Goal: Communication & Community: Share content

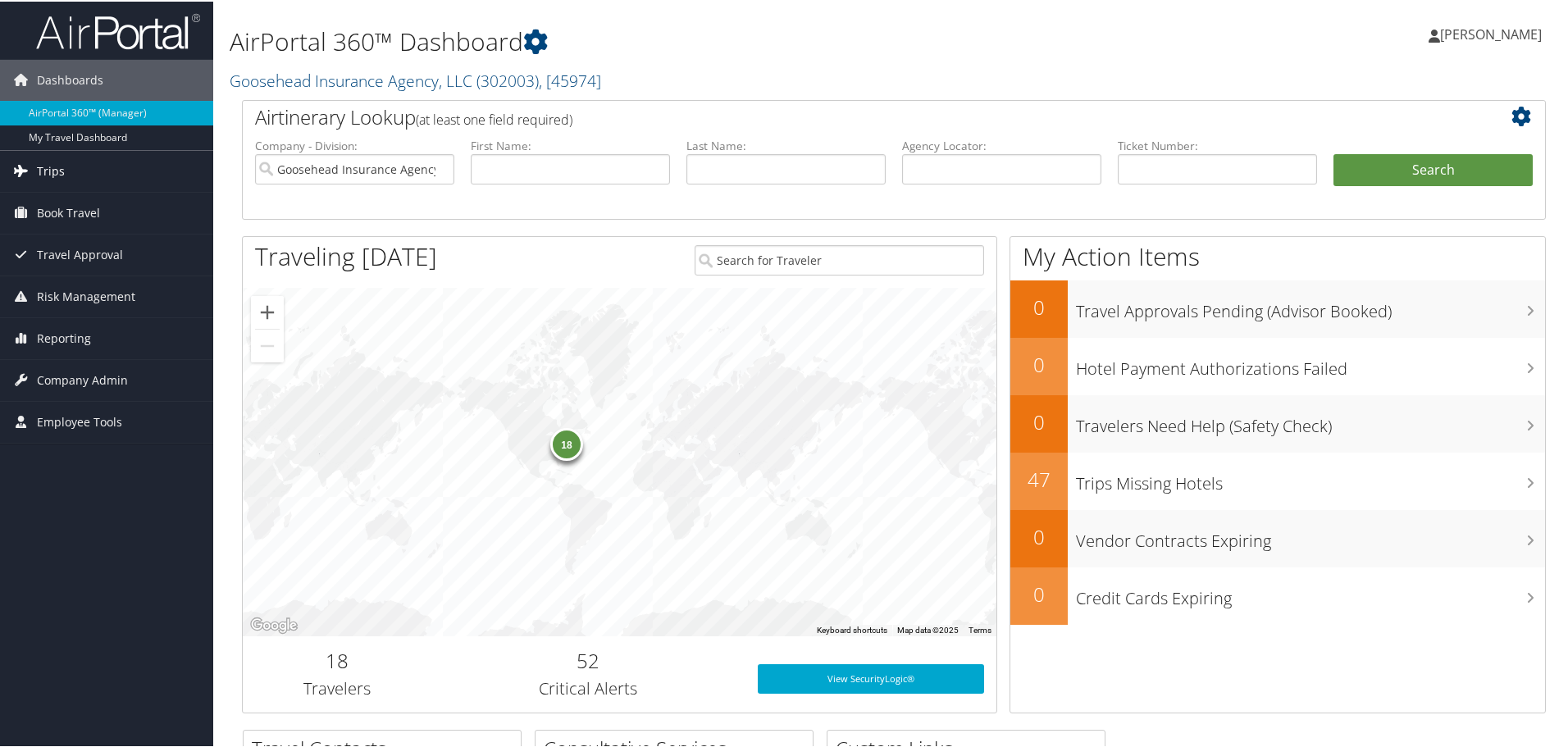
click at [78, 176] on link "Trips" at bounding box center [106, 169] width 214 height 41
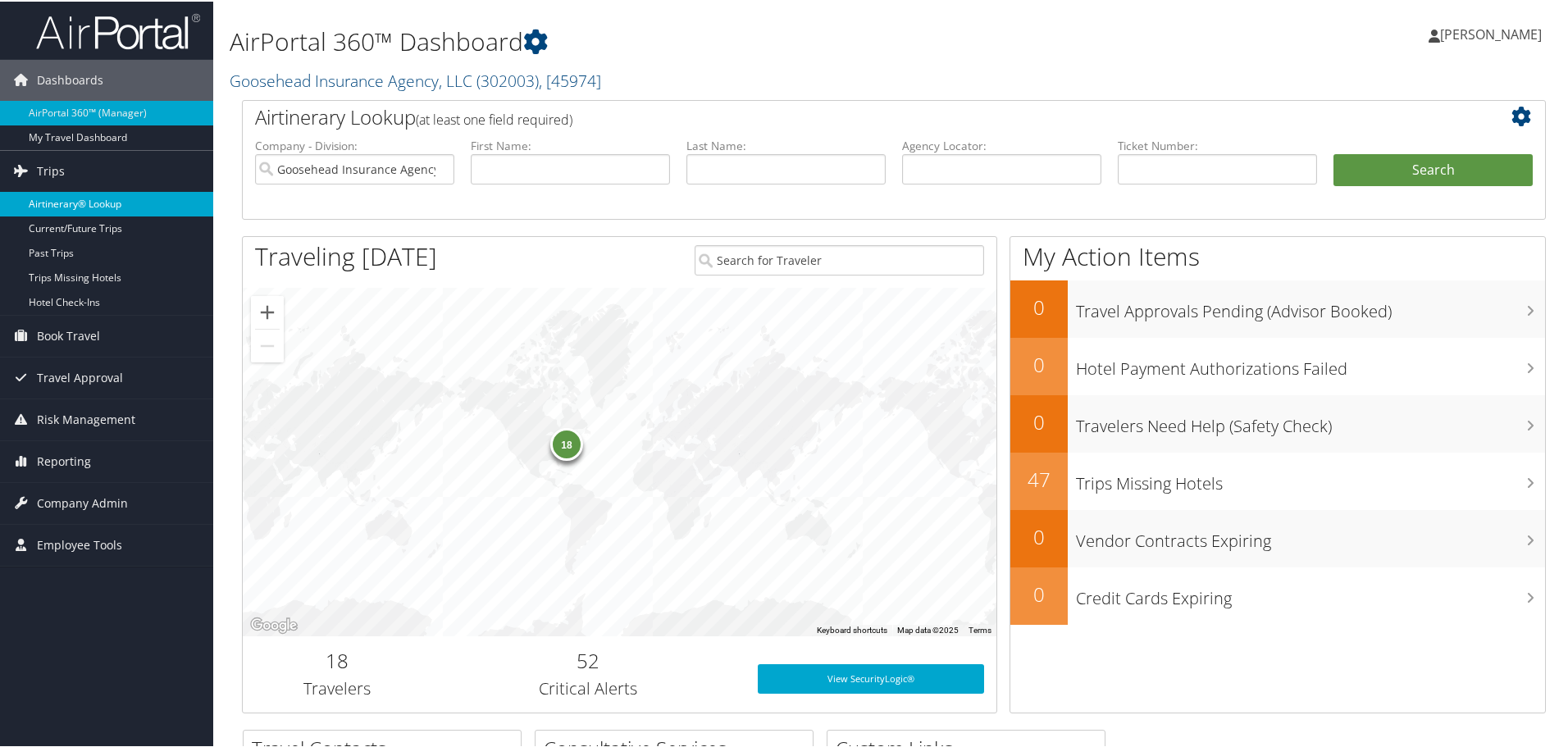
click at [116, 202] on link "Airtinerary® Lookup" at bounding box center [106, 202] width 214 height 24
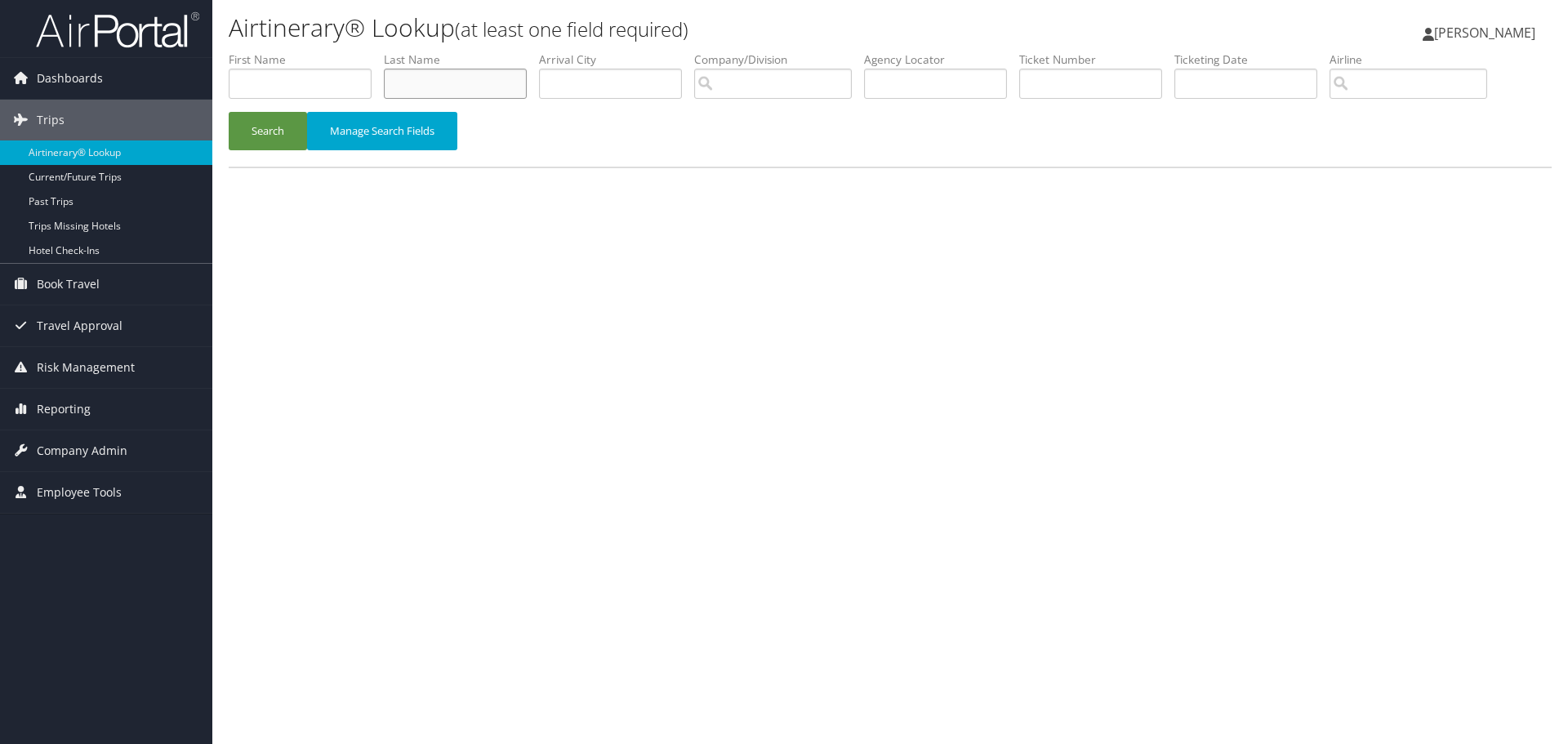
click at [419, 83] on input "text" at bounding box center [455, 83] width 143 height 30
type input "garland"
click at [229, 112] on button "Search" at bounding box center [268, 131] width 78 height 38
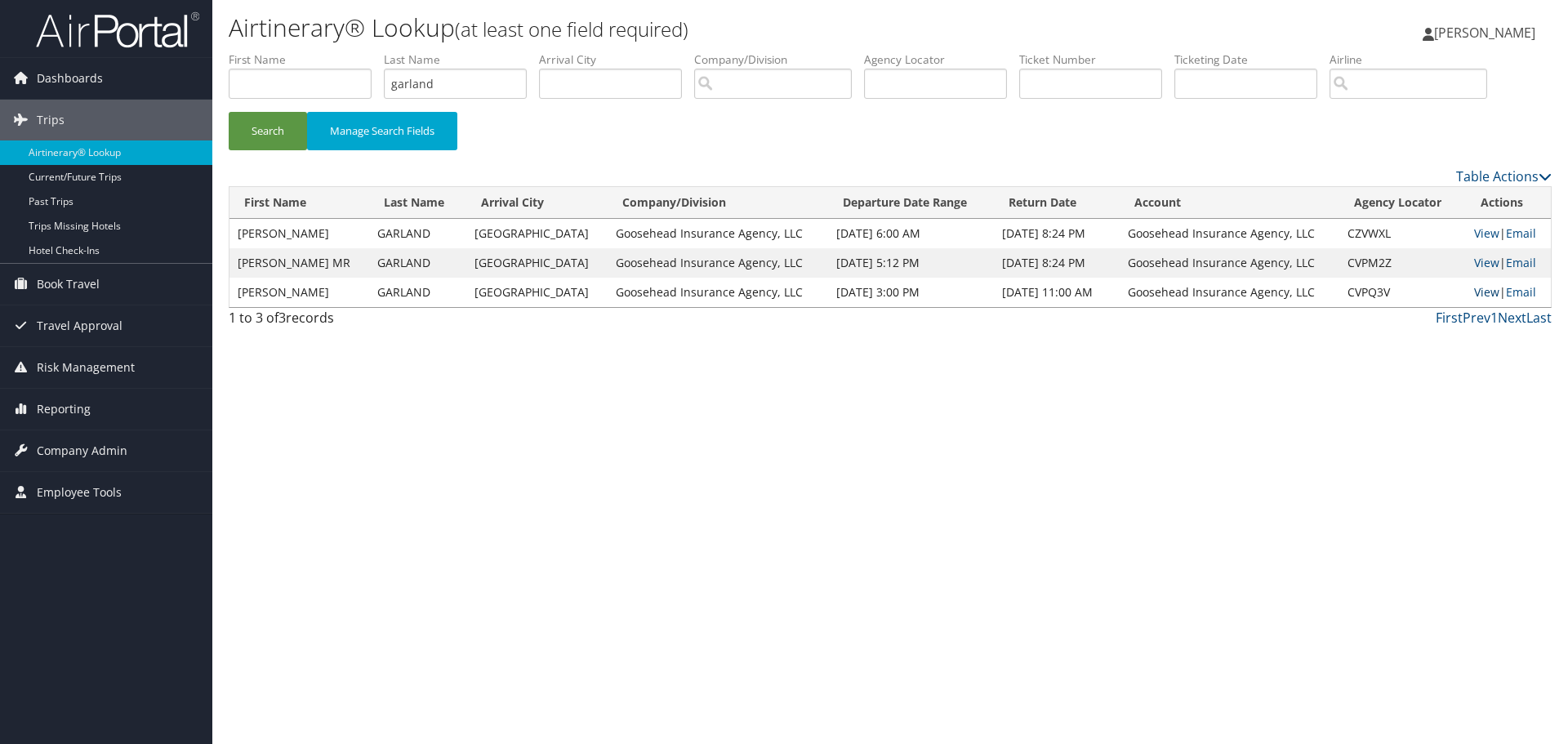
click at [1477, 294] on link "View" at bounding box center [1486, 292] width 25 height 16
click at [1525, 293] on link "Email" at bounding box center [1520, 292] width 30 height 16
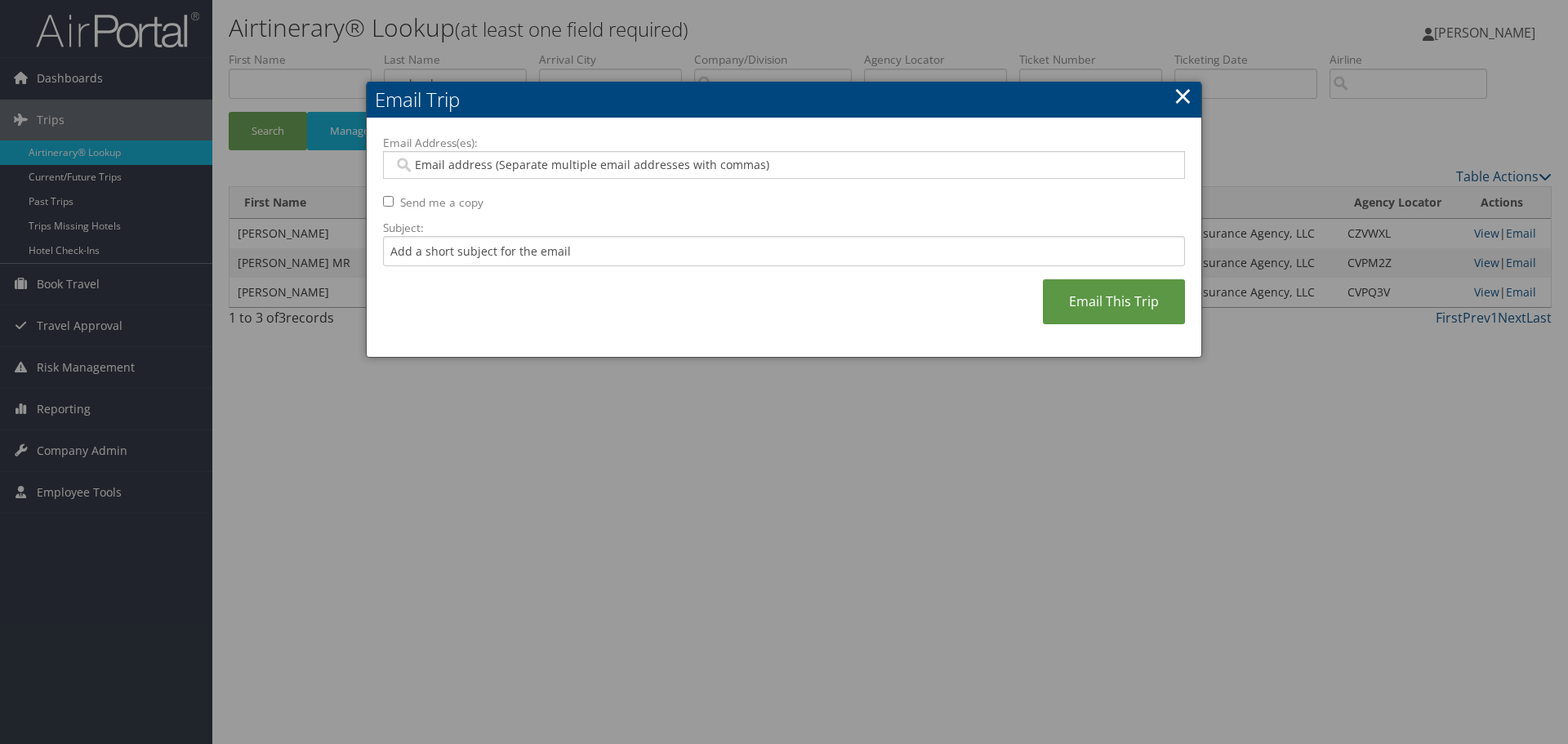
click at [853, 164] on input "Email Address(es):" at bounding box center [783, 165] width 780 height 17
paste input "rylee.kinggoosehead.com@goosehead.coupa-expenses.com"
type input "rylee.kinggoosehead.com@goosehead.coupa-expenses.com"
click at [1102, 246] on input "Subject:" at bounding box center [783, 251] width 802 height 30
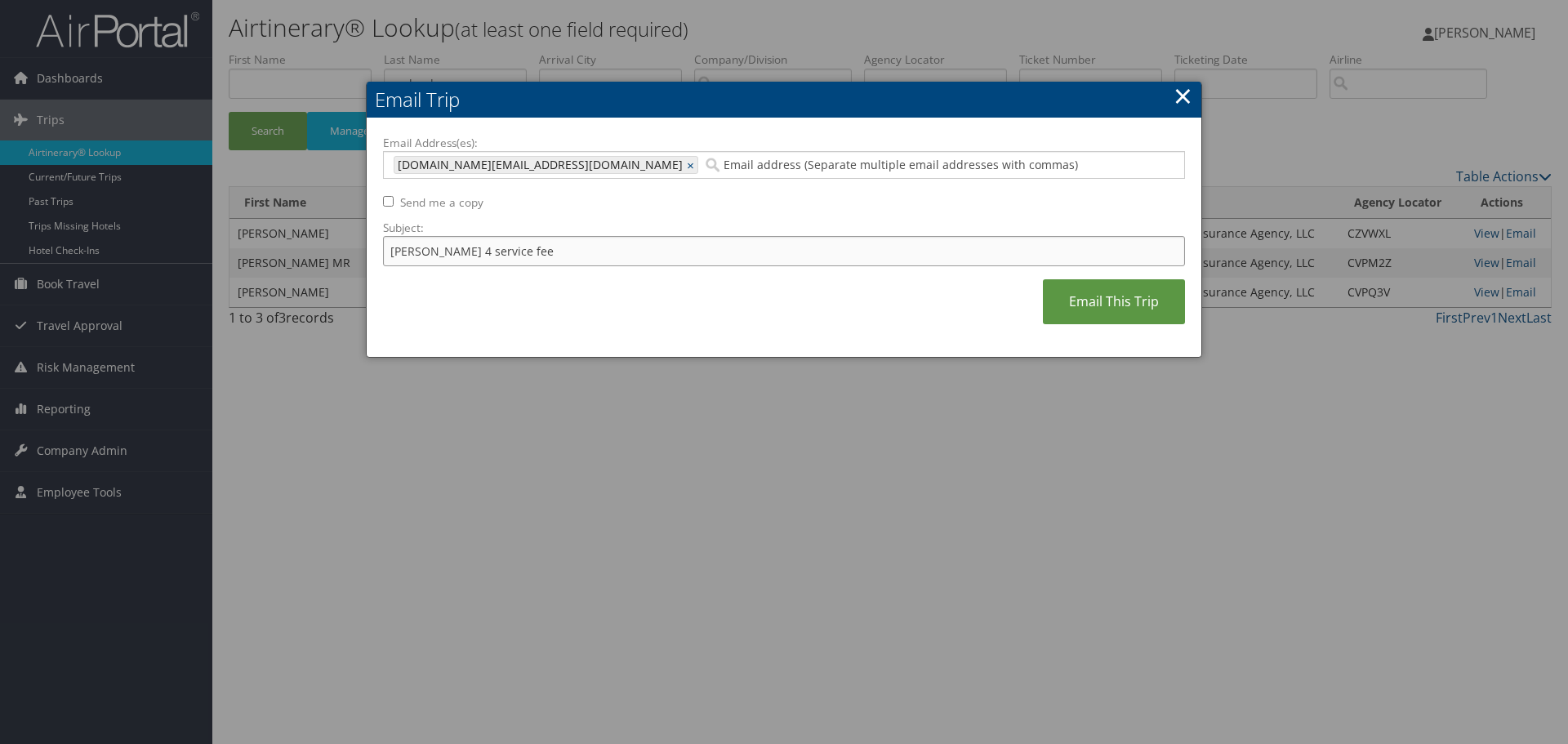
click at [488, 246] on input "Matthew Garland 4 service fee" at bounding box center [783, 251] width 802 height 30
type input "Matthew Garland $4 service fee"
click at [1143, 304] on link "Email This Trip" at bounding box center [1113, 302] width 142 height 45
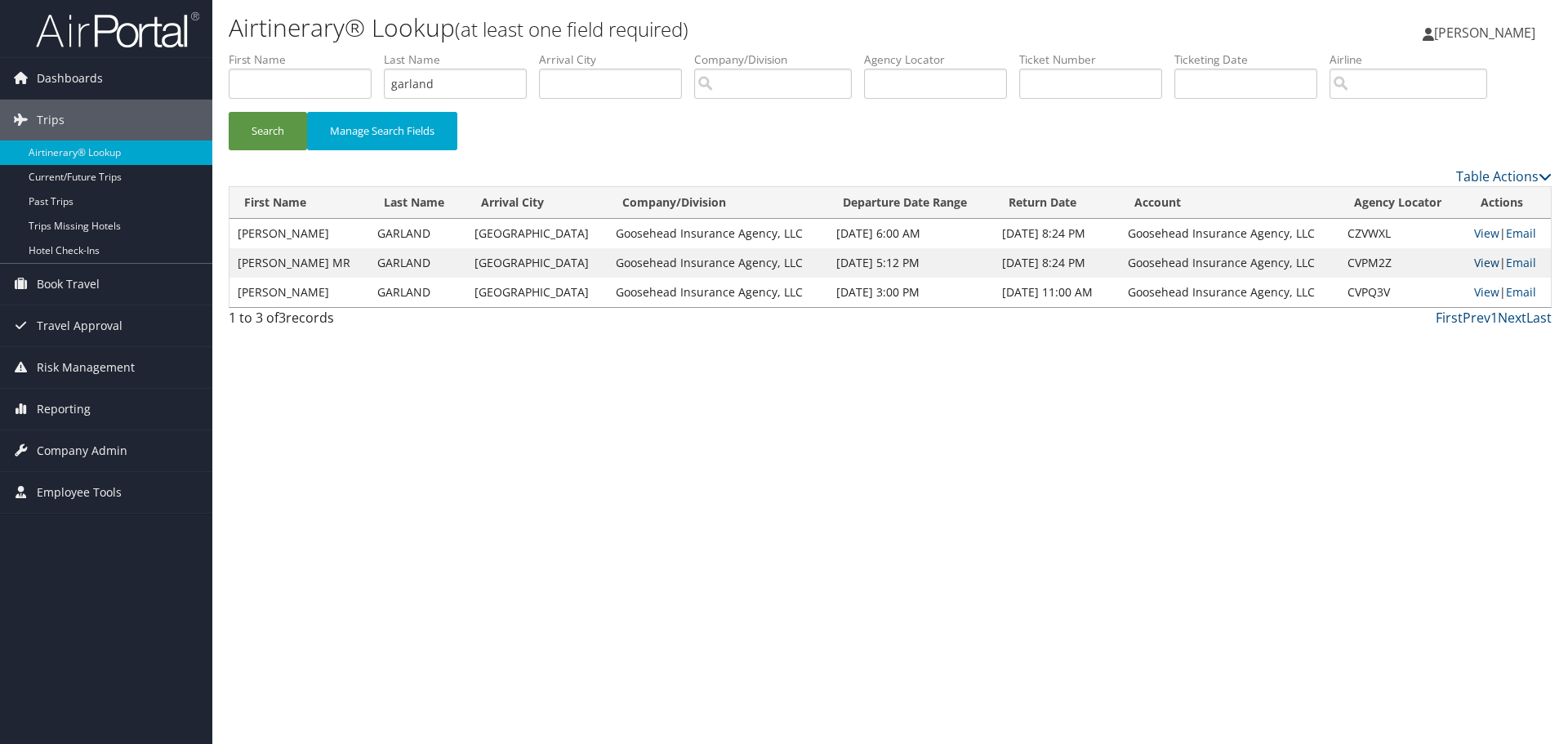
click at [1487, 261] on link "View" at bounding box center [1486, 262] width 25 height 16
click at [1482, 234] on link "View" at bounding box center [1486, 233] width 25 height 16
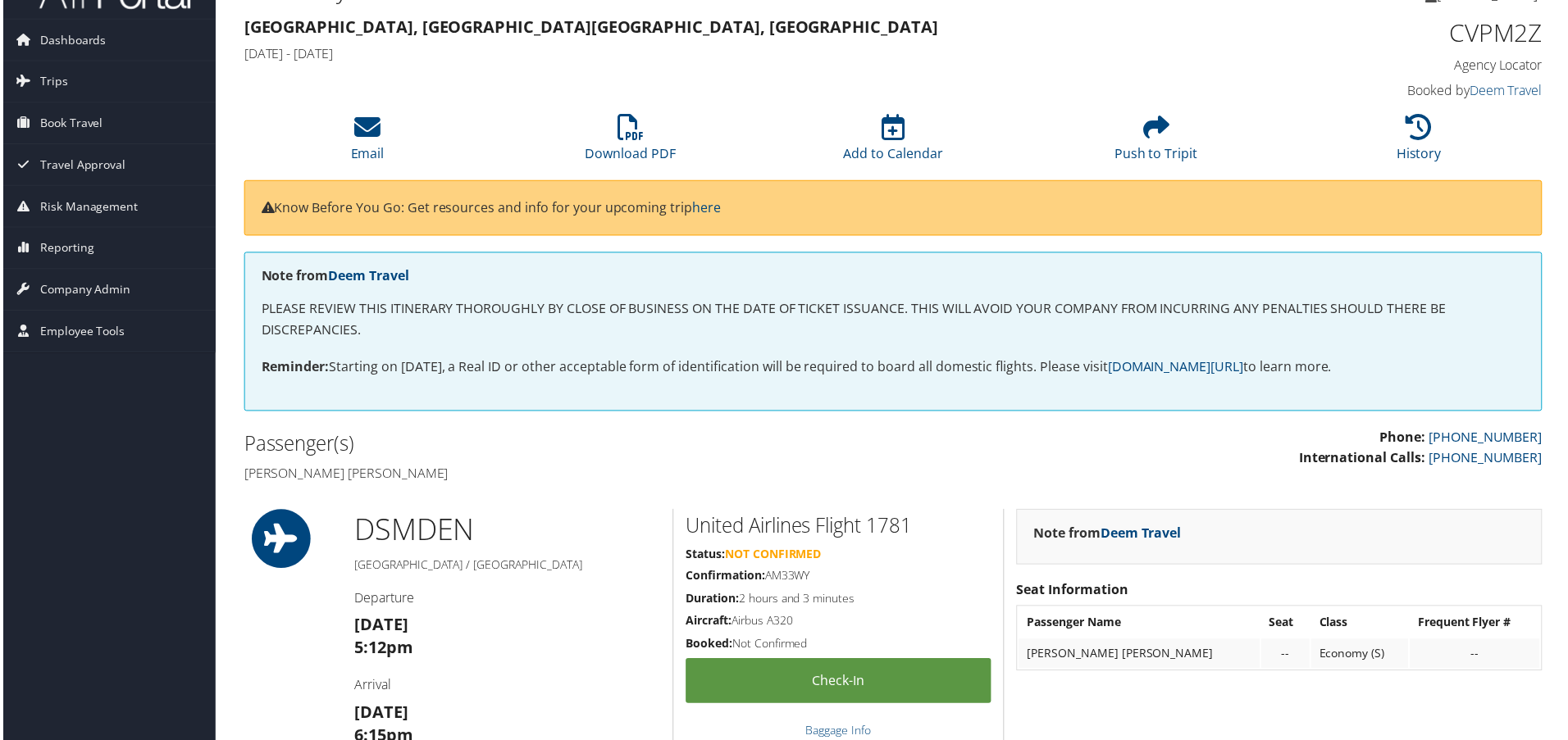
scroll to position [37, 0]
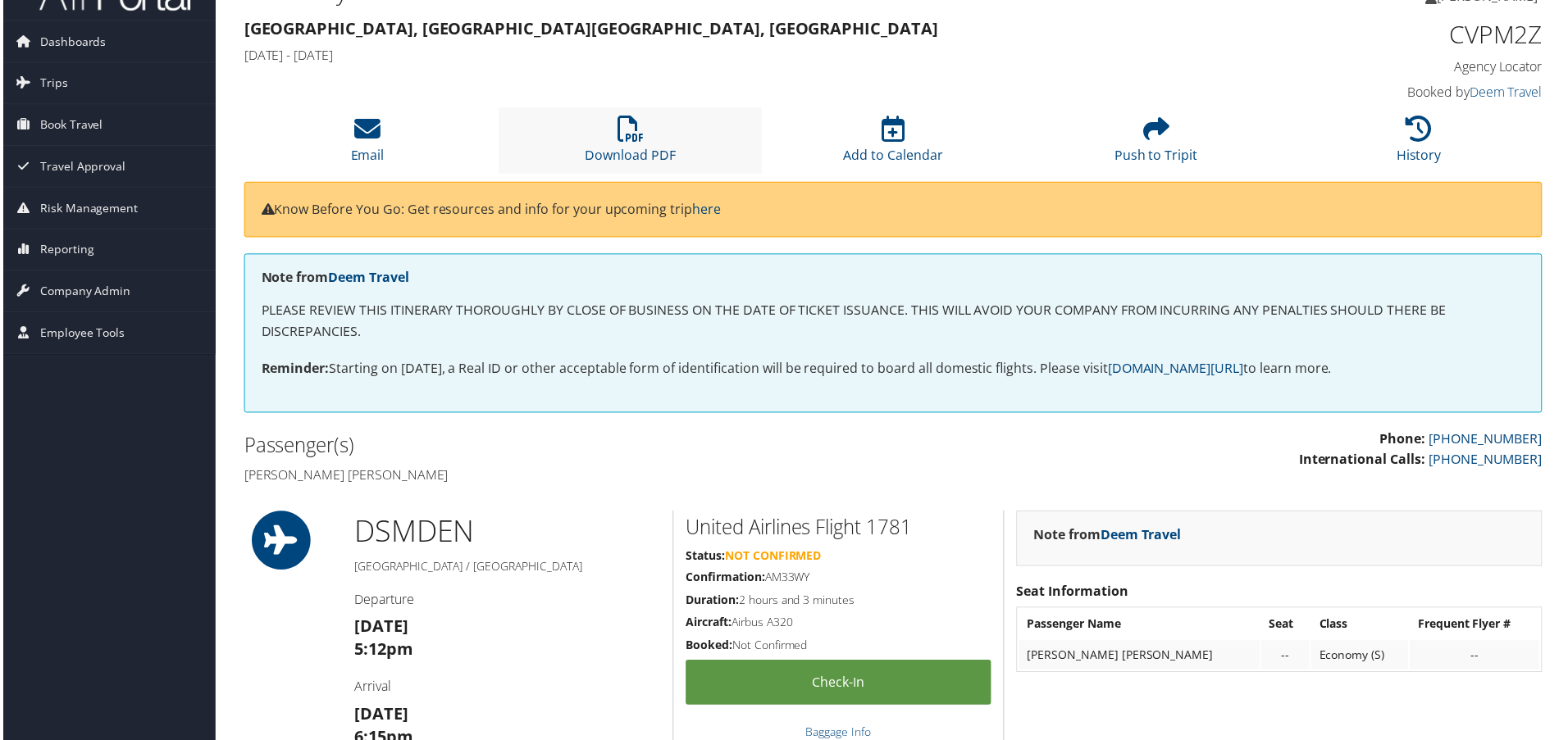
click at [615, 145] on li "Download PDF" at bounding box center [629, 141] width 264 height 66
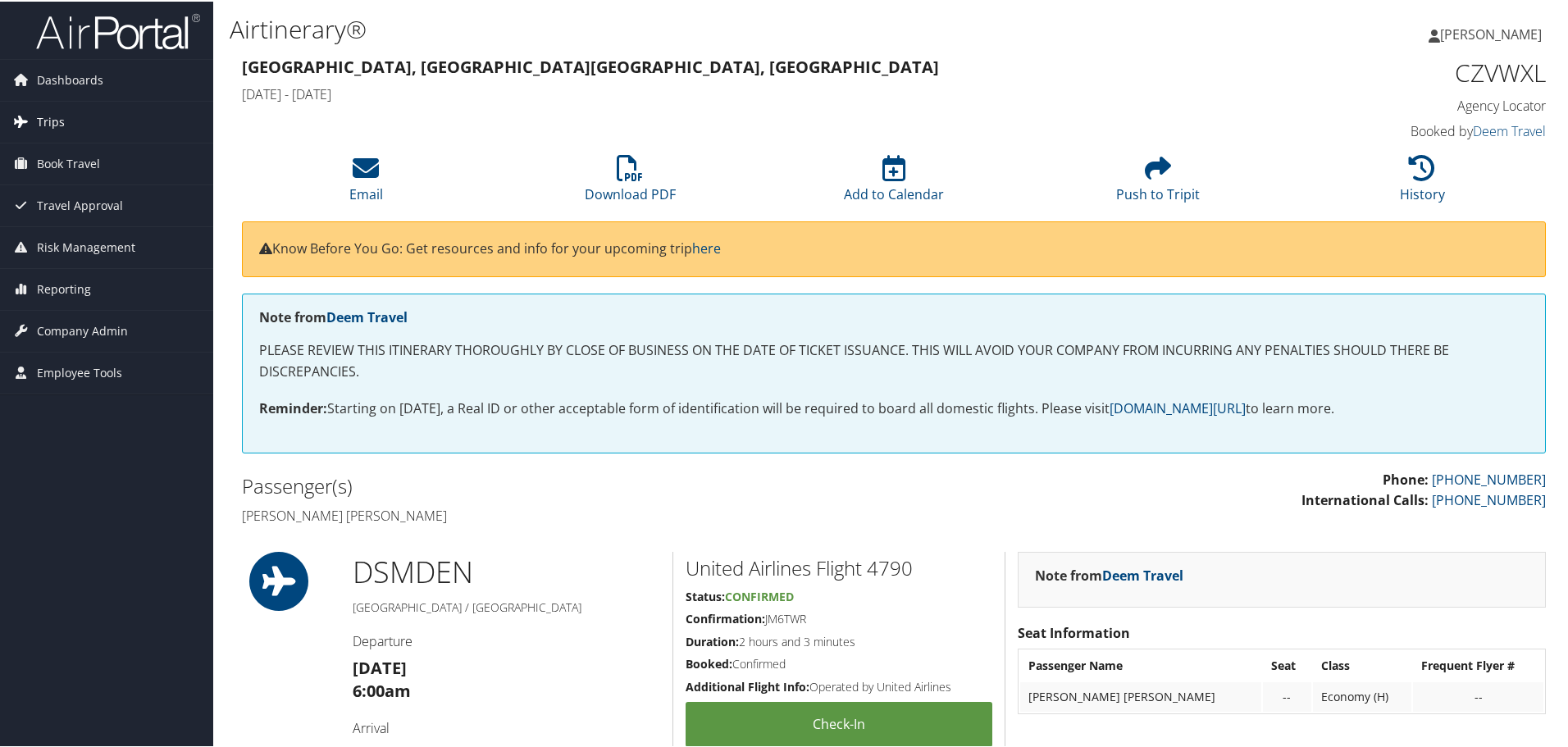
click at [106, 121] on link "Trips" at bounding box center [106, 120] width 214 height 41
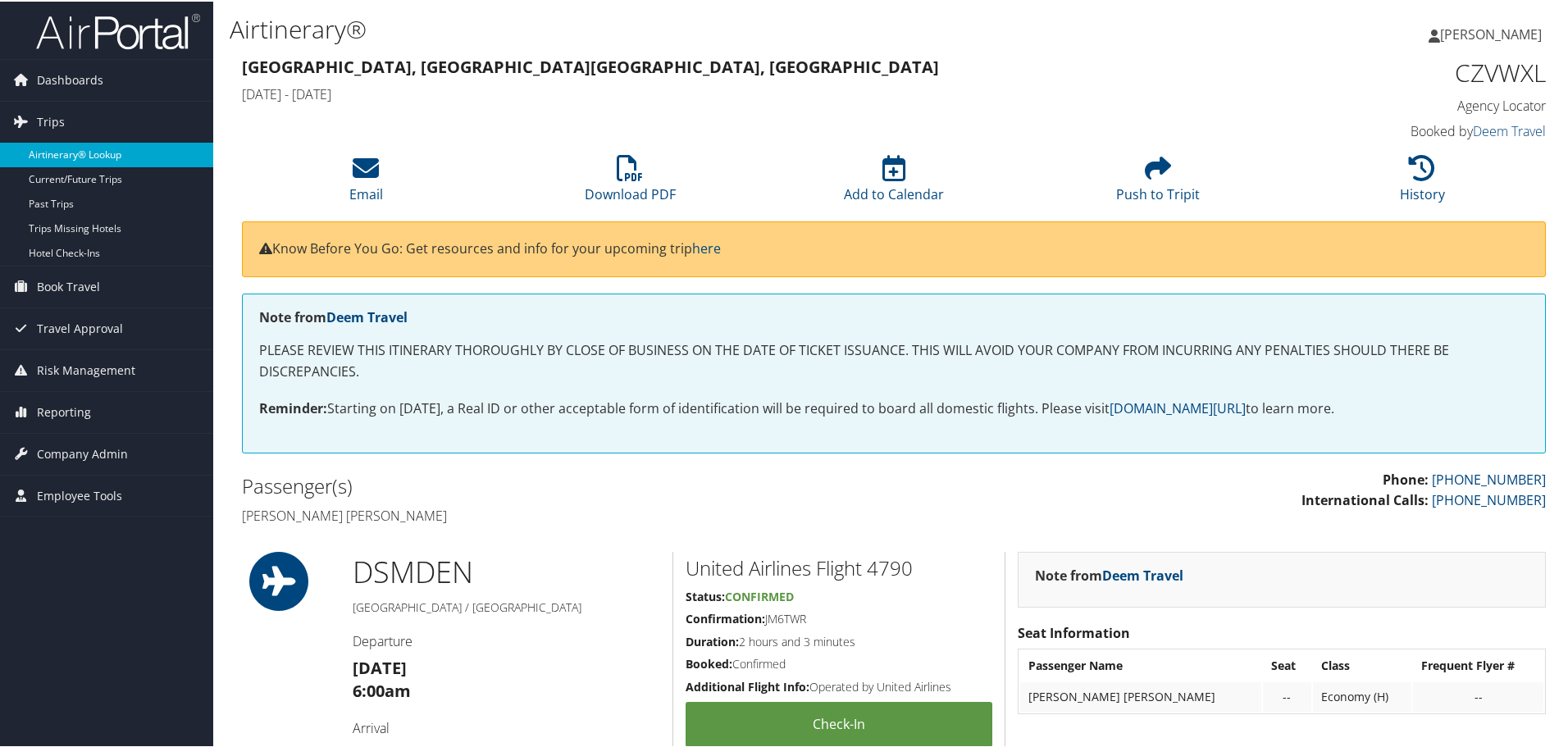
click at [105, 151] on link "Airtinerary® Lookup" at bounding box center [106, 152] width 214 height 24
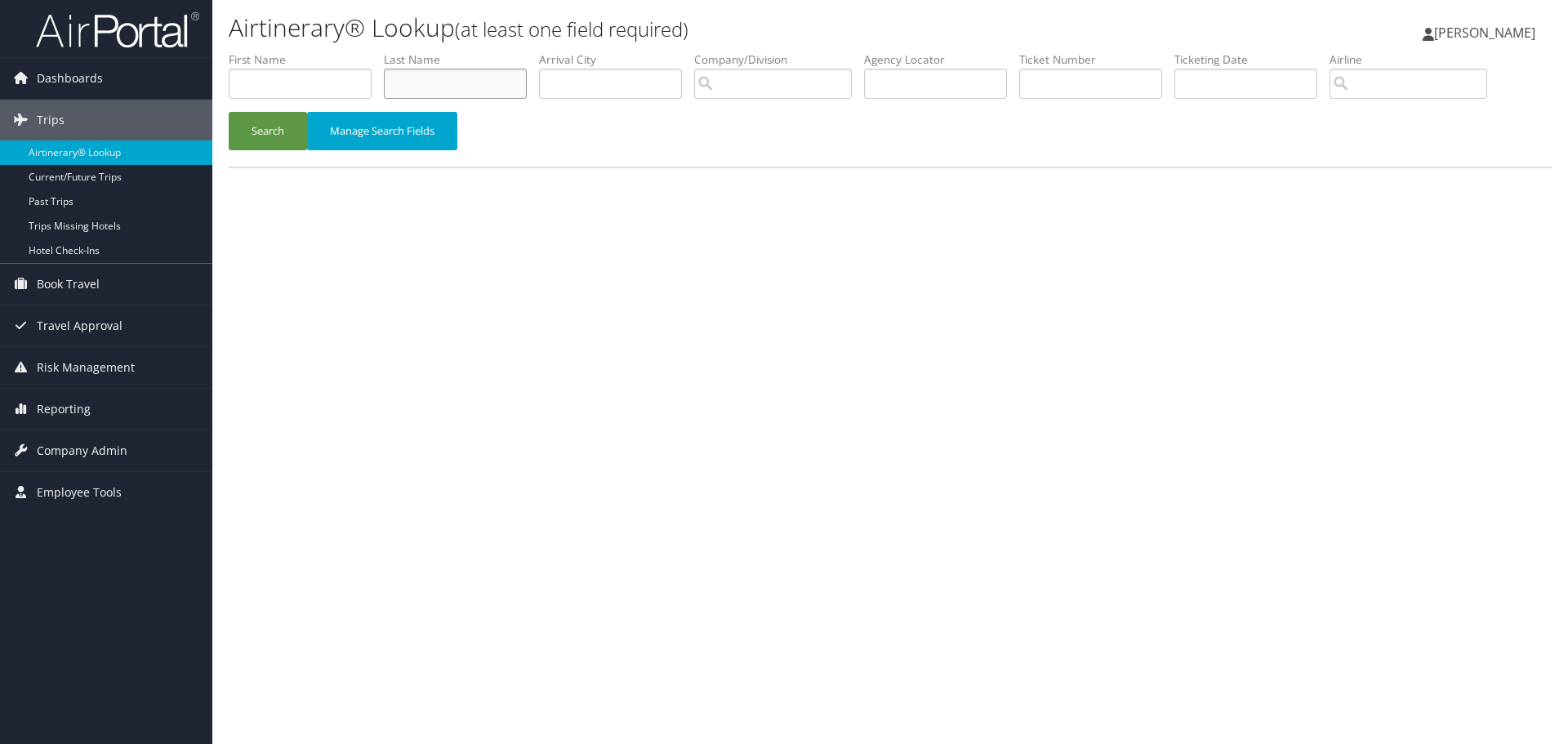
click at [451, 78] on input "text" at bounding box center [455, 83] width 143 height 30
paste input "HUGHES"
type input "HUGHES"
click at [267, 127] on button "Search" at bounding box center [268, 131] width 78 height 38
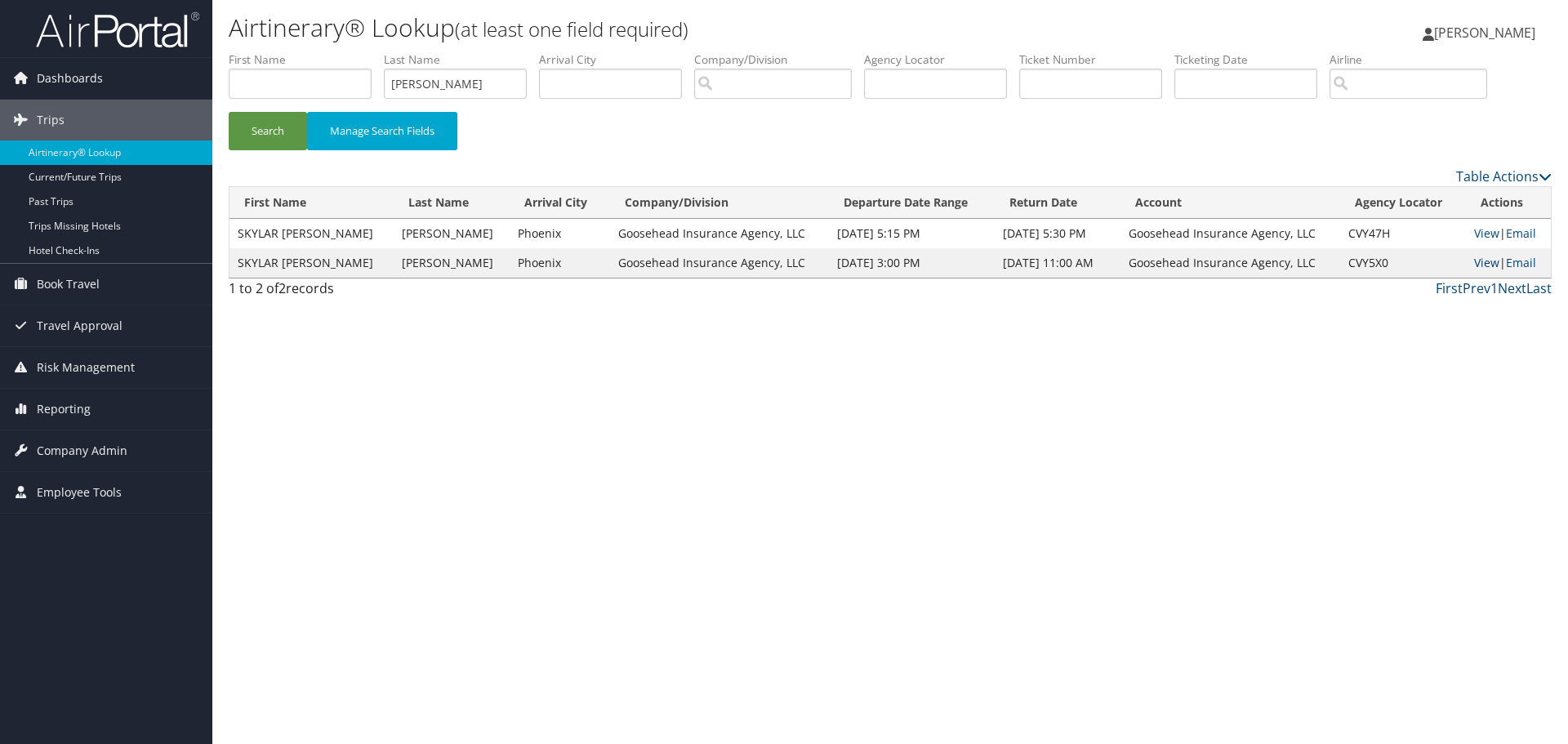
click at [1474, 266] on link "View" at bounding box center [1486, 262] width 25 height 16
click at [1515, 262] on link "Email" at bounding box center [1520, 262] width 30 height 16
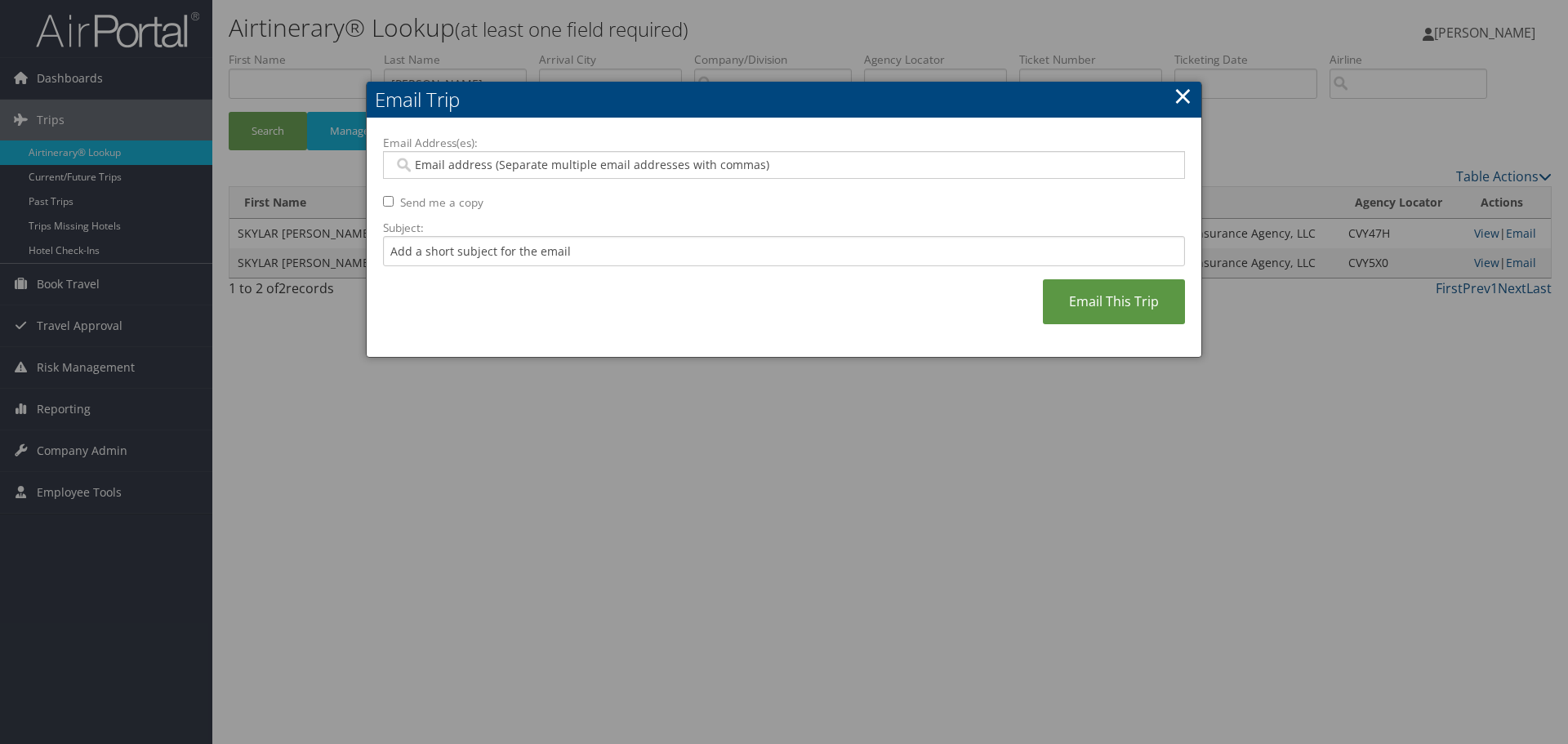
click at [525, 163] on input "Email Address(es):" at bounding box center [783, 165] width 780 height 17
paste input "rylee.kinggoosehead.com@goosehead.coupa-expenses.com"
type input "rylee.kinggoosehead.com@goosehead.coupa-expenses.com"
click at [627, 254] on input "Subject:" at bounding box center [783, 251] width 802 height 30
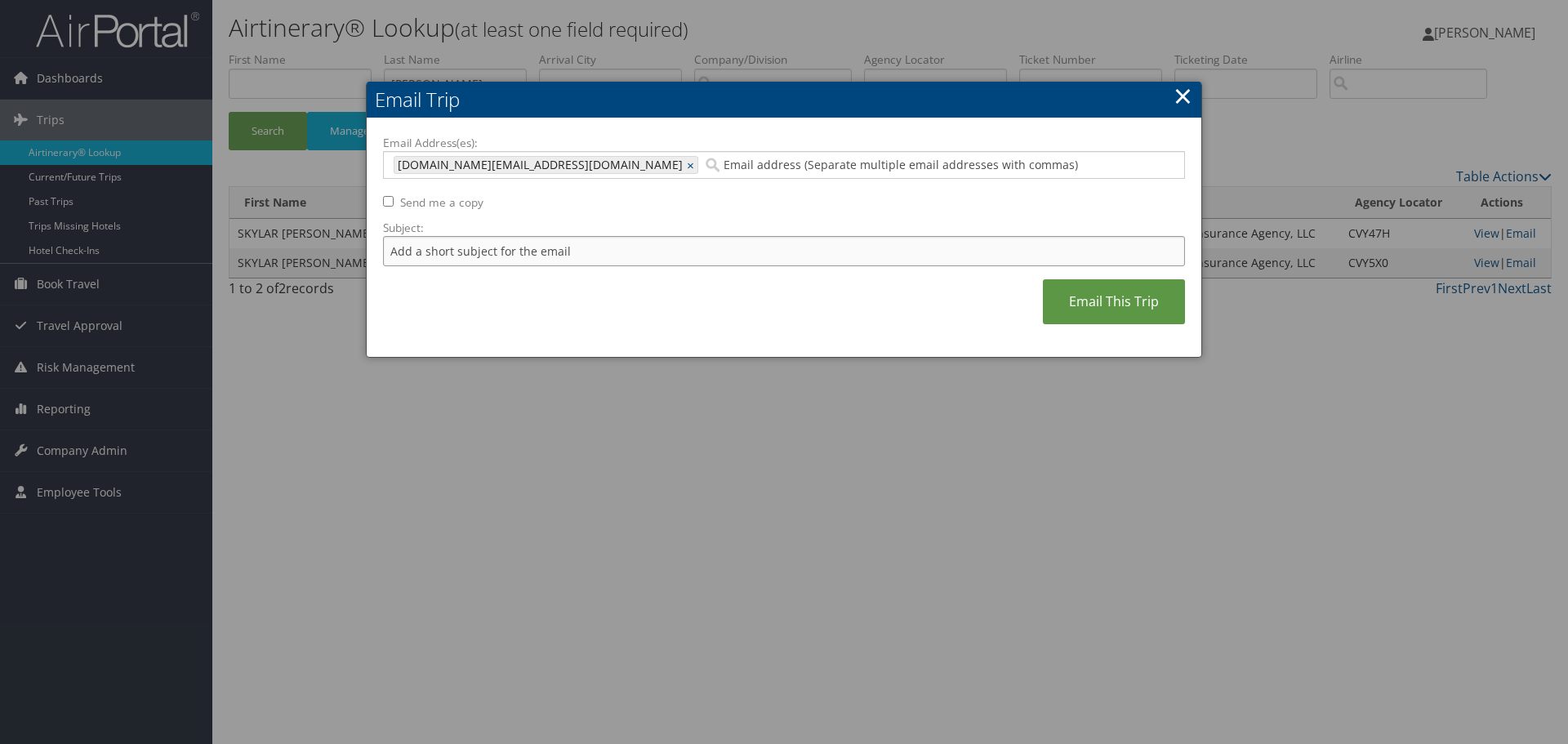
click at [1003, 259] on input "Subject:" at bounding box center [783, 251] width 802 height 30
paste input "HUGHES/SKYLAR ELIZAB"
type input "HUGHES/SKYLAR ELIZAB $4"
click at [1115, 313] on link "Email This Trip" at bounding box center [1113, 302] width 142 height 45
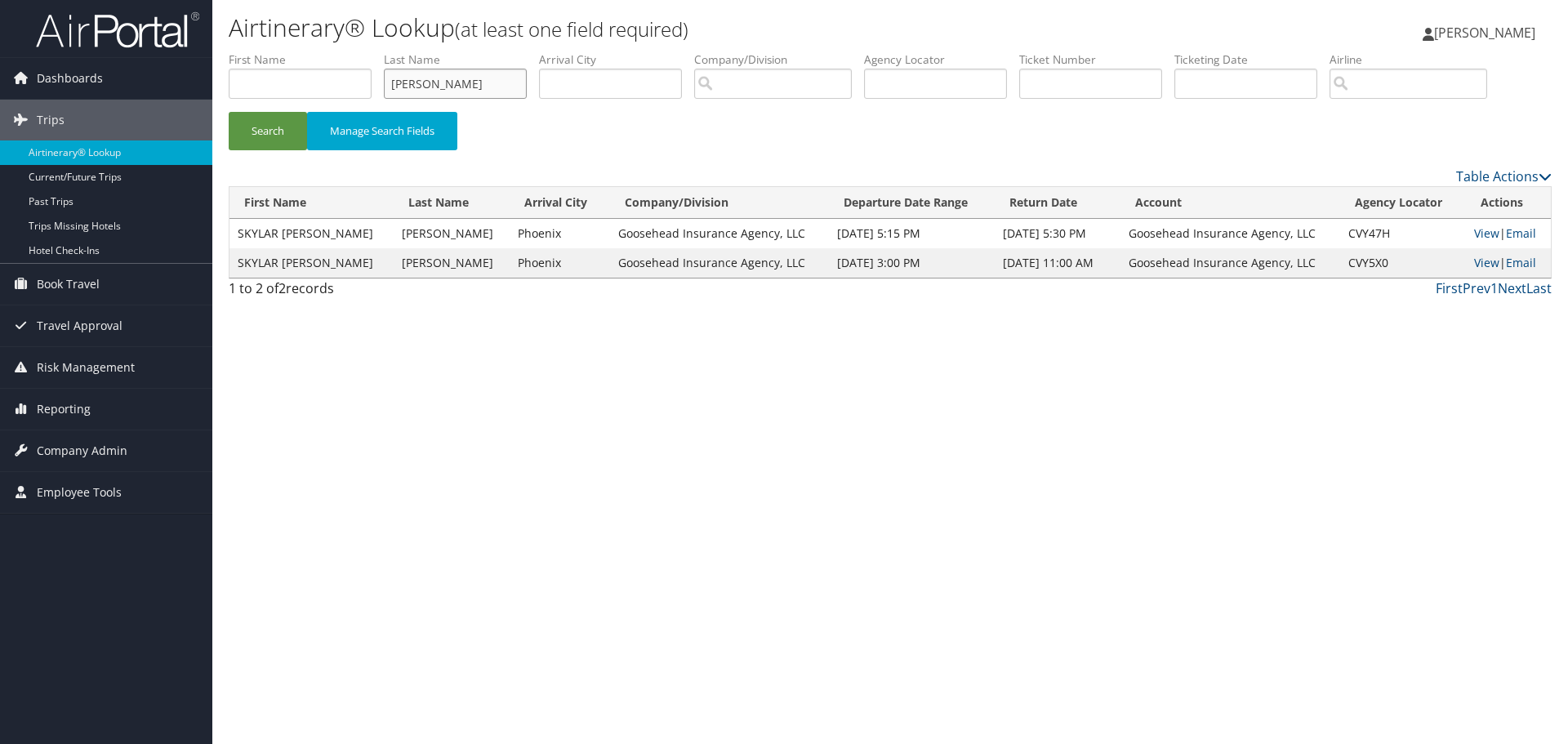
click at [446, 89] on input "HUGHES" at bounding box center [455, 83] width 143 height 30
paste input "WOOSLEY"
type input "WOOSLEY"
click at [293, 118] on button "Search" at bounding box center [268, 131] width 78 height 38
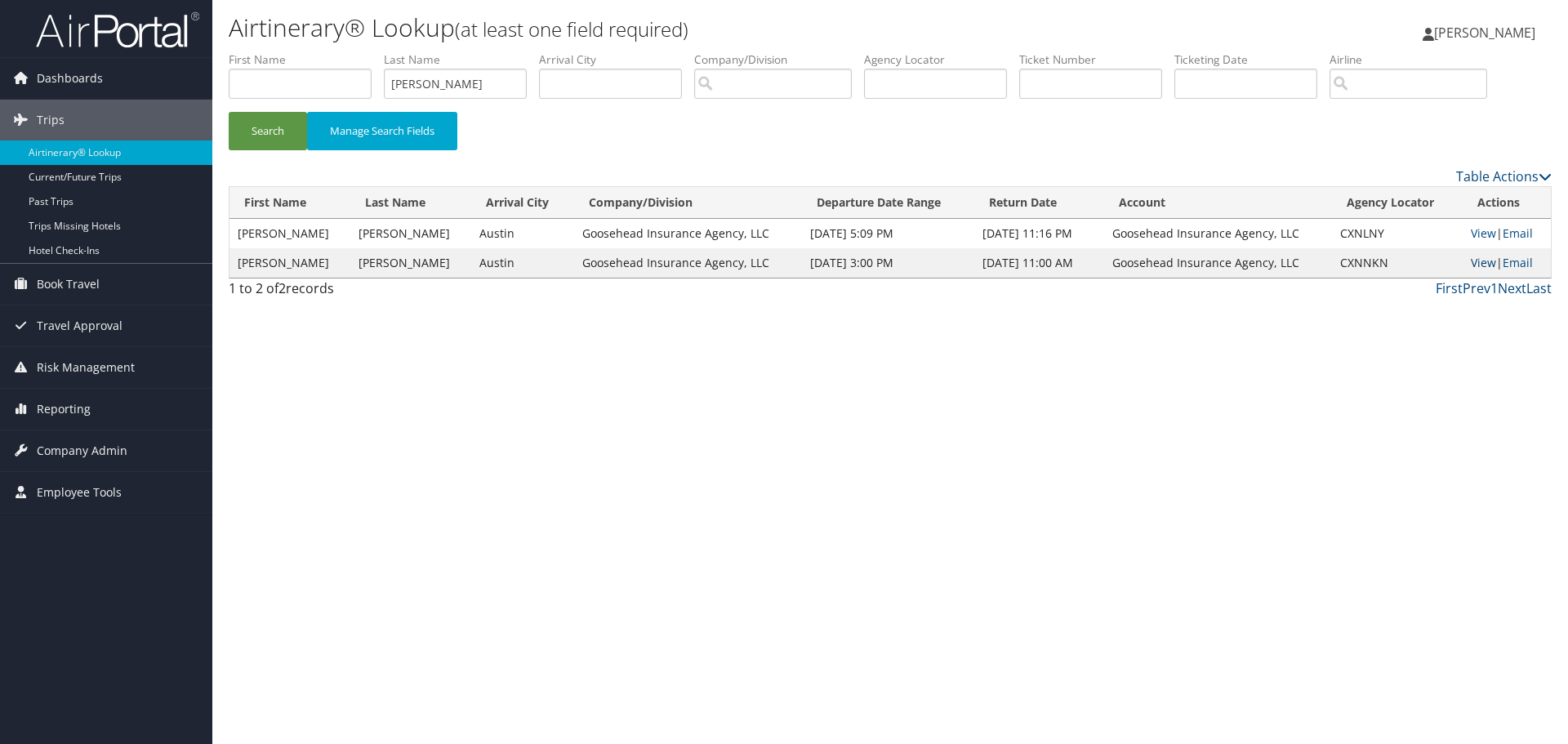
click at [1470, 264] on link "View" at bounding box center [1483, 262] width 25 height 16
drag, startPoint x: 1510, startPoint y: 263, endPoint x: 1547, endPoint y: 279, distance: 40.3
click at [1510, 263] on link "Email" at bounding box center [1518, 262] width 30 height 16
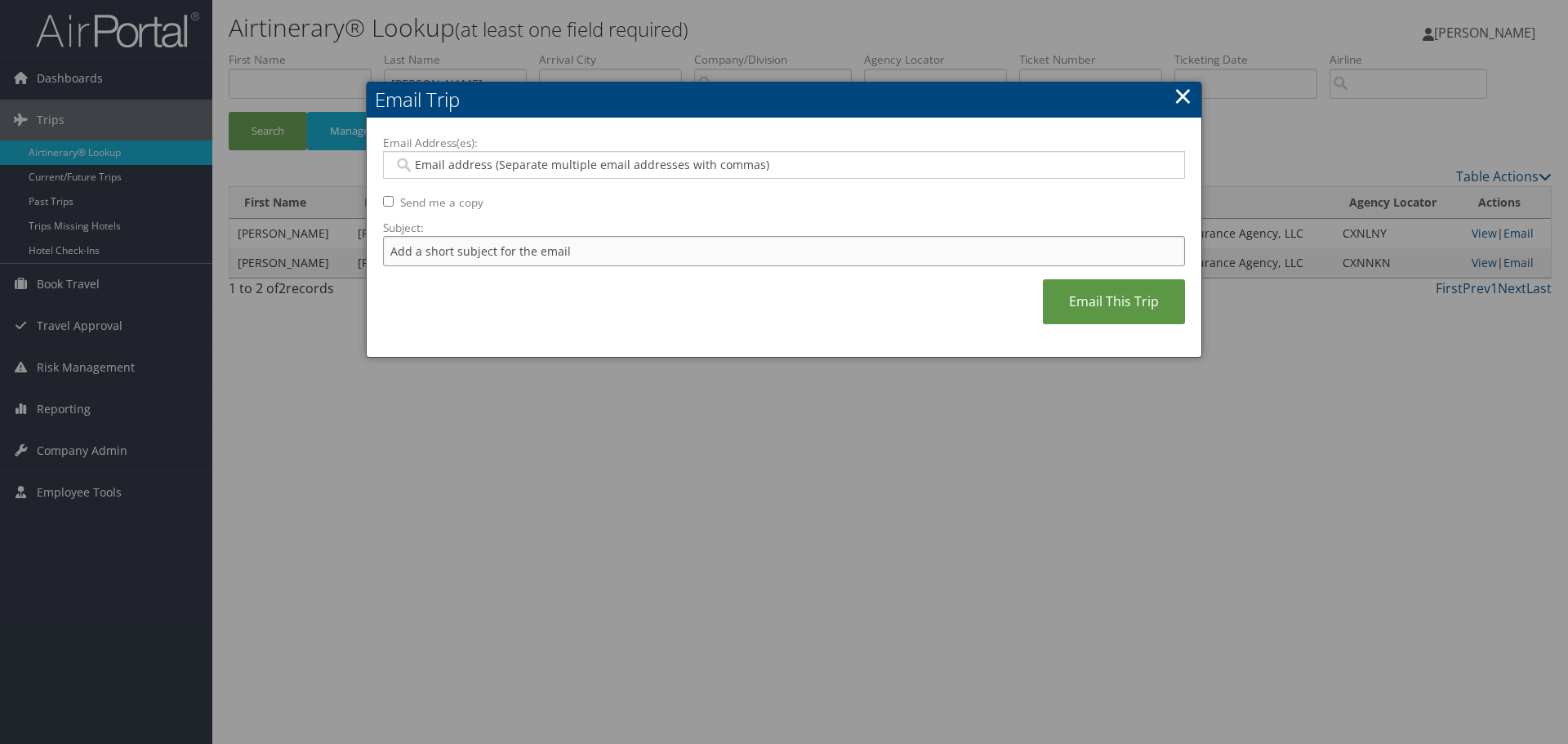
click at [725, 244] on input "Subject:" at bounding box center [783, 251] width 802 height 30
paste input "WOOSLEY/DANIELLE"
type input "WOOSLEY/DANIELLE $4"
click at [681, 249] on input "WOOSLEY/DANIELLE $4" at bounding box center [783, 251] width 802 height 30
click at [685, 151] on div at bounding box center [783, 164] width 802 height 28
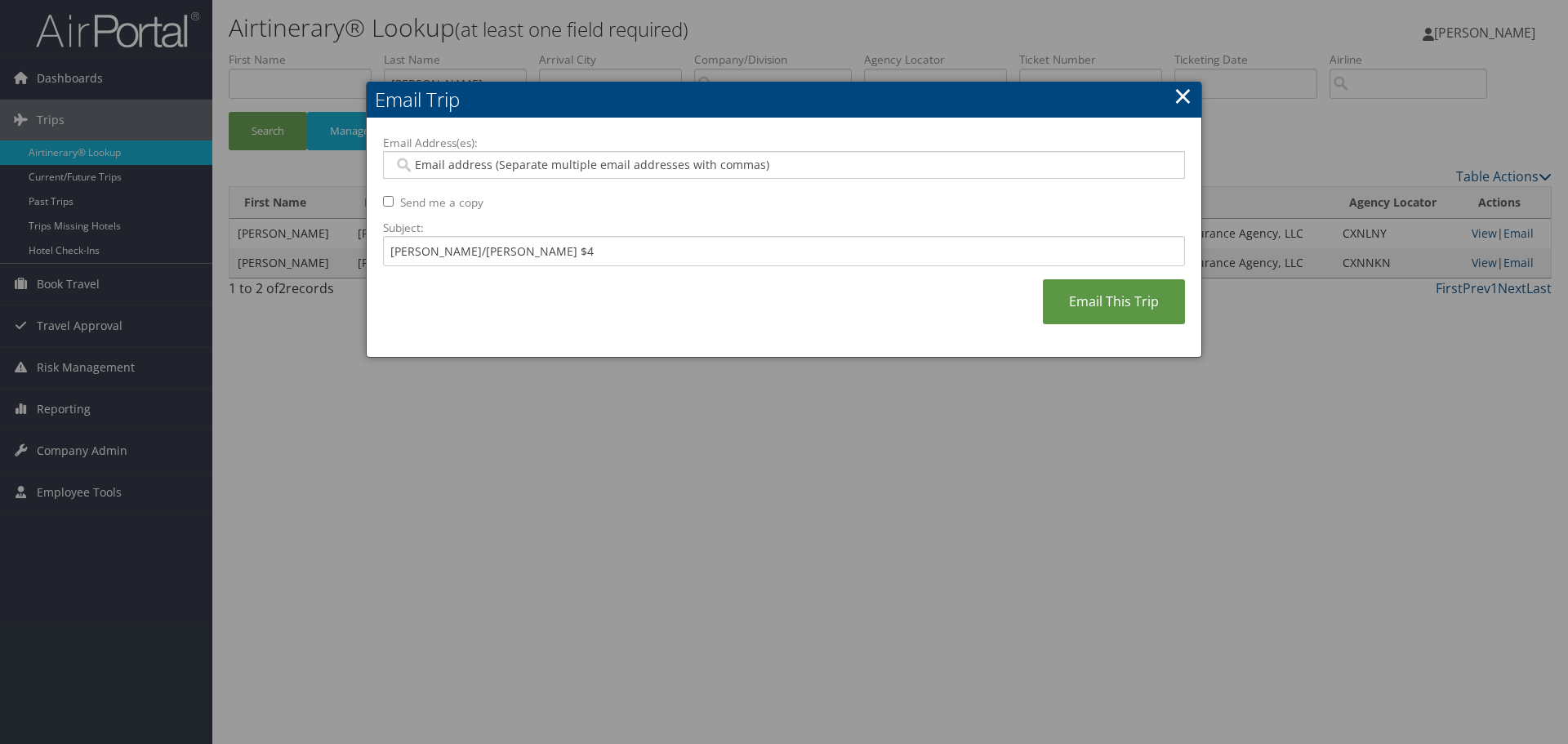
paste input "rylee.kinggoosehead.com@goosehead.coupa-expenses.com"
type input "rylee.kinggoosehead.com@goosehead.coupa-expenses.com"
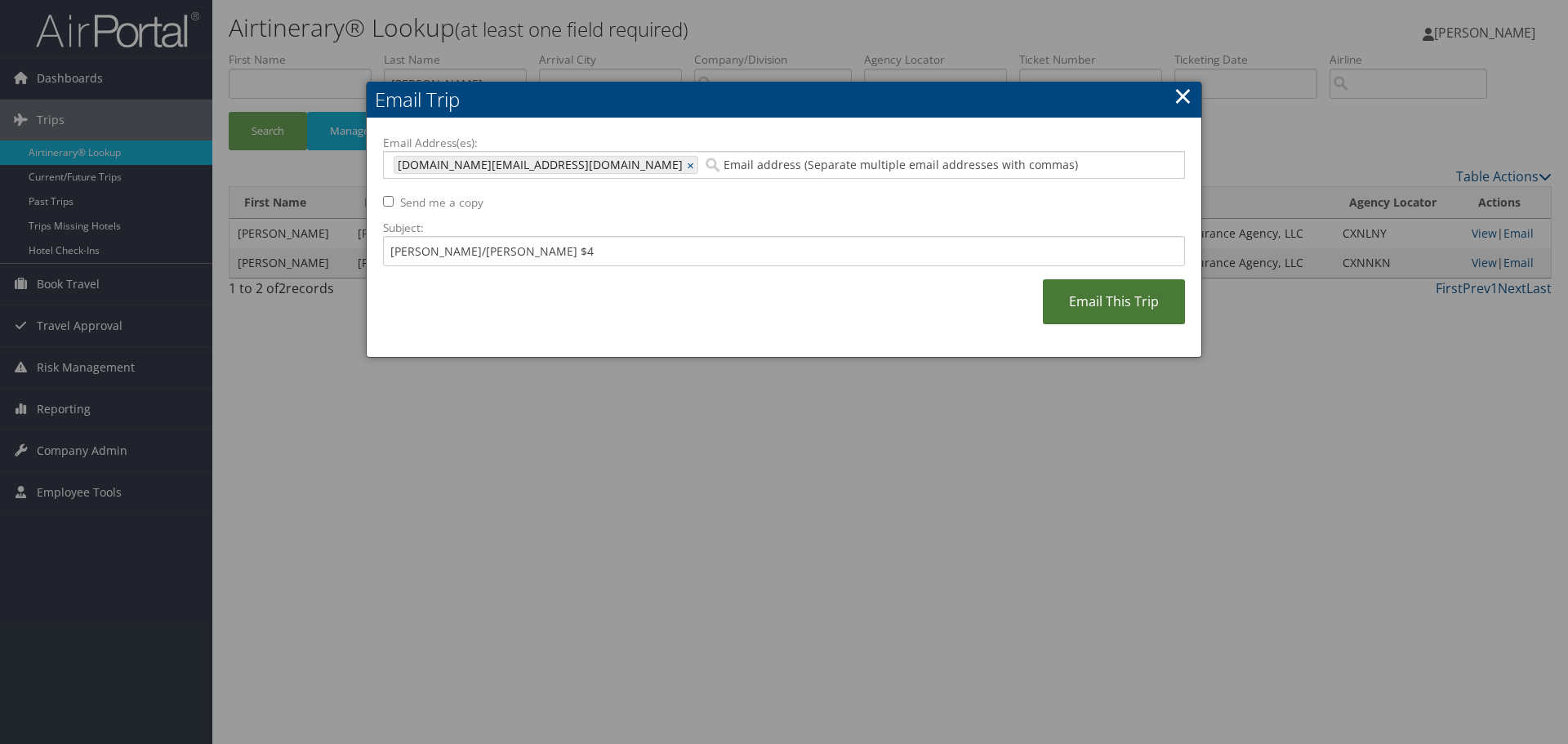
click at [1113, 303] on link "Email This Trip" at bounding box center [1113, 302] width 142 height 45
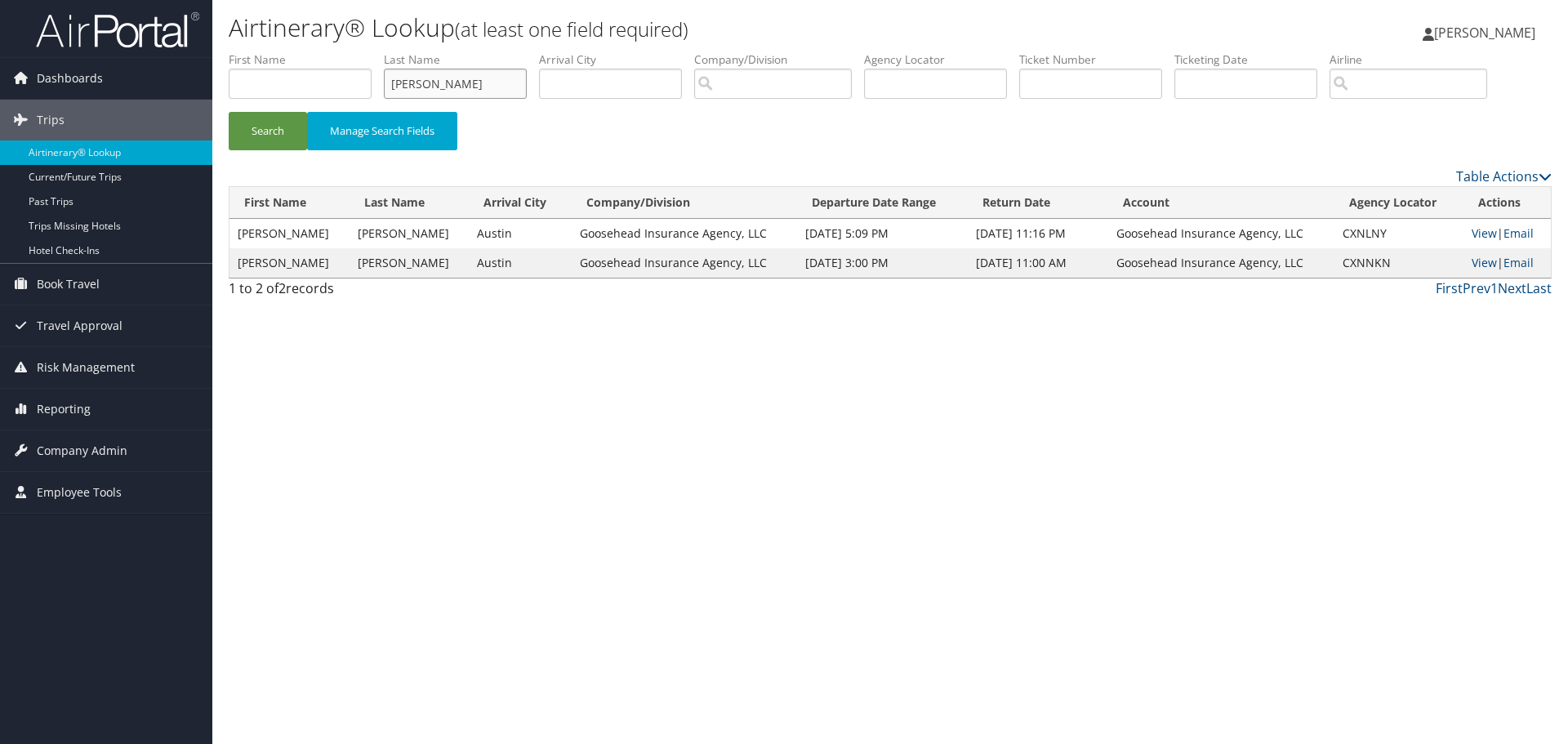
click at [481, 82] on input "WOOSLEY" at bounding box center [455, 83] width 143 height 30
click at [480, 82] on input "WOOSLEY" at bounding box center [455, 83] width 143 height 30
paste input "ILSON"
type input "WILSON"
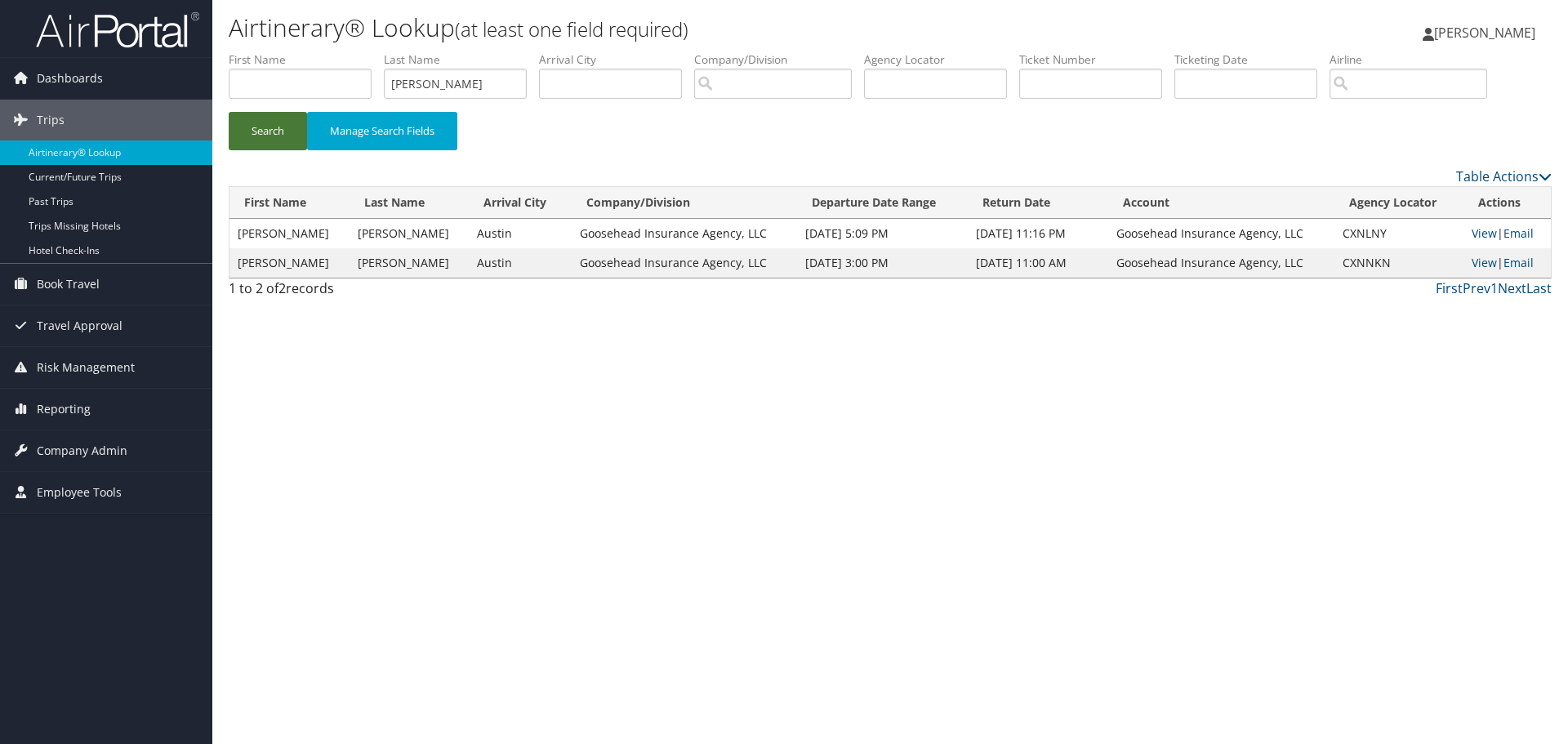
click at [265, 131] on button "Search" at bounding box center [268, 131] width 78 height 38
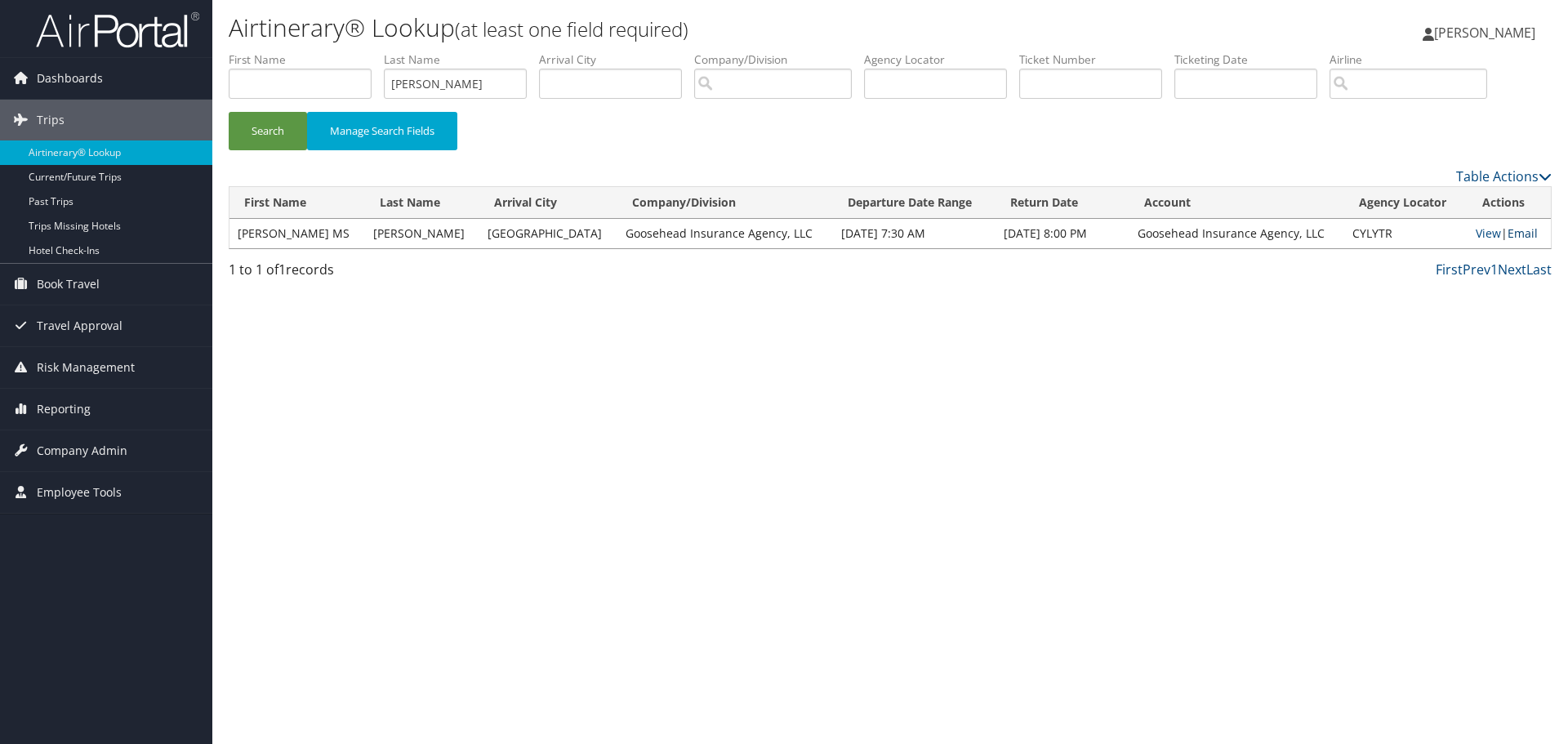
click at [1520, 239] on link "Email" at bounding box center [1522, 233] width 30 height 16
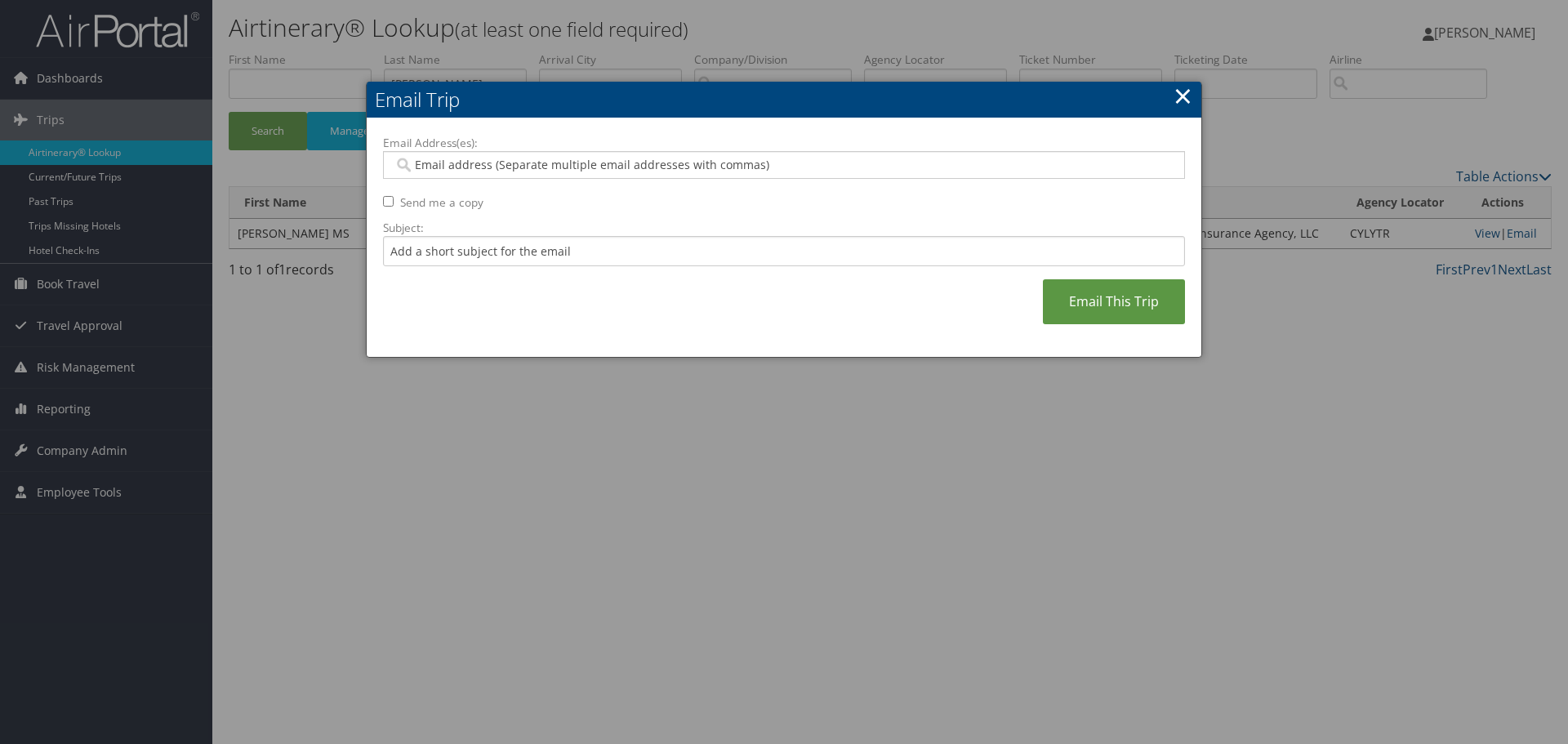
click at [571, 175] on div at bounding box center [783, 164] width 802 height 28
click at [564, 162] on input "Email Address(es):" at bounding box center [783, 165] width 780 height 17
paste input "WILSON"
type input "WILSON"
click at [562, 165] on input "Email Address(es):" at bounding box center [783, 165] width 780 height 17
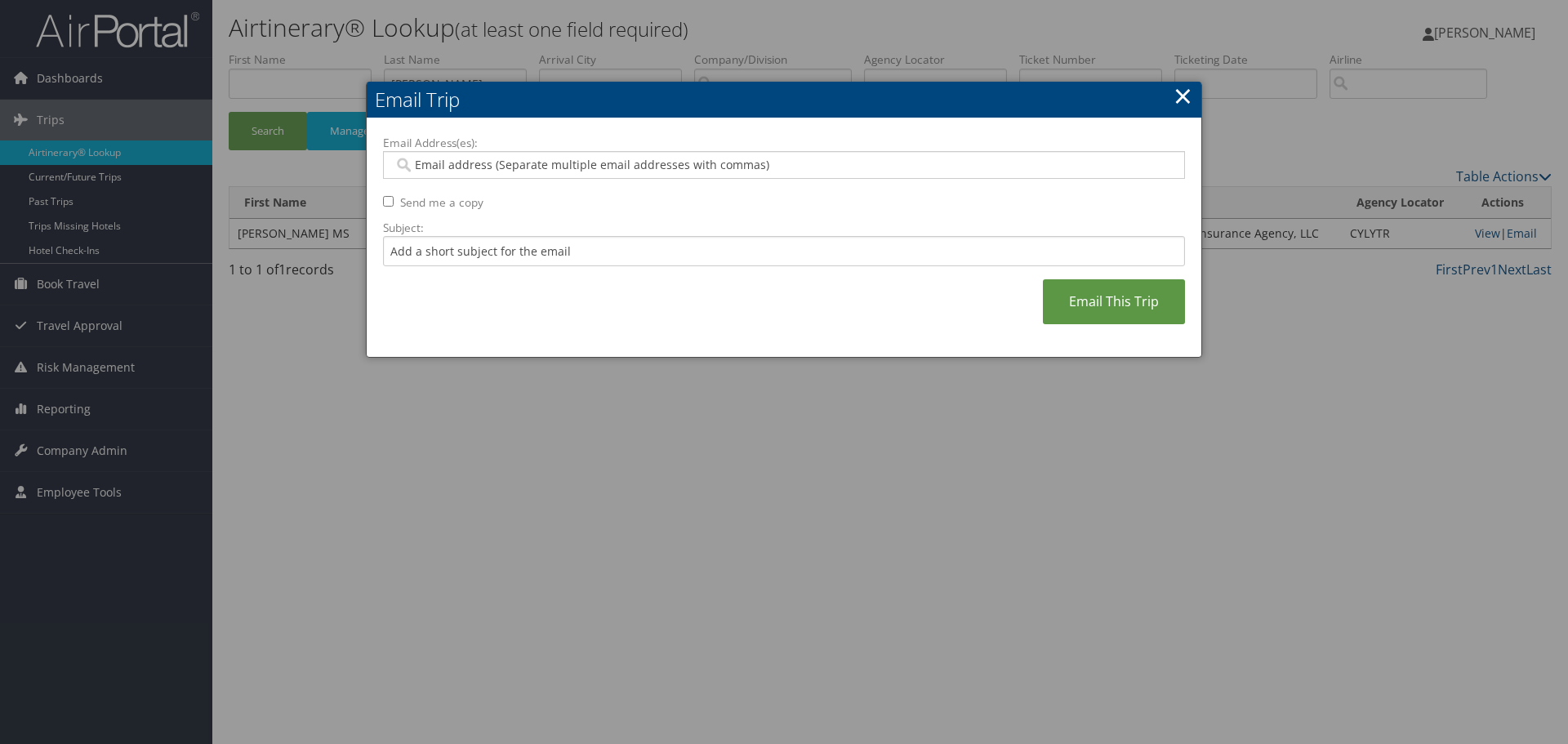
paste input "rylee.kinggoosehead.com@goosehead.coupa-expenses.com"
type input "rylee.kinggoosehead.com@goosehead.coupa-expenses.com"
click at [548, 250] on input "Subject:" at bounding box center [783, 251] width 802 height 30
click at [541, 249] on input "Subject:" at bounding box center [783, 251] width 802 height 30
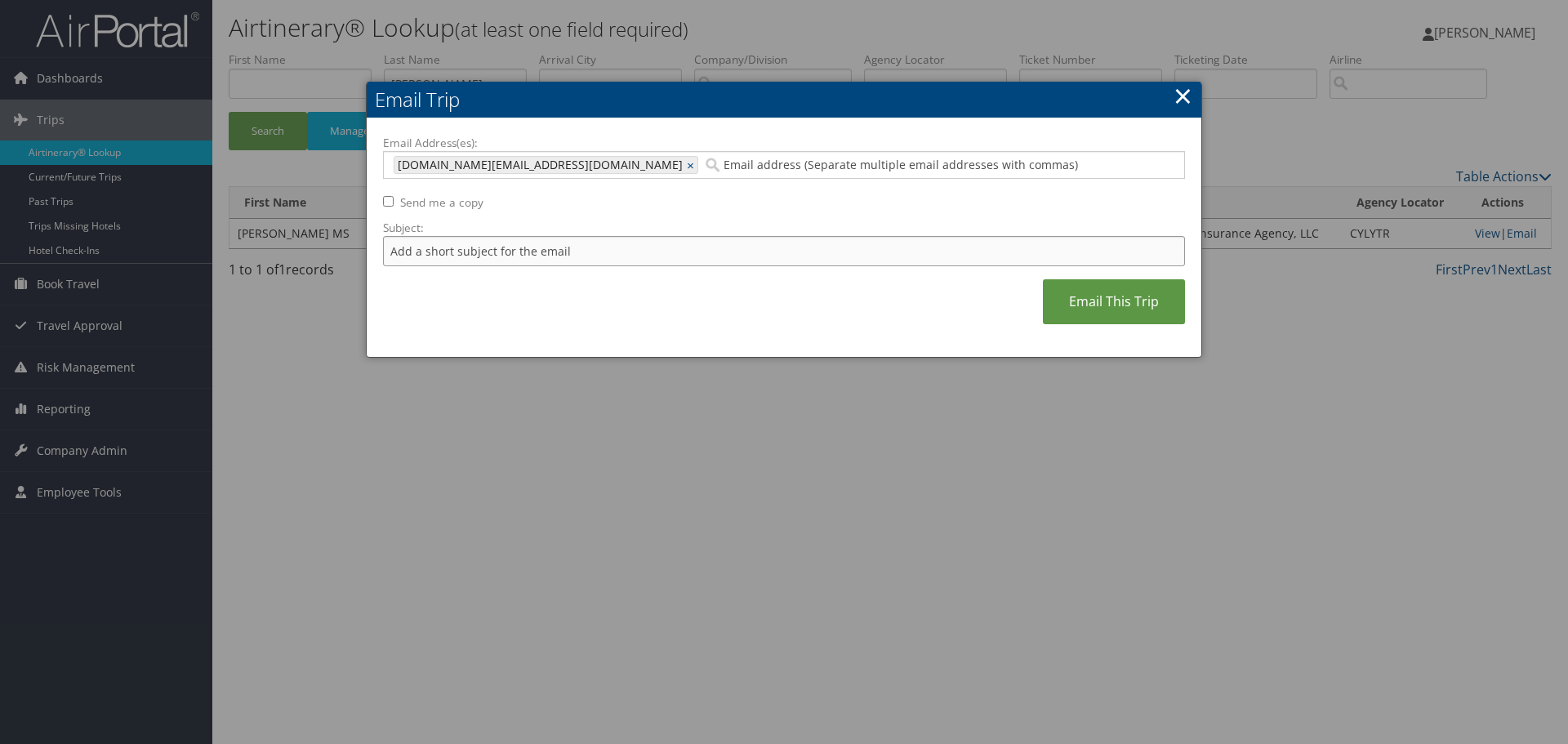
paste input "WILSON/ANSLEE GRACE"
type input "WILSON/ANSLEE GRACE $460.97"
click at [1074, 306] on link "Email This Trip" at bounding box center [1113, 302] width 142 height 45
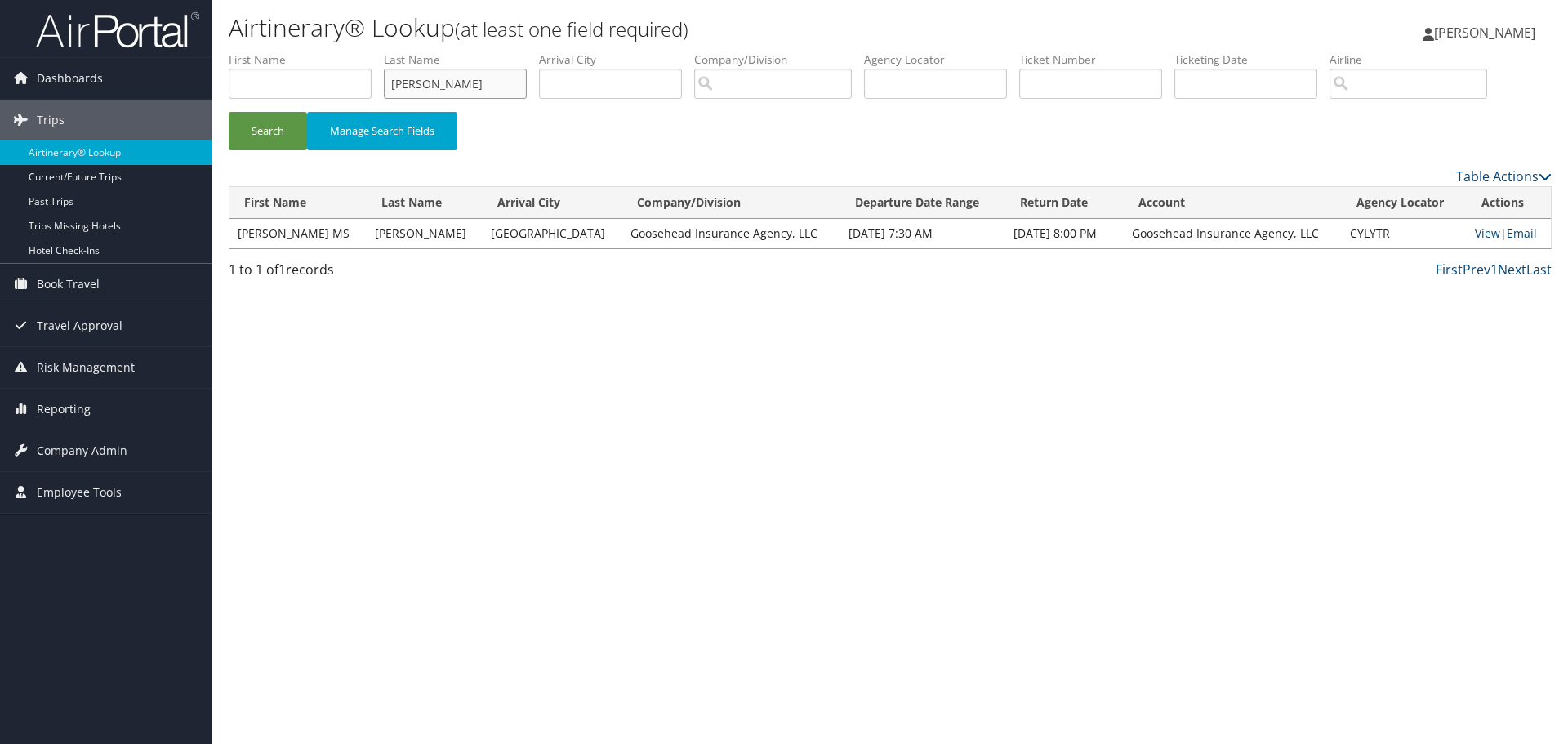
click at [465, 78] on input "WILSON" at bounding box center [455, 83] width 143 height 30
type input "ellis"
click at [229, 112] on button "Search" at bounding box center [268, 131] width 78 height 38
click at [1510, 231] on link "Email" at bounding box center [1520, 233] width 30 height 16
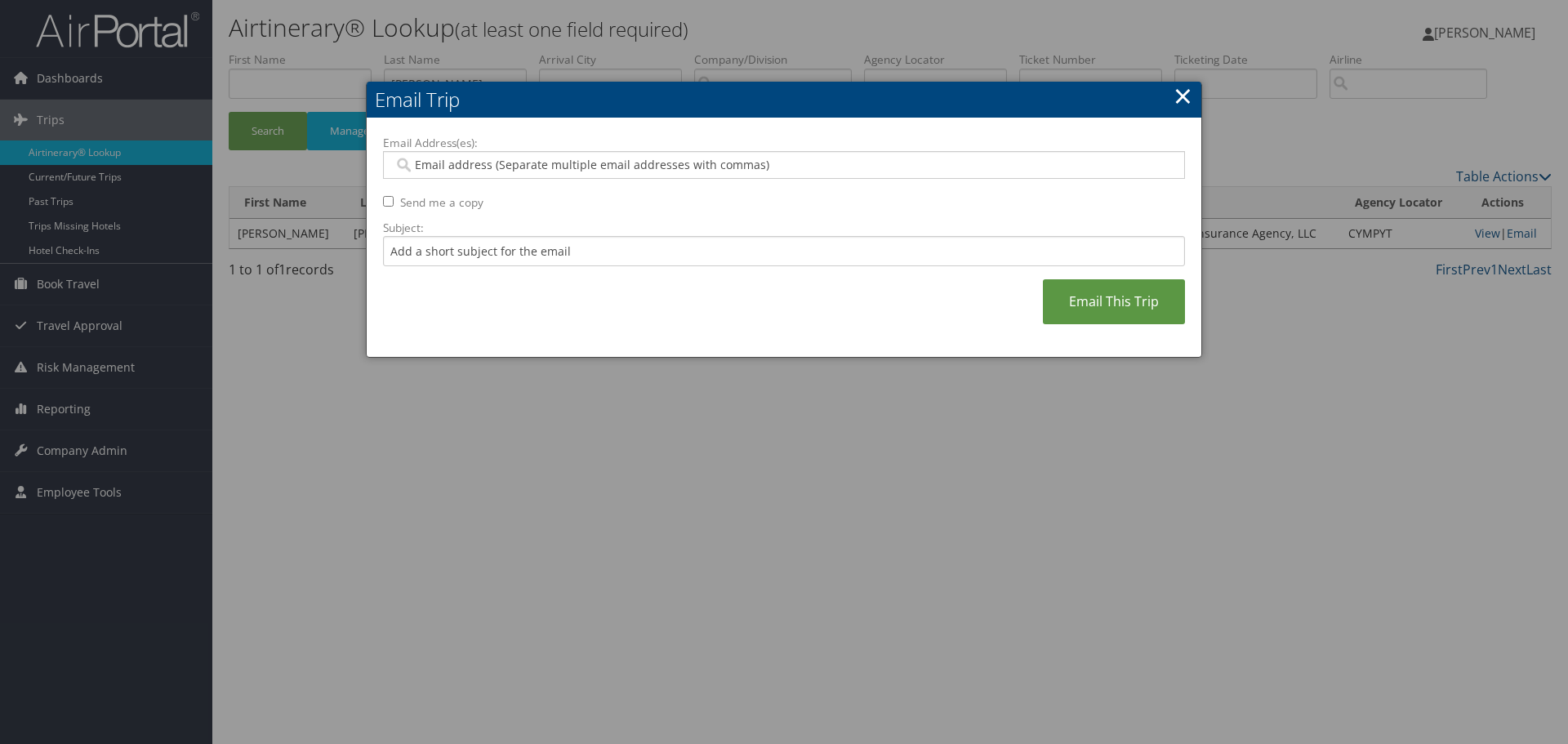
click at [801, 167] on input "Email Address(es):" at bounding box center [783, 165] width 780 height 17
paste input "rylee.kinggoosehead.com@goosehead.coupa-expenses.com"
type input "rylee.kinggoosehead.com@goosehead.coupa-expenses.com"
click at [821, 244] on input "Subject:" at bounding box center [783, 251] width 802 height 30
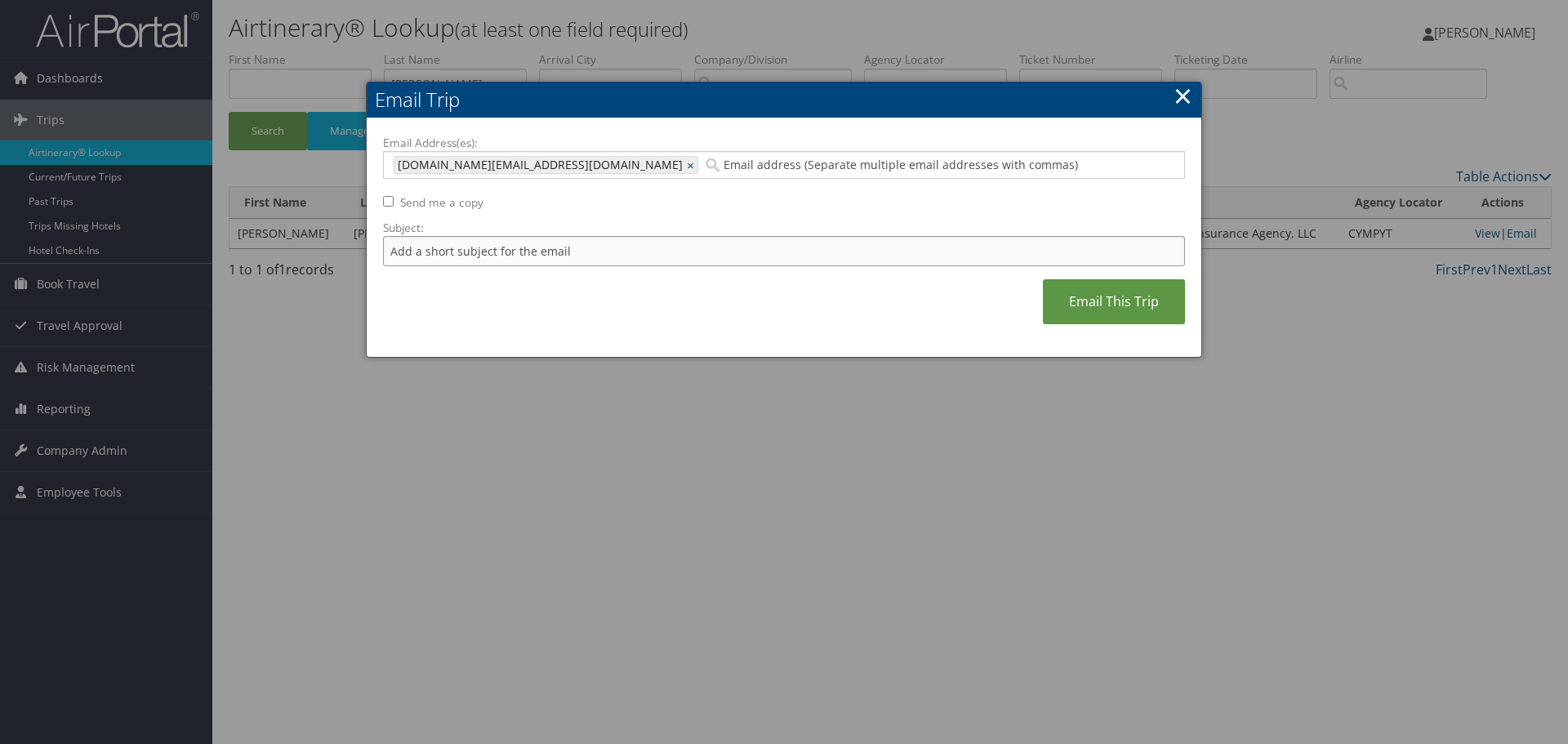
click at [571, 254] on input "Subject:" at bounding box center [783, 251] width 802 height 30
paste input "ELLIS/MORGAN LEIGH"
type input "ELLIS/MORGAN LEIGH $444.96"
click at [1125, 309] on link "Email This Trip" at bounding box center [1113, 302] width 142 height 45
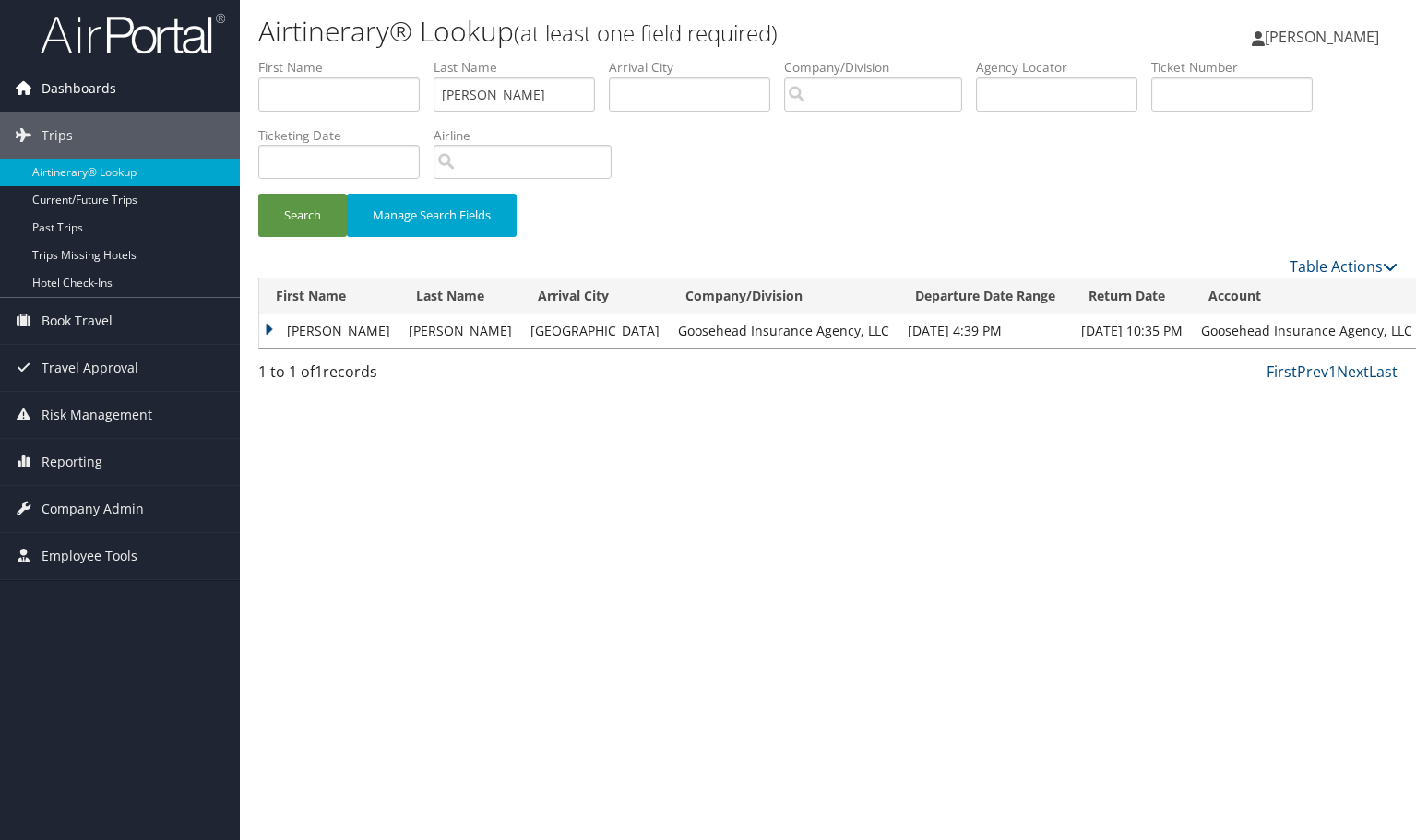
click at [108, 89] on span "Dashboards" at bounding box center [78, 89] width 74 height 46
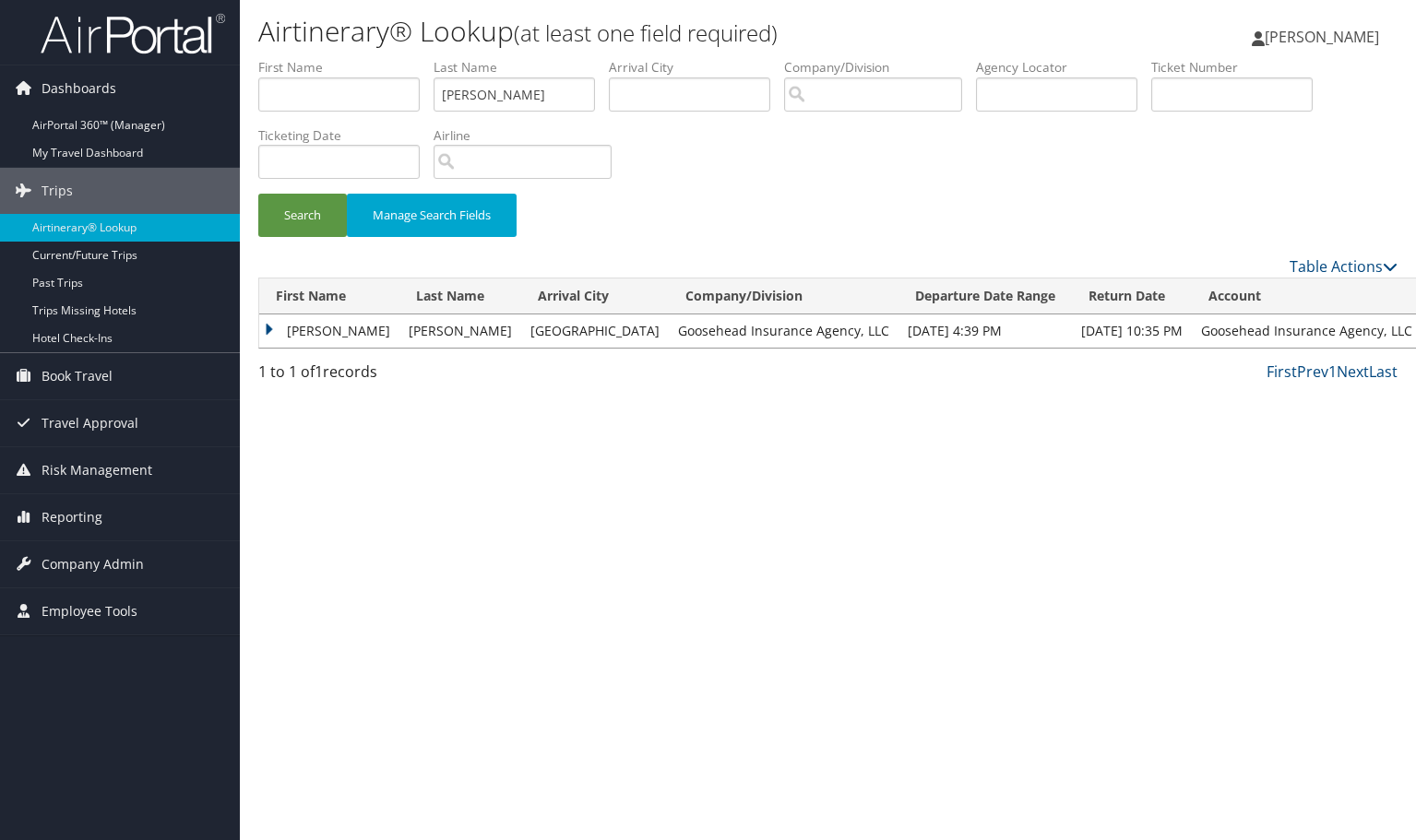
click at [156, 32] on img at bounding box center [133, 34] width 185 height 43
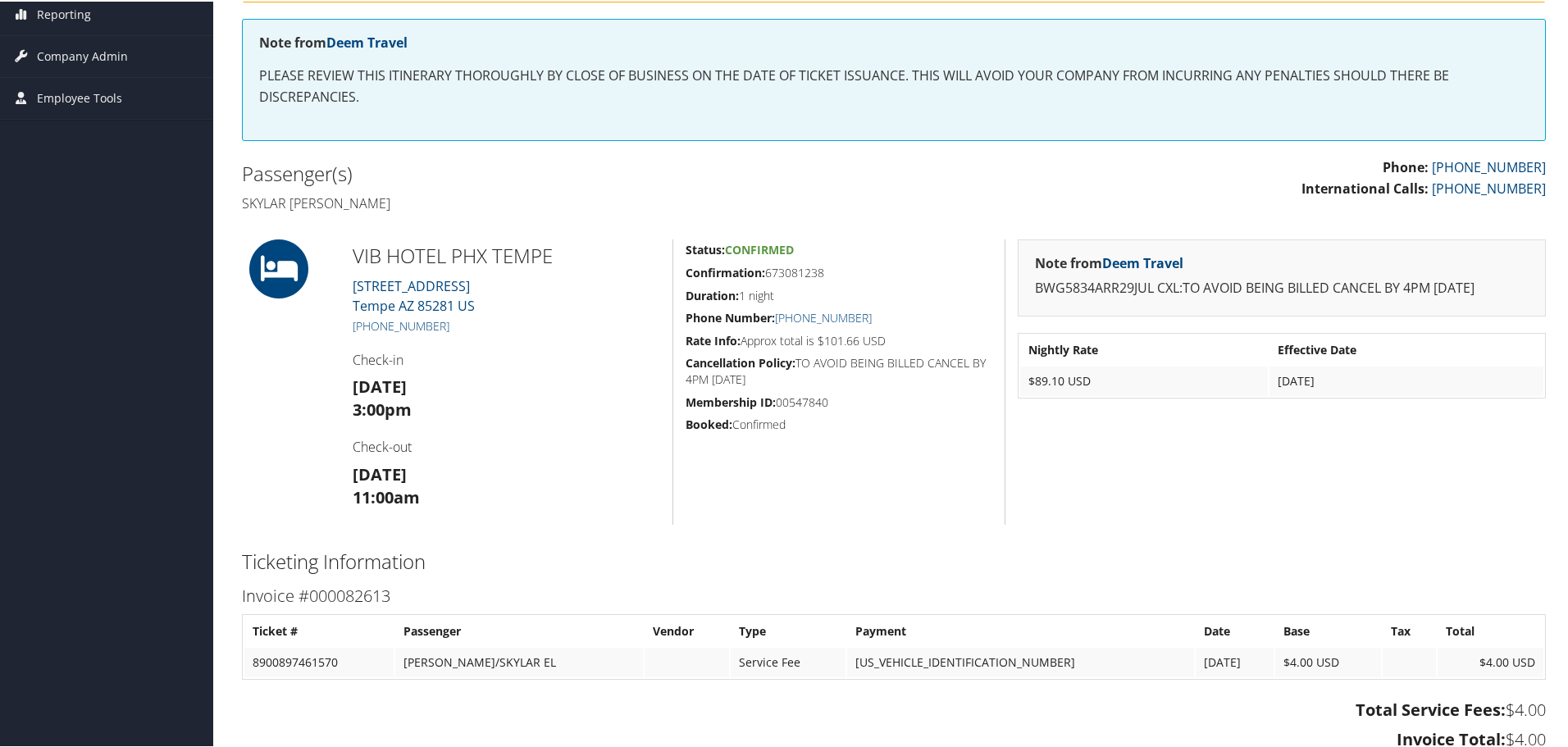
scroll to position [246, 0]
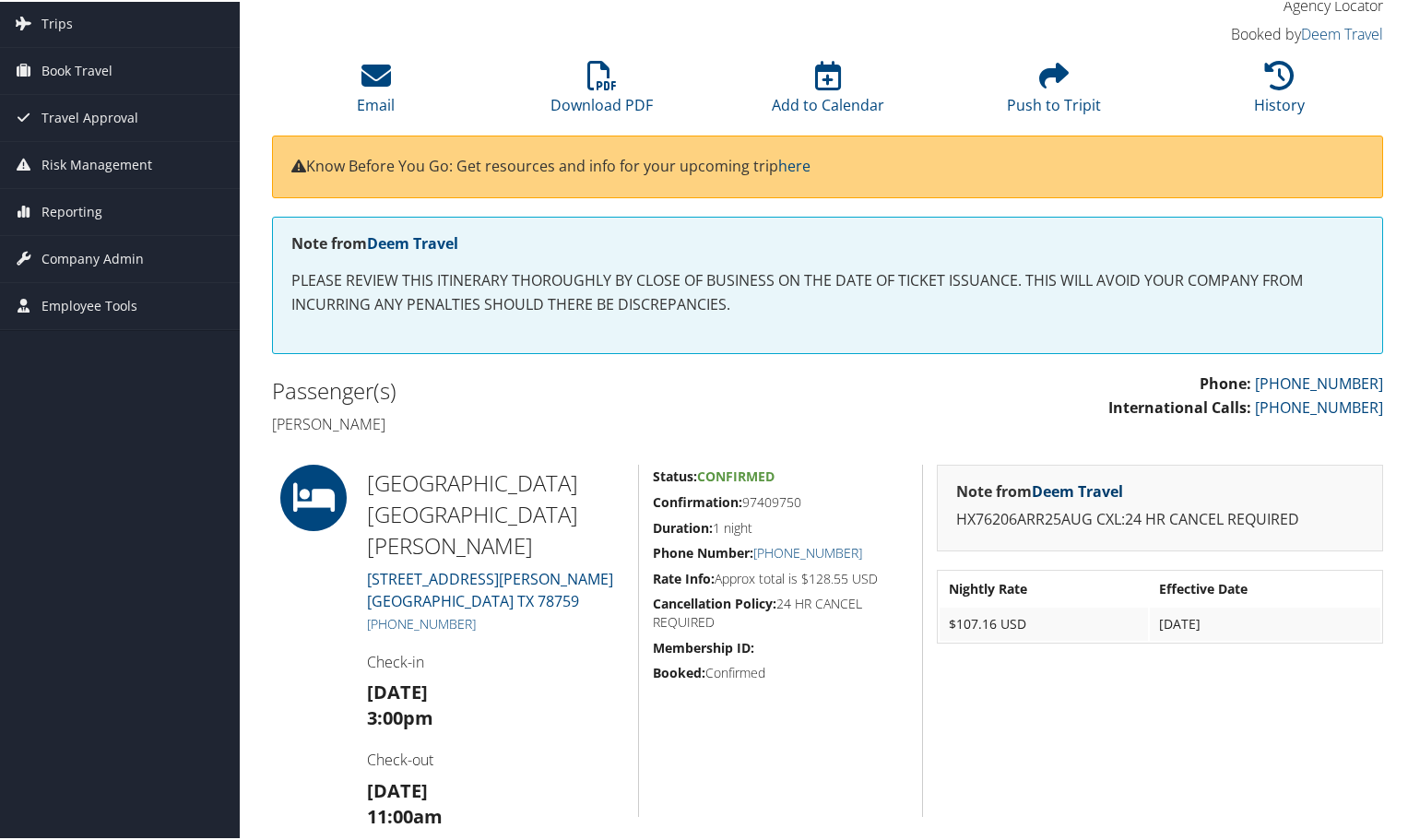
scroll to position [92, 0]
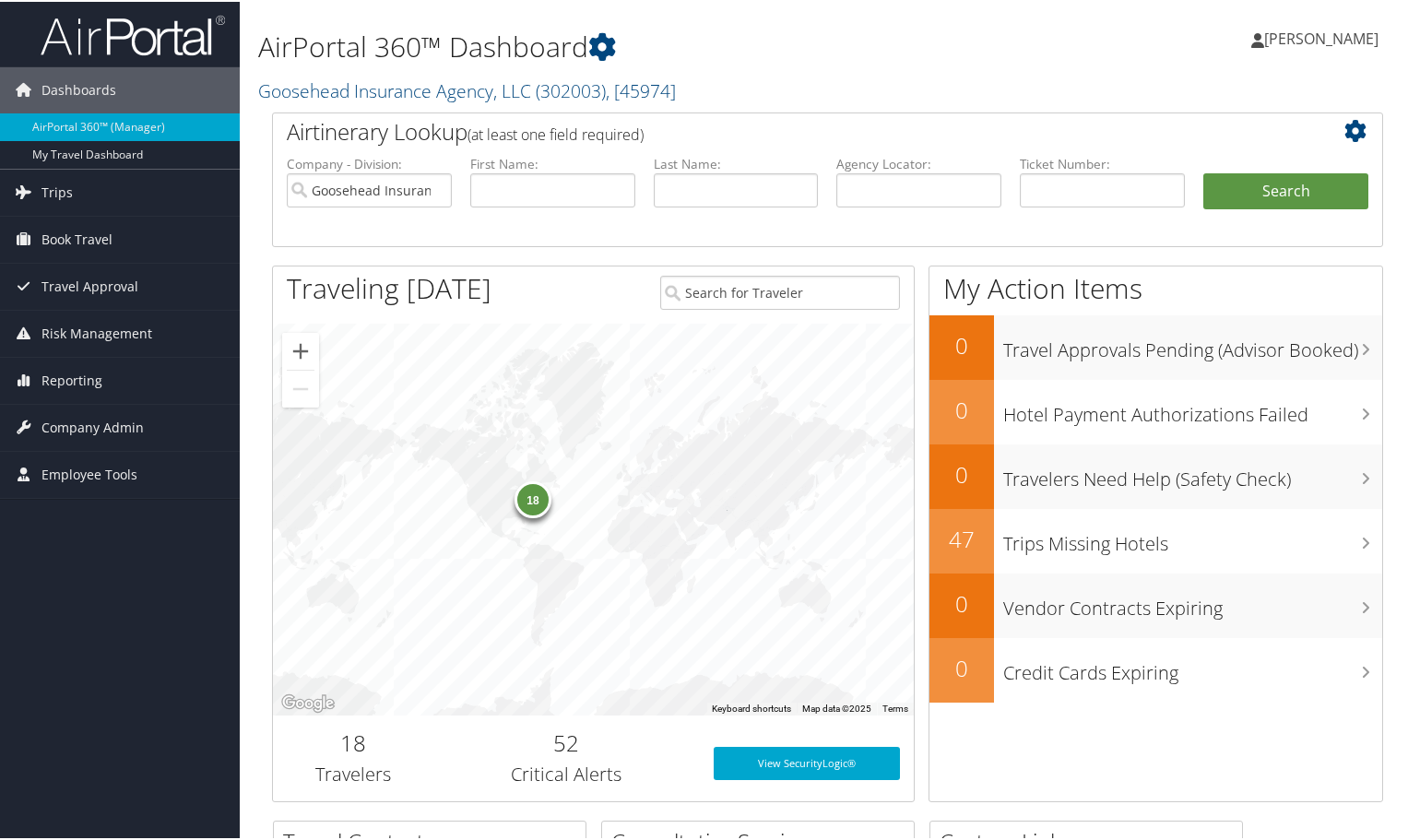
click at [0, 839] on div at bounding box center [0, 840] width 0 height 0
click at [56, 184] on span "Trips" at bounding box center [57, 190] width 31 height 46
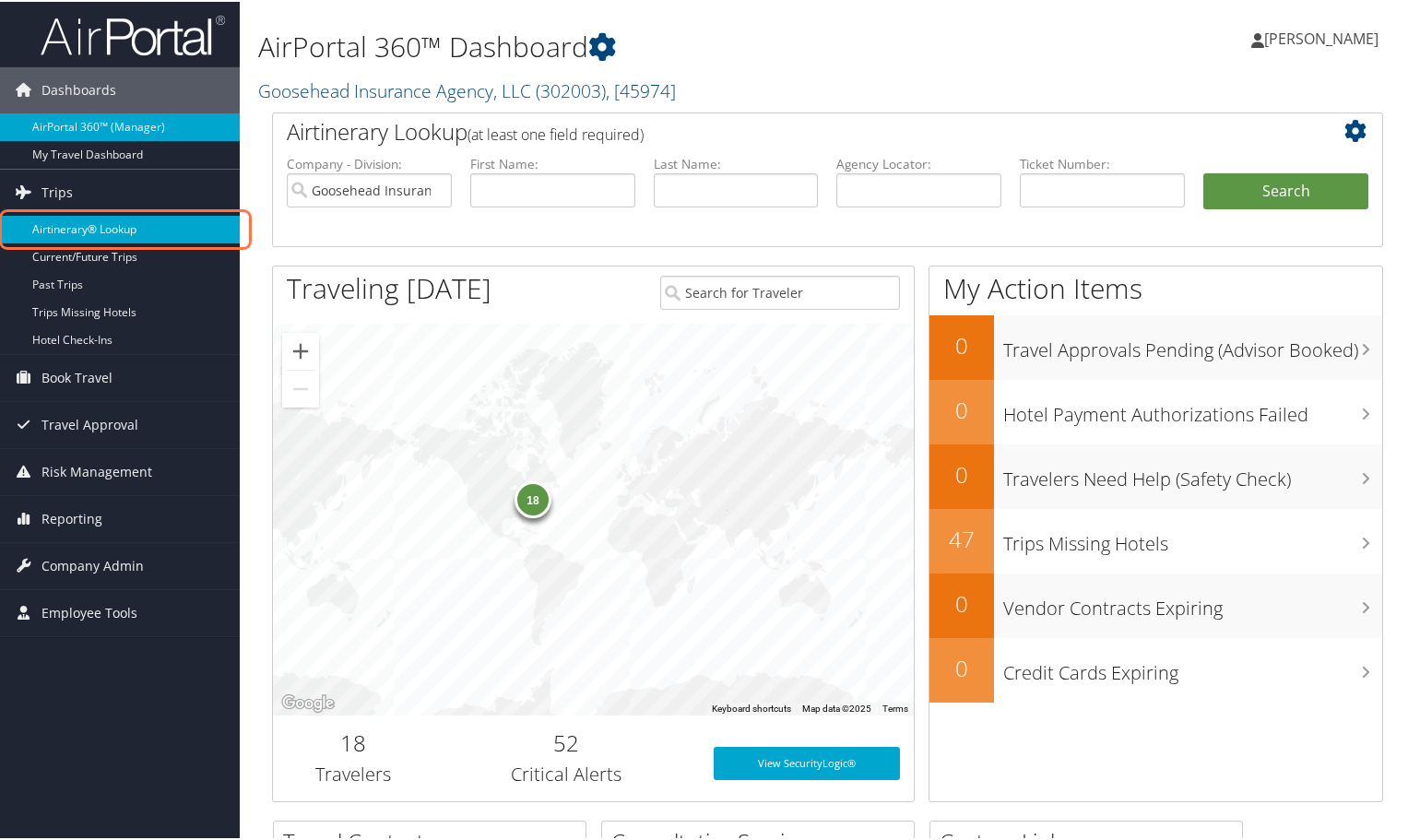
click at [71, 225] on link "Airtinerary® Lookup" at bounding box center [120, 227] width 240 height 27
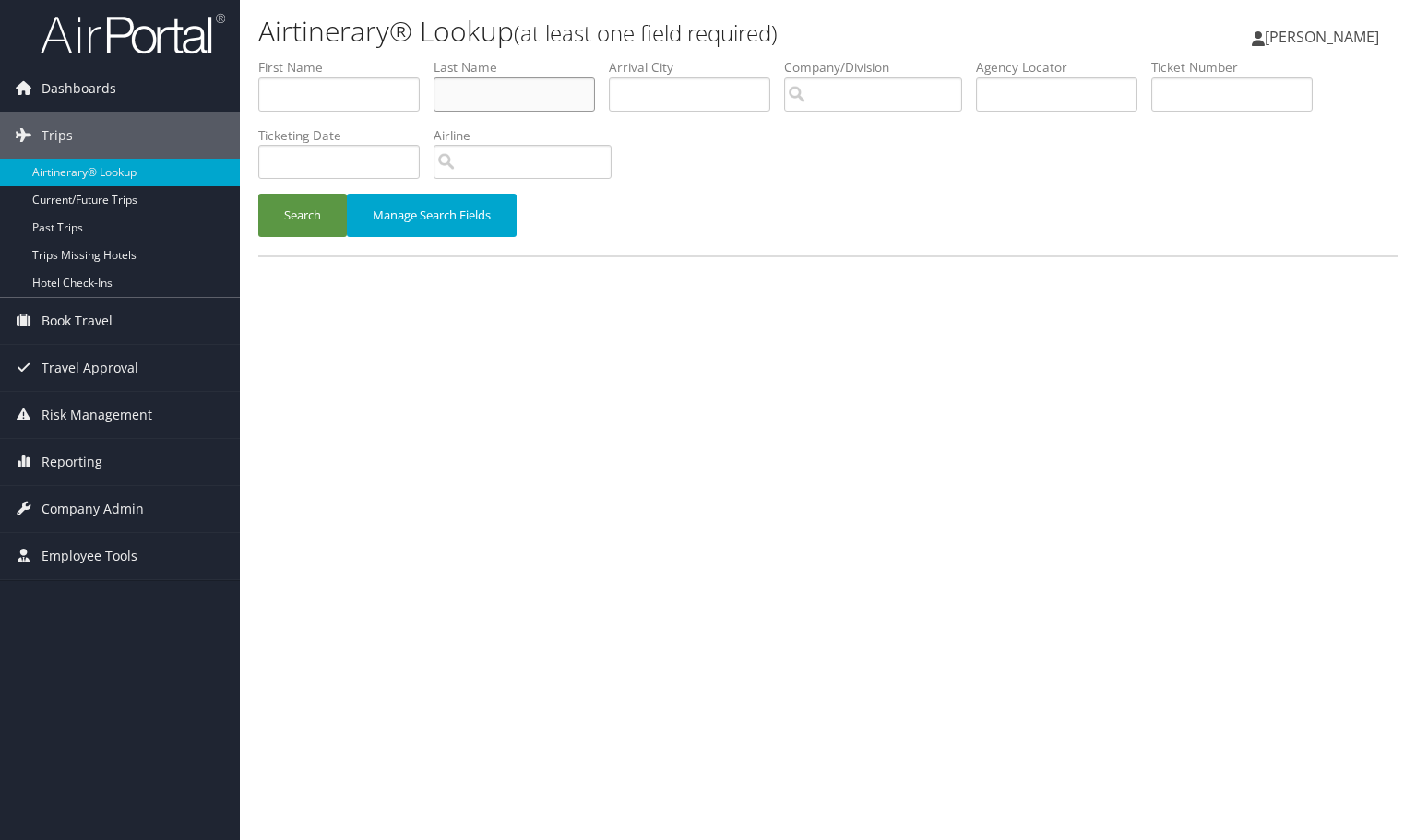
click at [580, 87] on input "text" at bounding box center [513, 94] width 161 height 34
paste input "[PERSON_NAME]"
click at [300, 232] on button "Search" at bounding box center [302, 216] width 89 height 43
type input "BRADLEY"
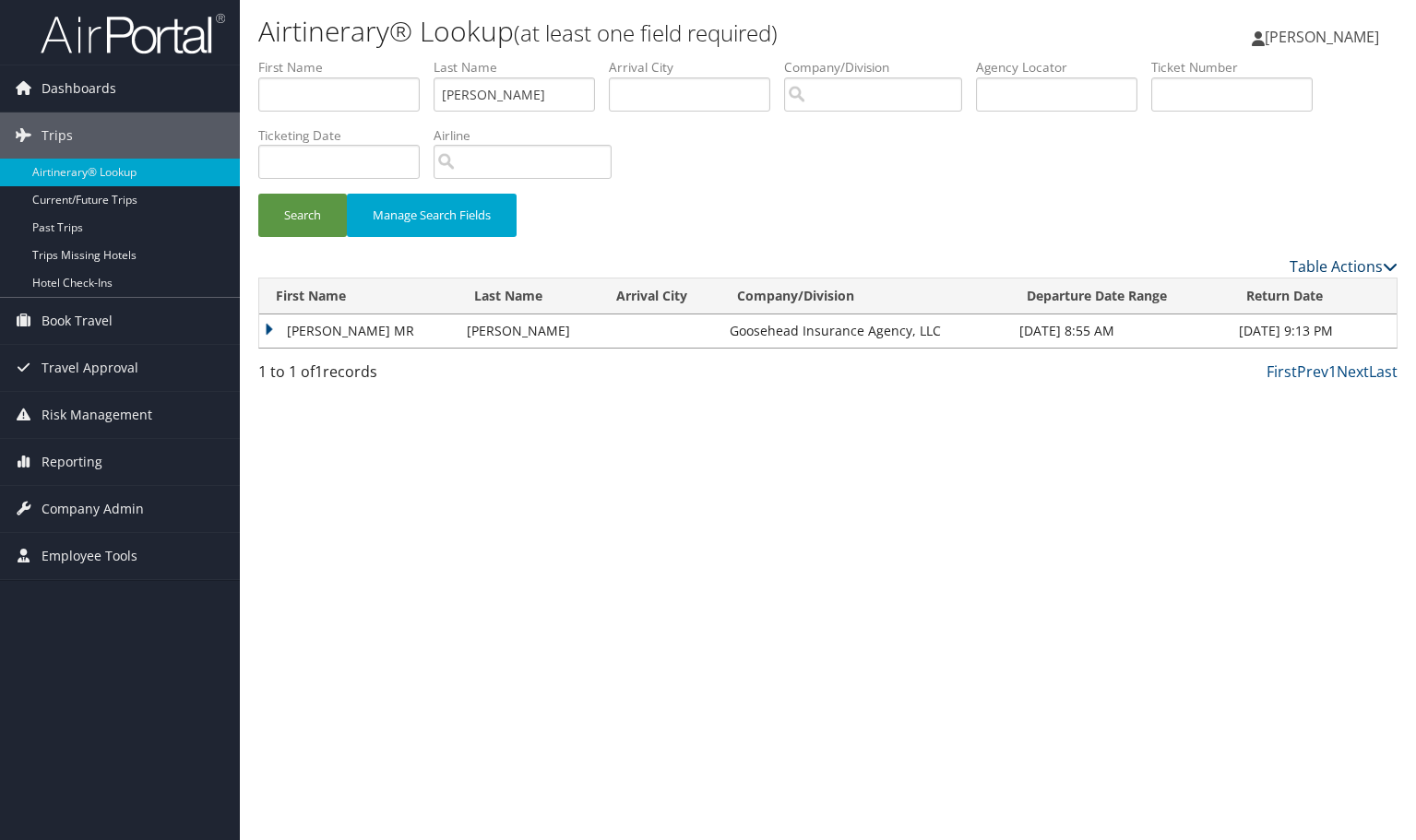
click at [1390, 266] on icon at bounding box center [1391, 267] width 15 height 15
click at [909, 510] on div at bounding box center [708, 420] width 1416 height 840
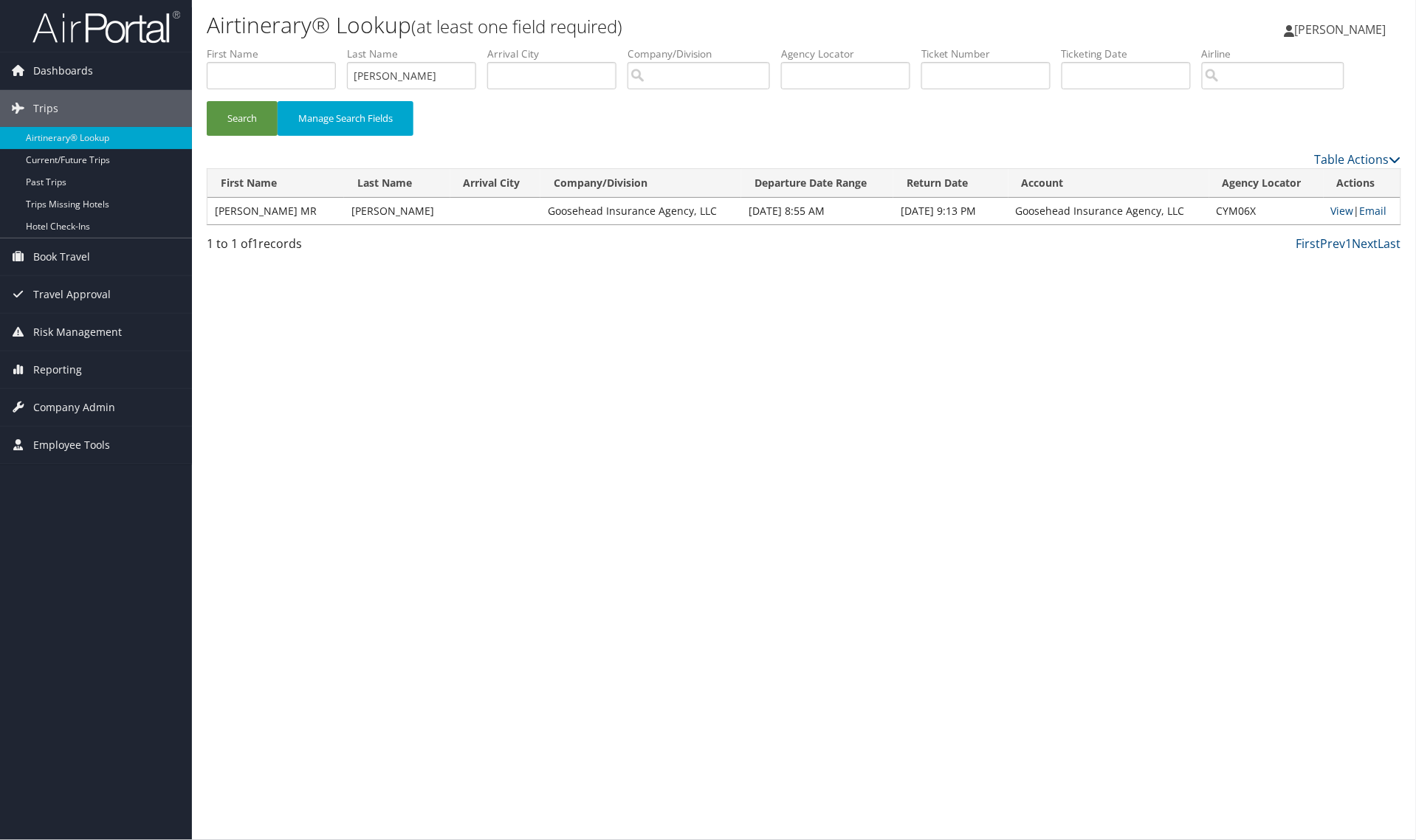
drag, startPoint x: 1406, startPoint y: 192, endPoint x: 1366, endPoint y: 843, distance: 652.2
click at [1132, 672] on html "Menu Dashboards ► AirPortal 360™ (Manager) My Travel Dashboard Trips ► Airtiner…" at bounding box center [708, 420] width 1416 height 840
click at [1132, 213] on link "Email" at bounding box center [1374, 210] width 27 height 14
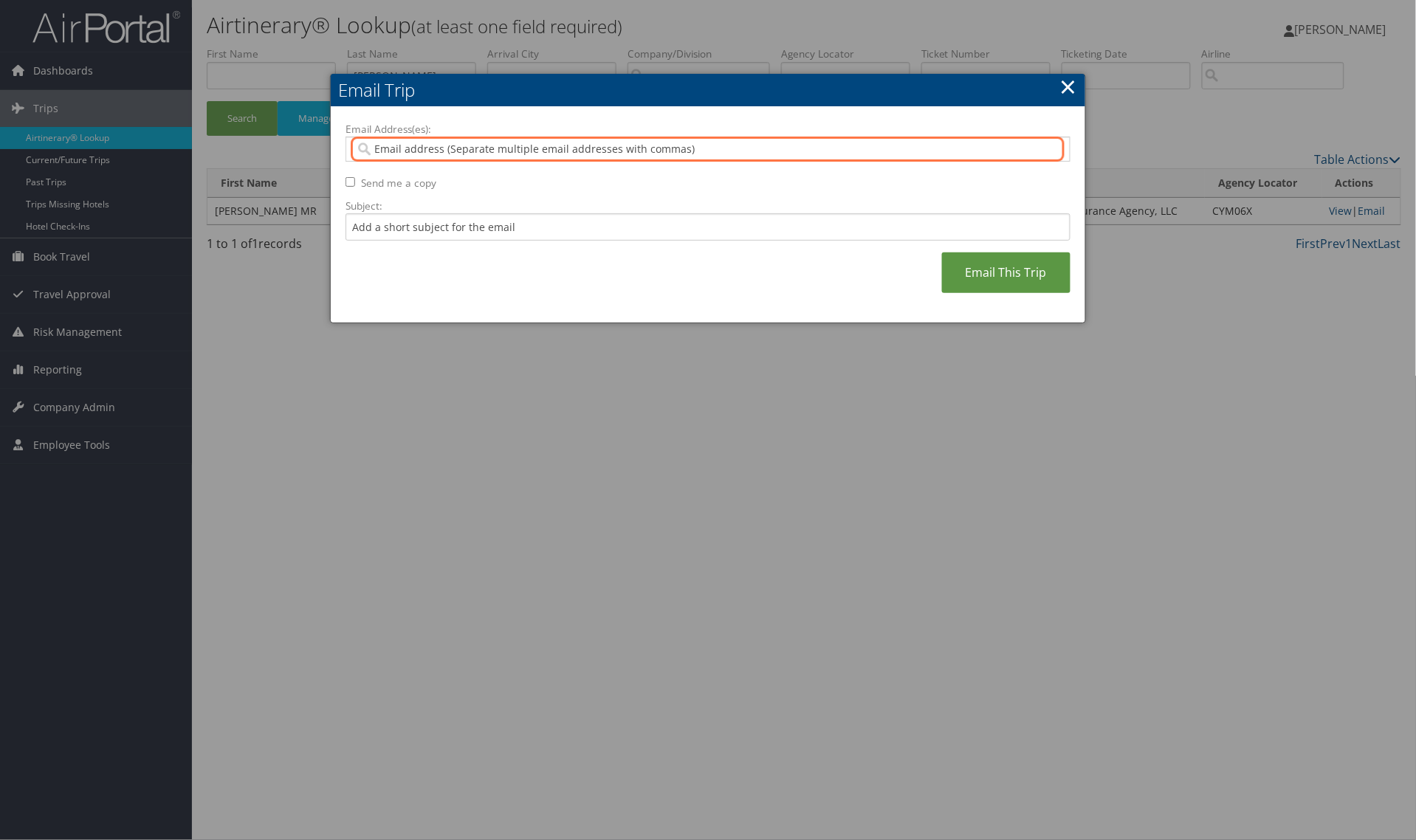
click at [654, 149] on input "Email Address(es):" at bounding box center [706, 149] width 703 height 15
paste input "rylee.kinggoosehead.com@goosehead.coupa-expenses.com"
type input "rylee.kinggoosehead.com@goosehead.coupa-expenses.com"
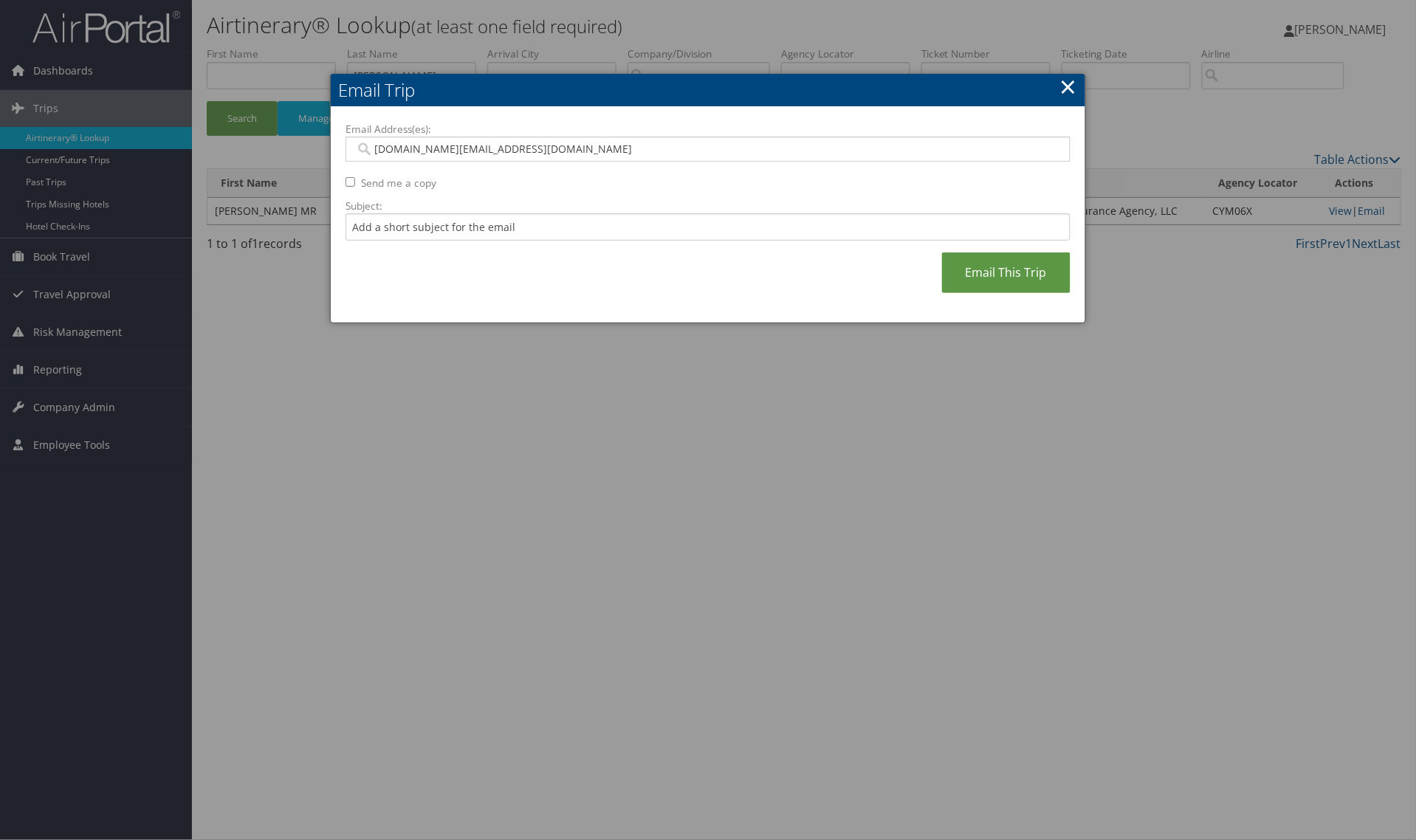
type input "rylee.kinggoosehead.com@goosehead.coupa-expenses.com"
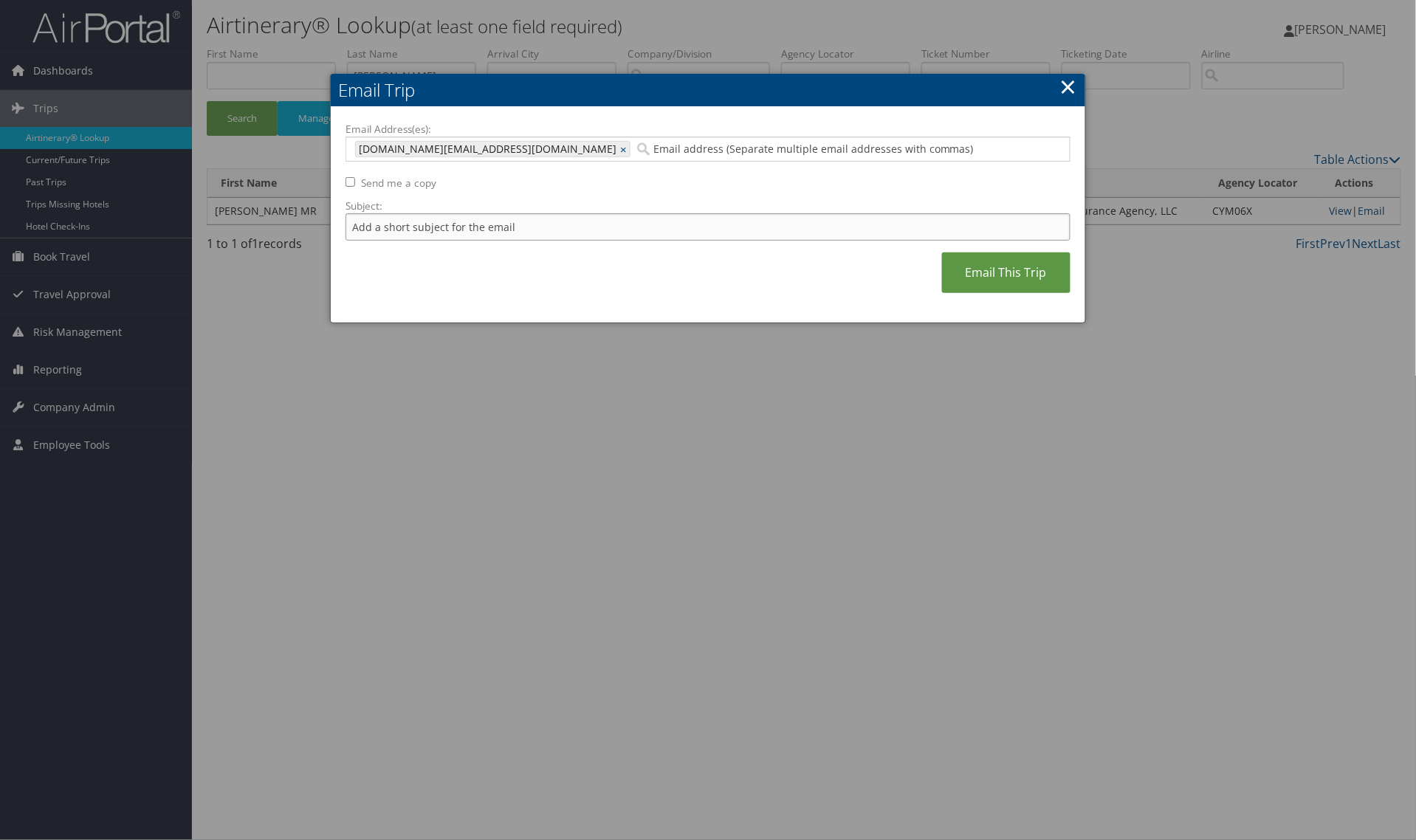
click at [625, 233] on input "Subject:" at bounding box center [707, 227] width 725 height 27
paste input "BRADLEY/BENJAMIN BAL"
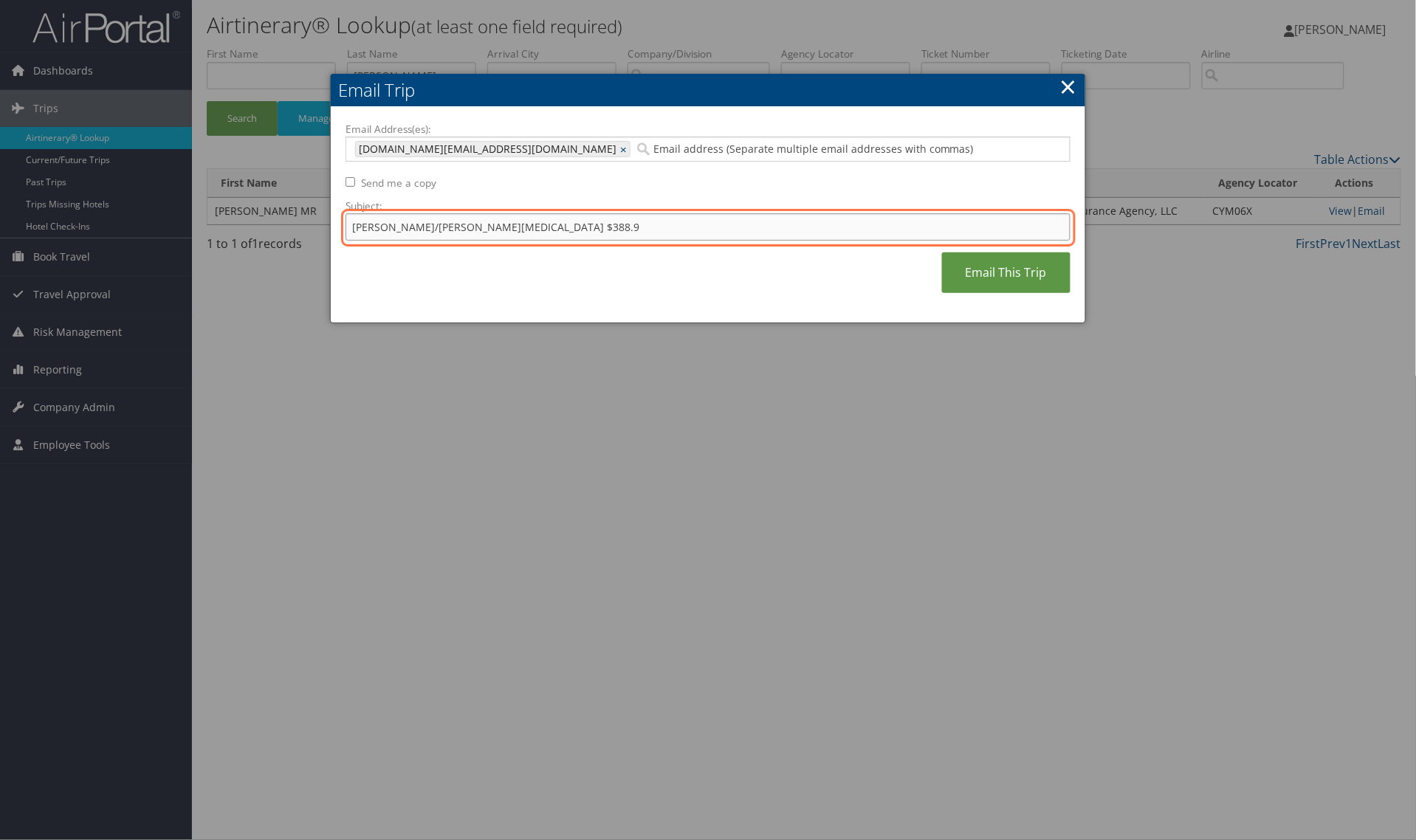
type input "BRADLEY/BENJAMIN BAL $388.96"
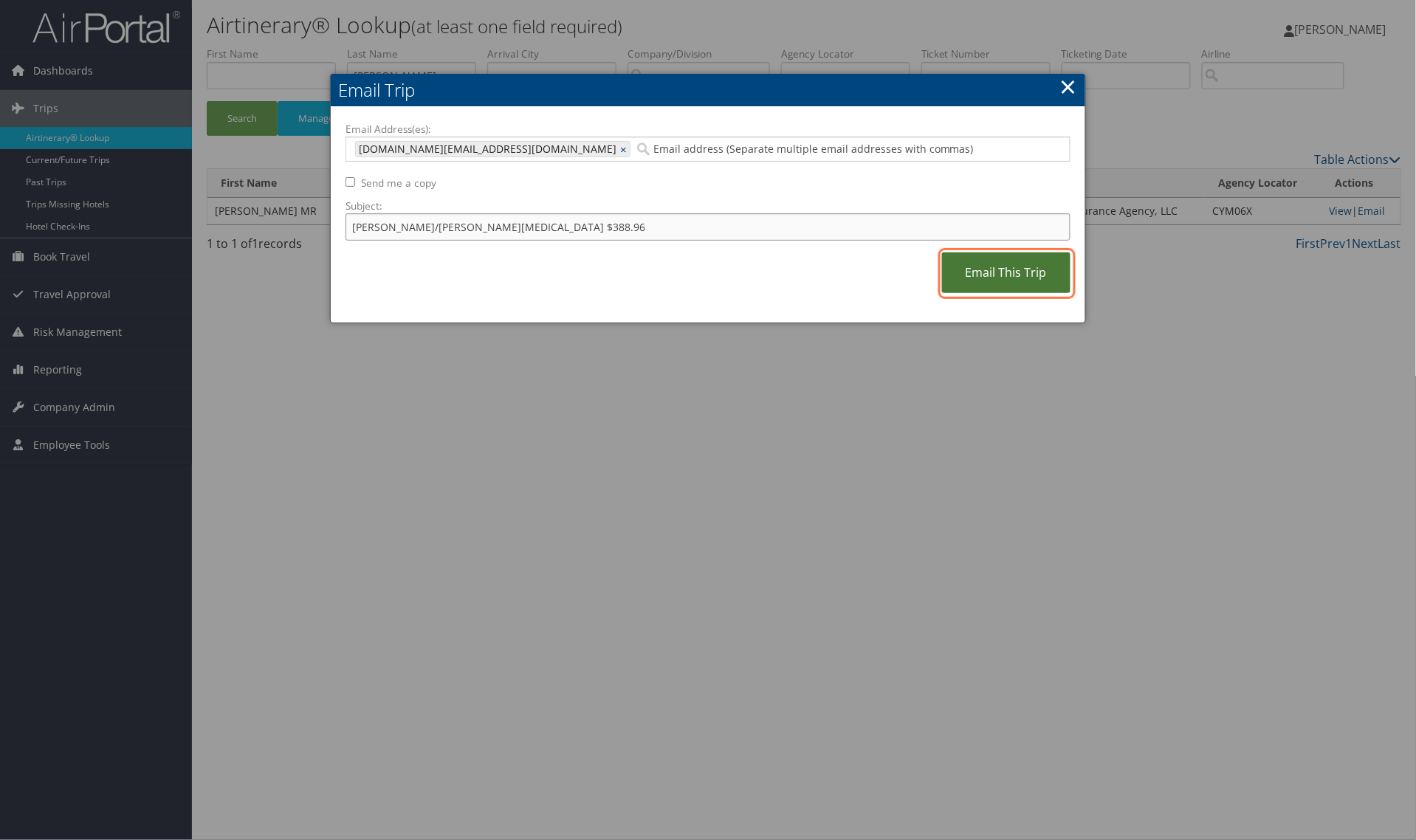
click at [1031, 268] on link "Email This Trip" at bounding box center [1006, 273] width 128 height 41
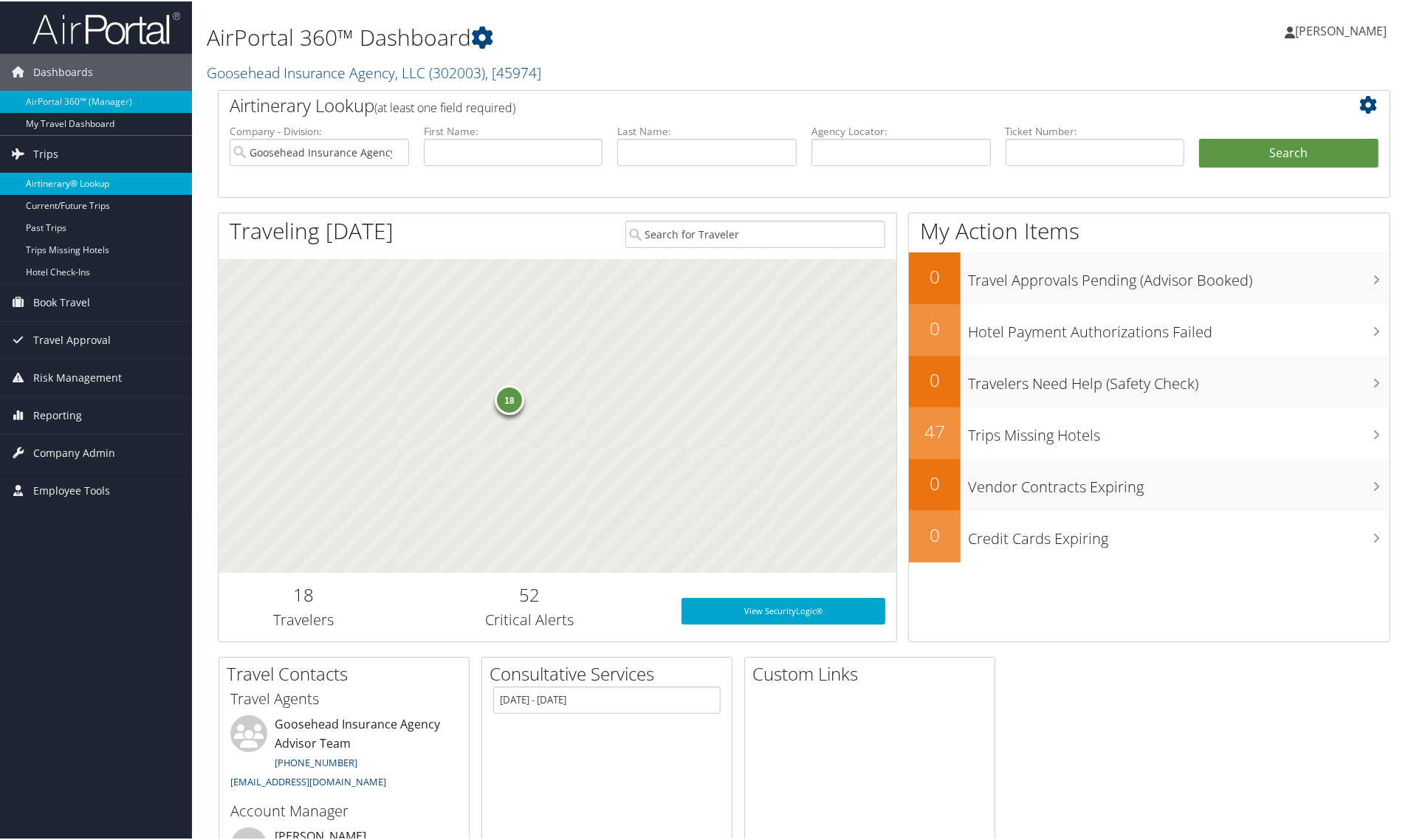
click at [79, 175] on link "Airtinerary® Lookup" at bounding box center [96, 182] width 192 height 22
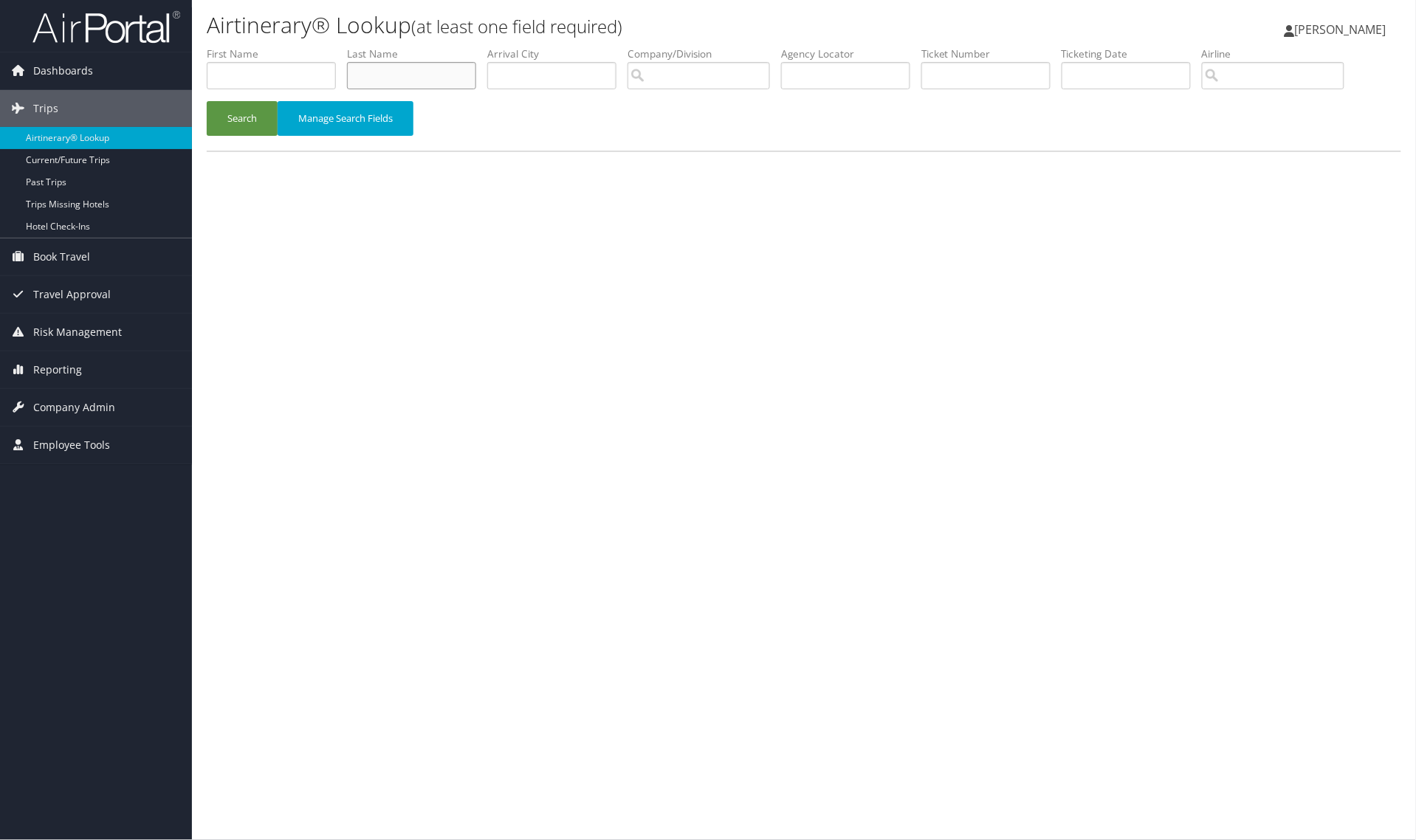
click at [443, 83] on input "text" at bounding box center [411, 75] width 129 height 27
type input "[PERSON_NAME]"
click at [222, 124] on button "Search" at bounding box center [242, 118] width 71 height 35
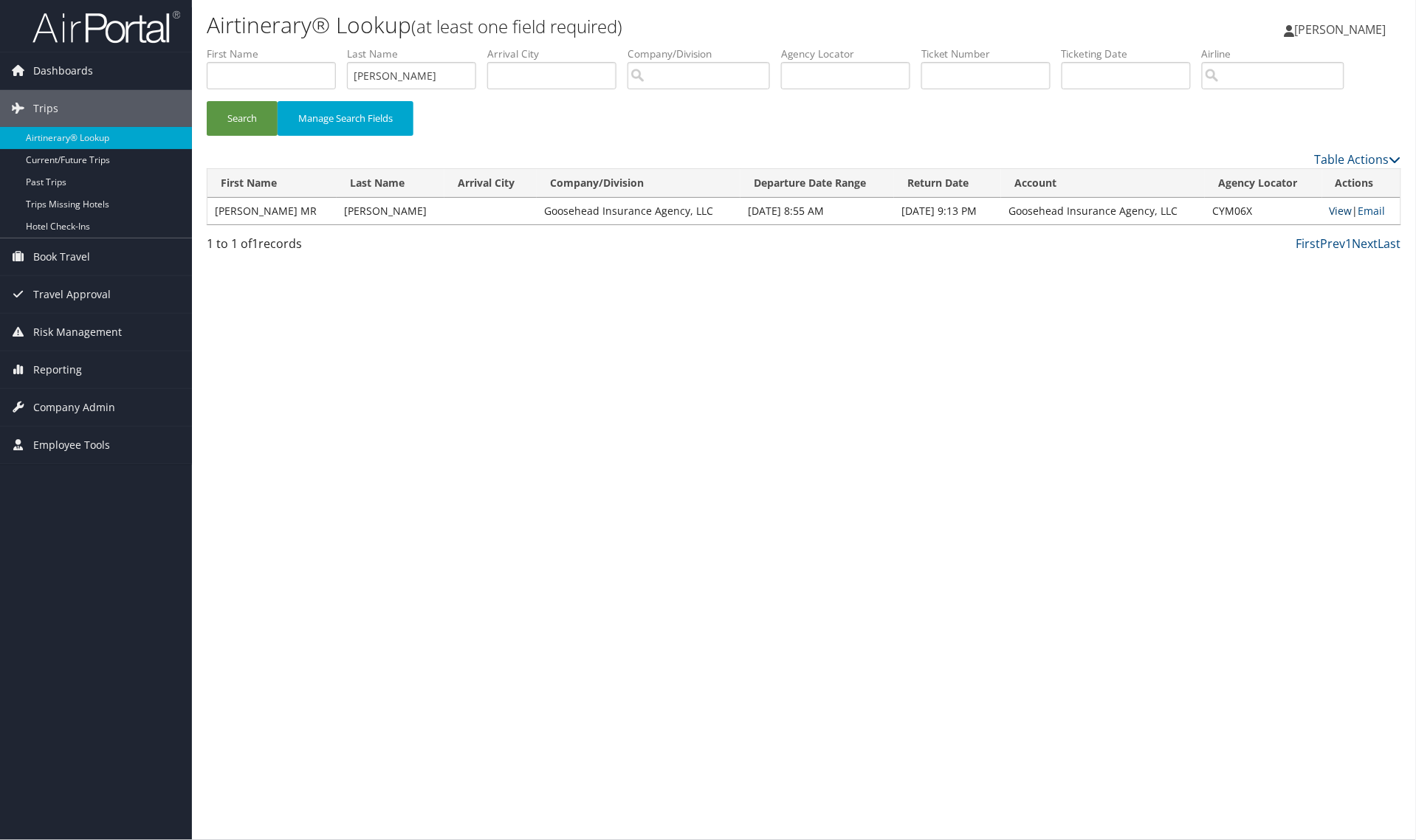
click at [1330, 210] on link "View" at bounding box center [1341, 210] width 23 height 14
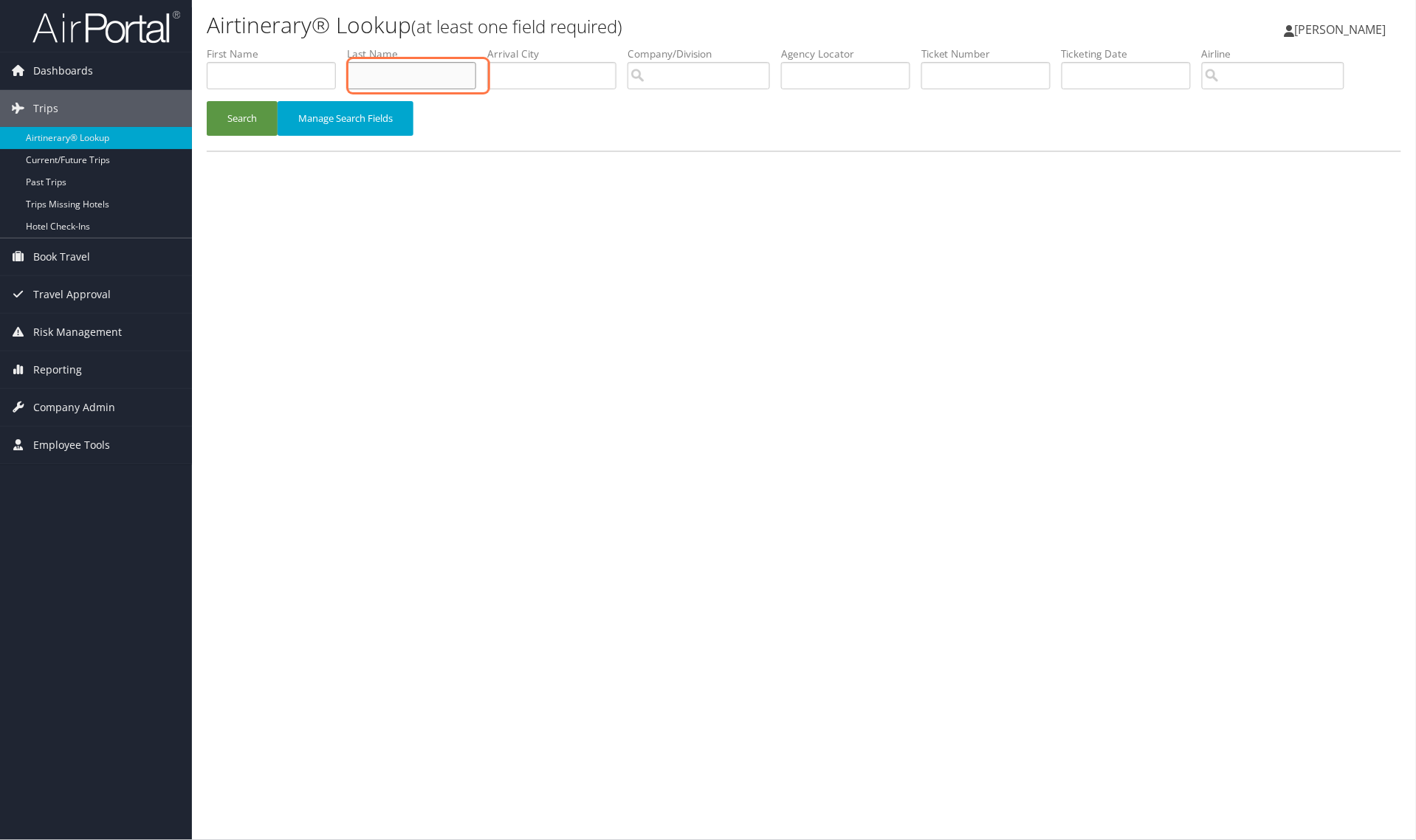
click at [429, 80] on input "text" at bounding box center [411, 75] width 129 height 27
click at [232, 115] on button "Search" at bounding box center [242, 118] width 71 height 35
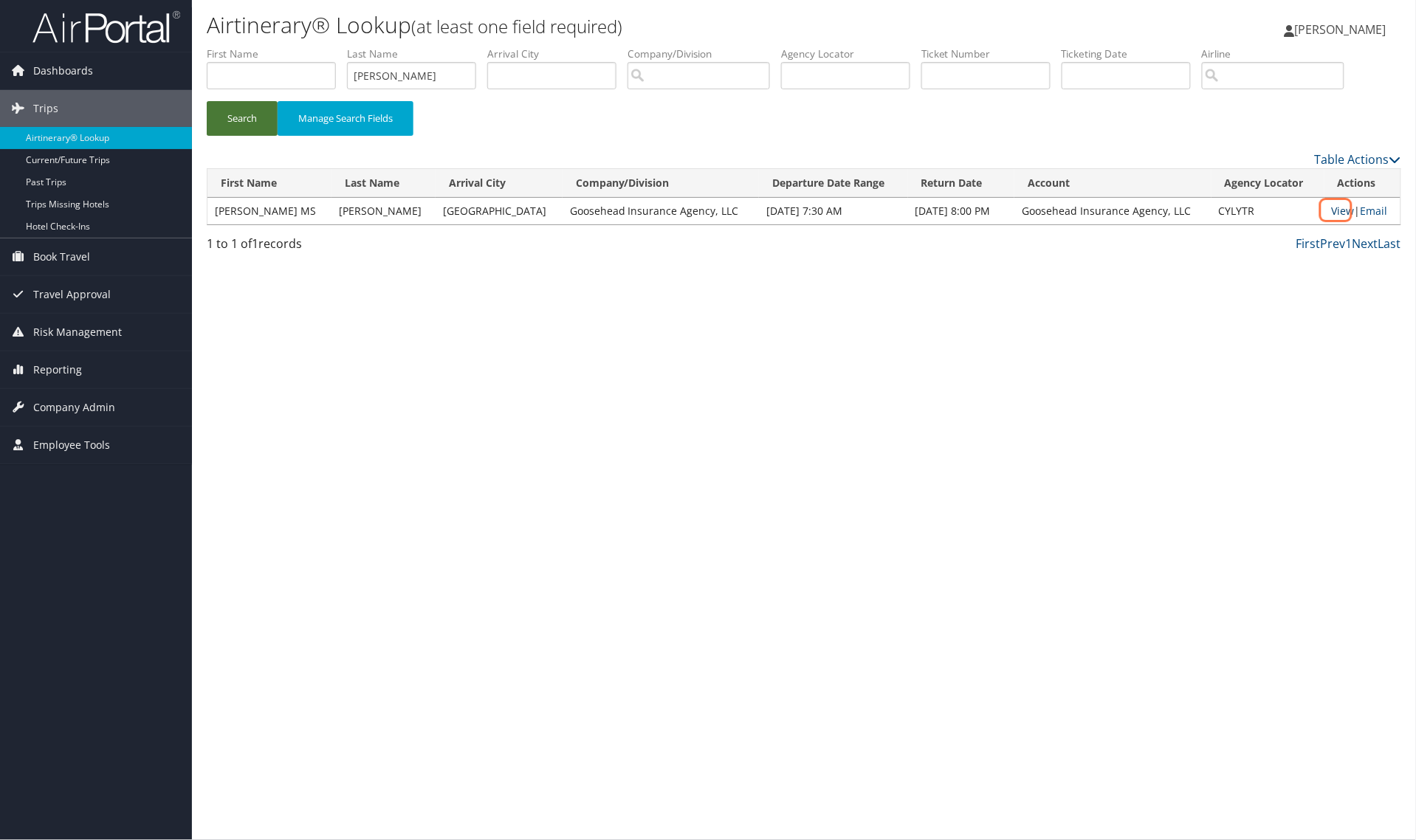
click at [1338, 213] on link "View" at bounding box center [1343, 210] width 23 height 14
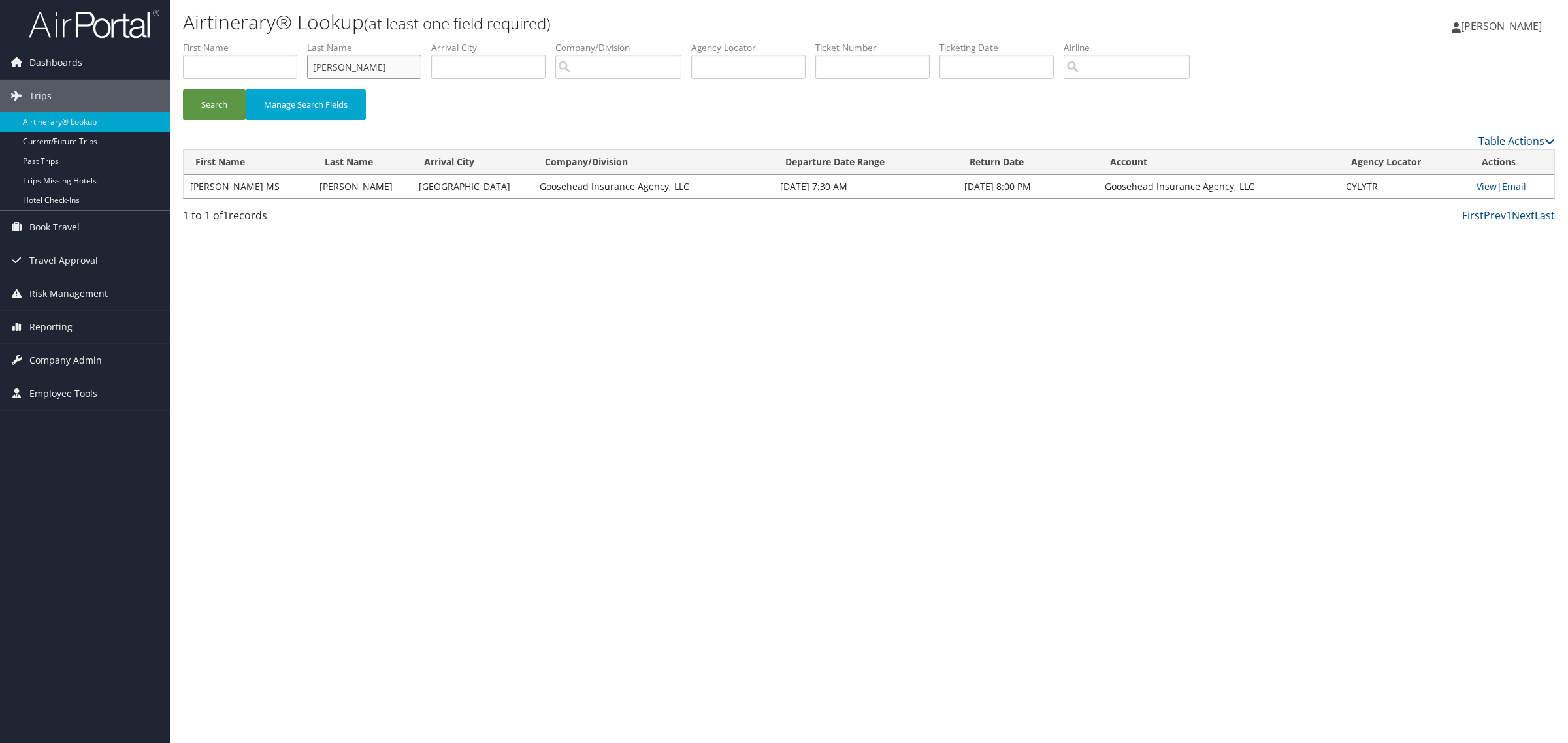
click at [370, 67] on input "wilson" at bounding box center [364, 67] width 114 height 24
paste input "DAVENPORT"
type input "DAVENPORT"
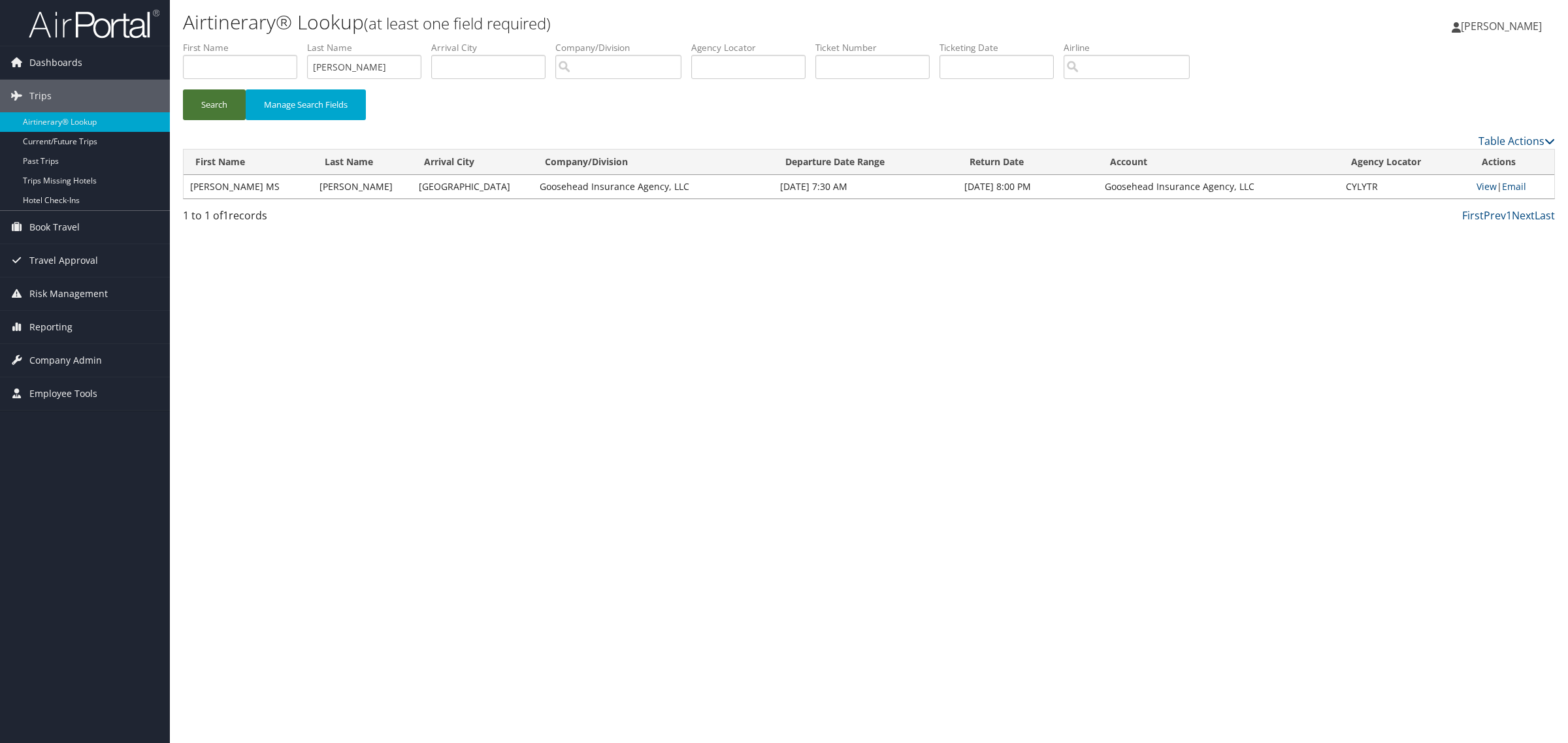
click at [188, 107] on button "Search" at bounding box center [214, 105] width 63 height 31
click at [1521, 186] on link "Email" at bounding box center [1514, 186] width 24 height 13
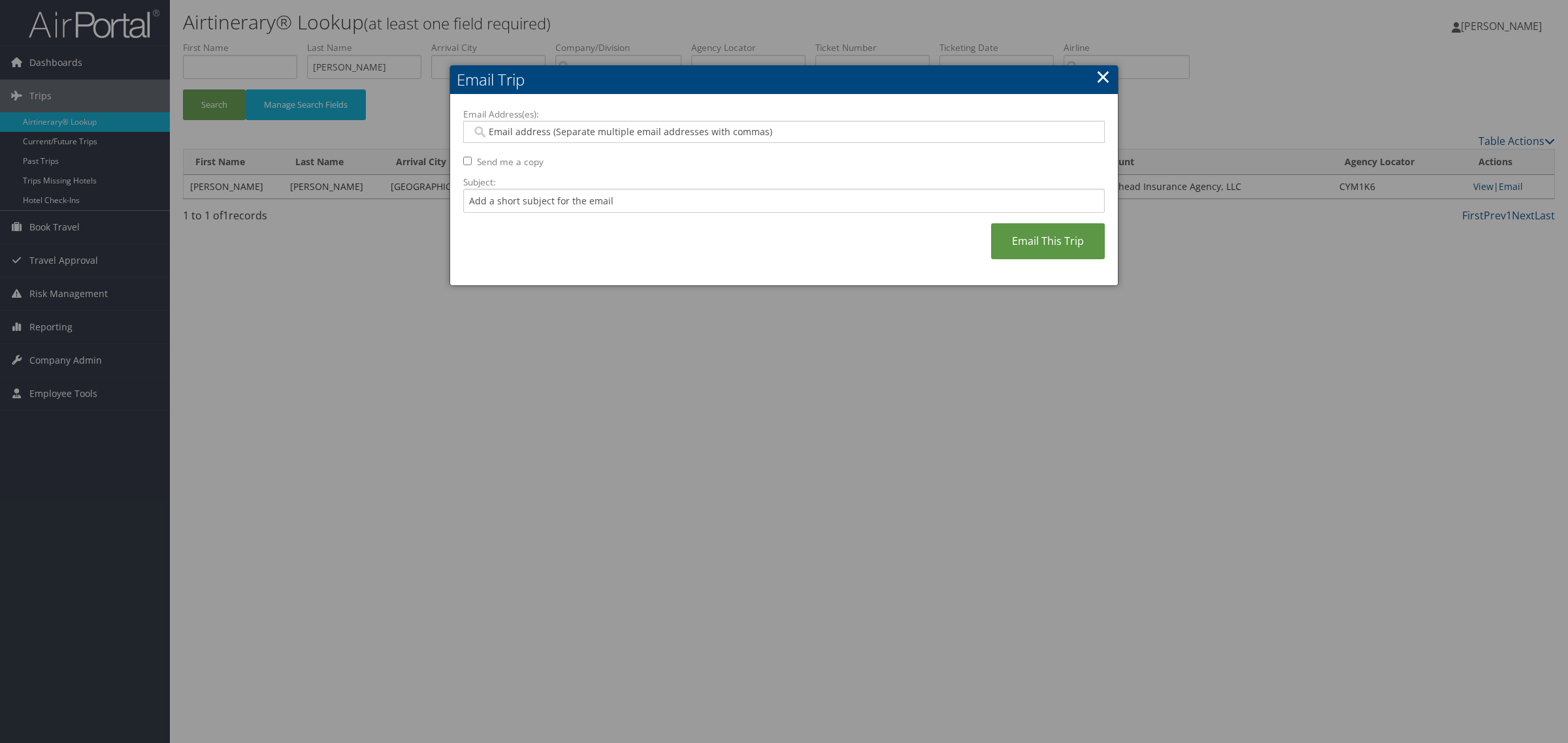
drag, startPoint x: 597, startPoint y: 149, endPoint x: 597, endPoint y: 139, distance: 10.0
click at [597, 149] on div "Email Address(es): Send me a copy Subject: Email This Trip" at bounding box center [783, 191] width 641 height 165
click at [597, 133] on input "Email Address(es):" at bounding box center [783, 132] width 623 height 13
paste input "rylee.kinggoosehead.com@goosehead.coupa-expenses.com"
type input "rylee.kinggoosehead.com@goosehead.coupa-expenses.com"
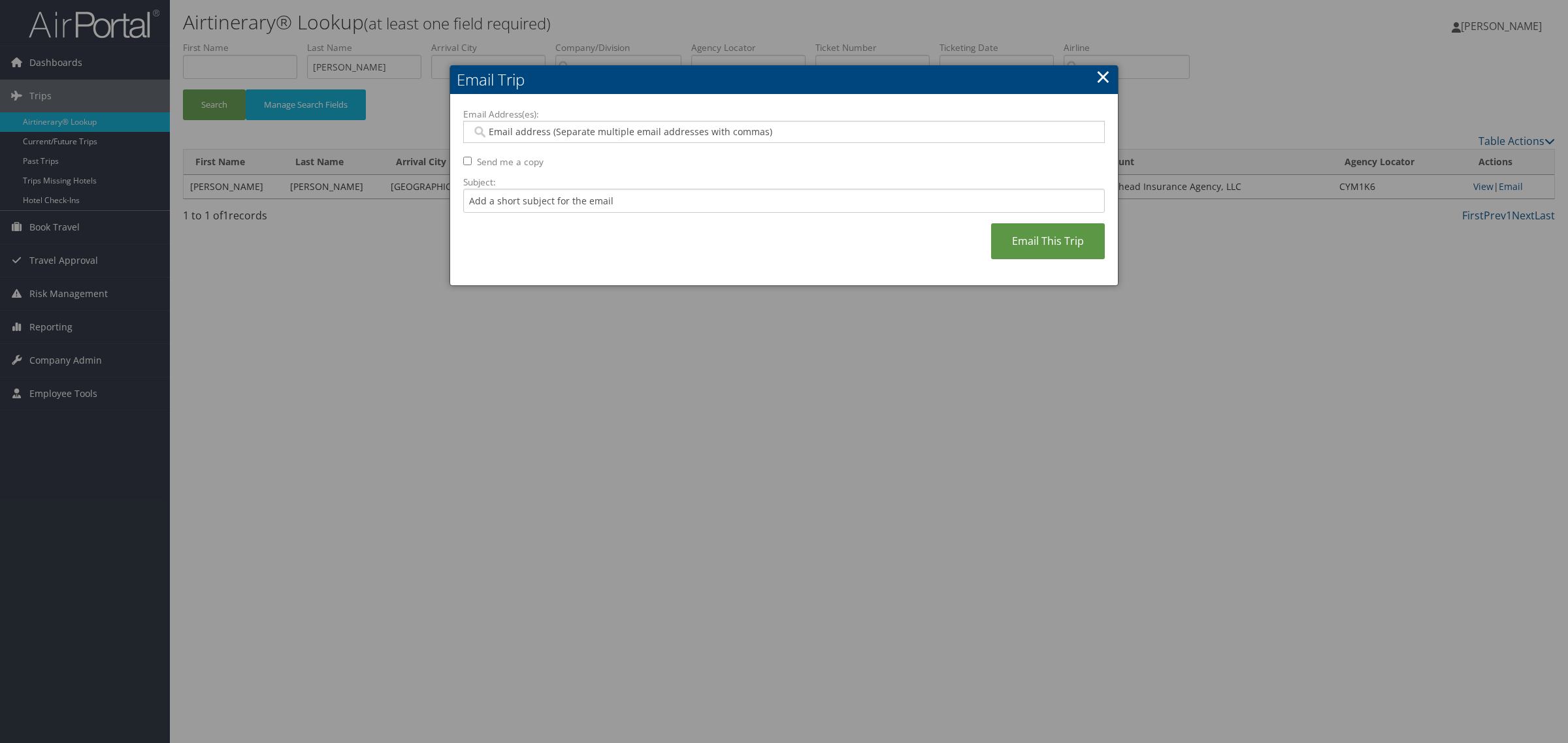
type input "rylee.kinggoosehead.com@goosehead.coupa-expenses.com"
click at [618, 207] on input "Subject:" at bounding box center [783, 201] width 641 height 24
click at [555, 201] on input "Subject:" at bounding box center [783, 201] width 641 height 24
paste input "DAVENPORT/OLIVIA"
type input "DAVENPORT/OLIVIA $378.96"
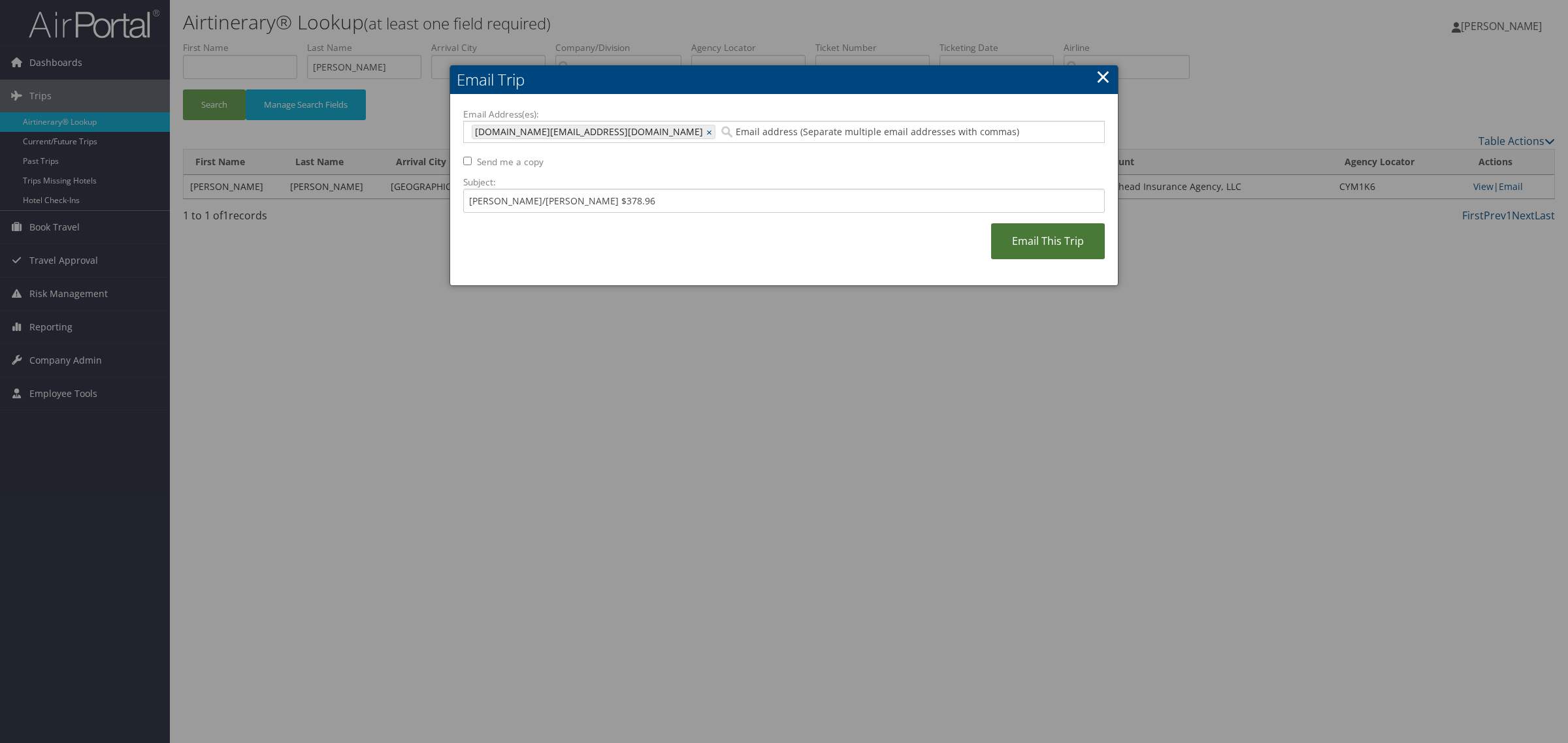
click at [1031, 246] on link "Email This Trip" at bounding box center [1048, 241] width 113 height 36
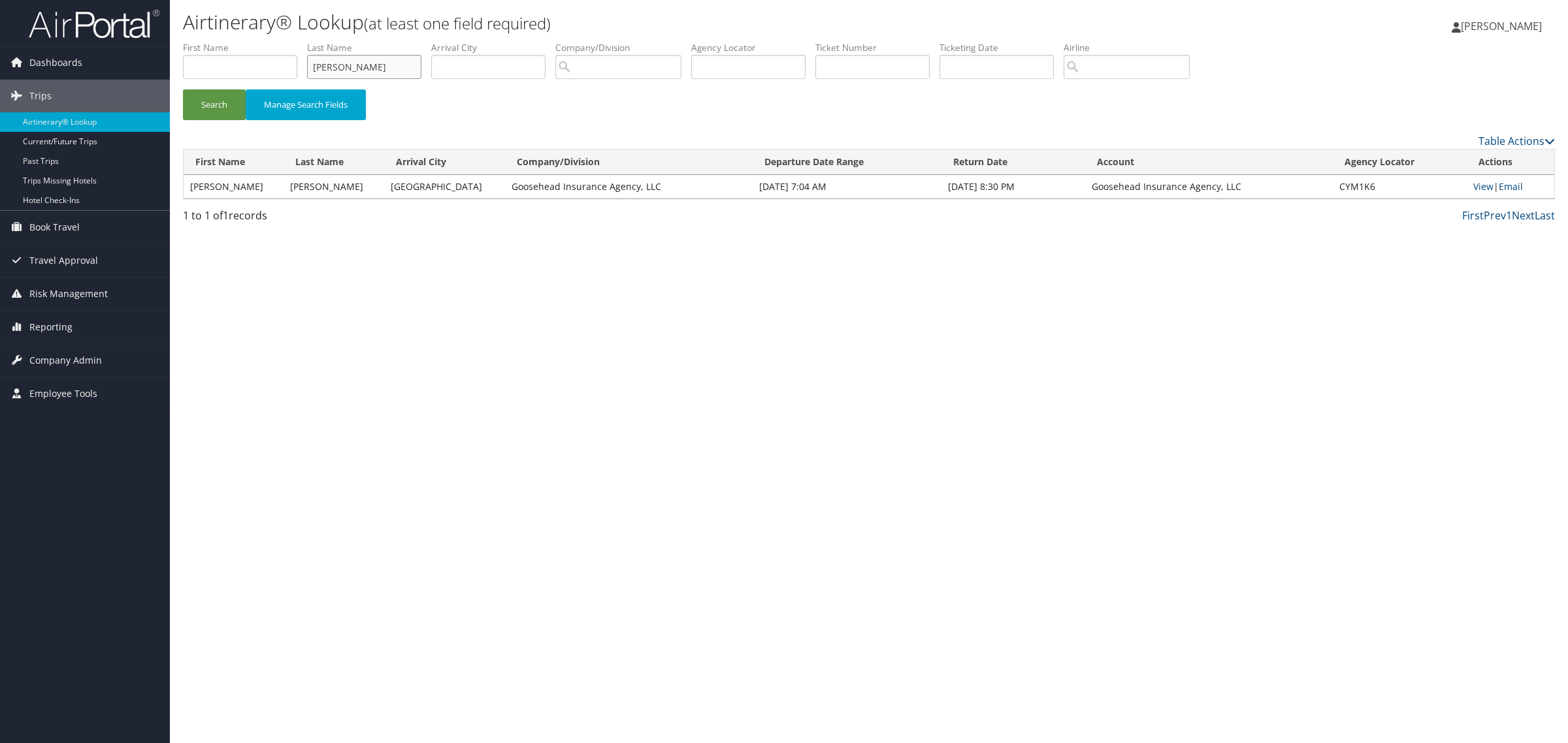
click at [371, 63] on input "DAVENPORT" at bounding box center [364, 67] width 114 height 24
type input "Sellers"
click at [183, 89] on button "Search" at bounding box center [214, 105] width 63 height 31
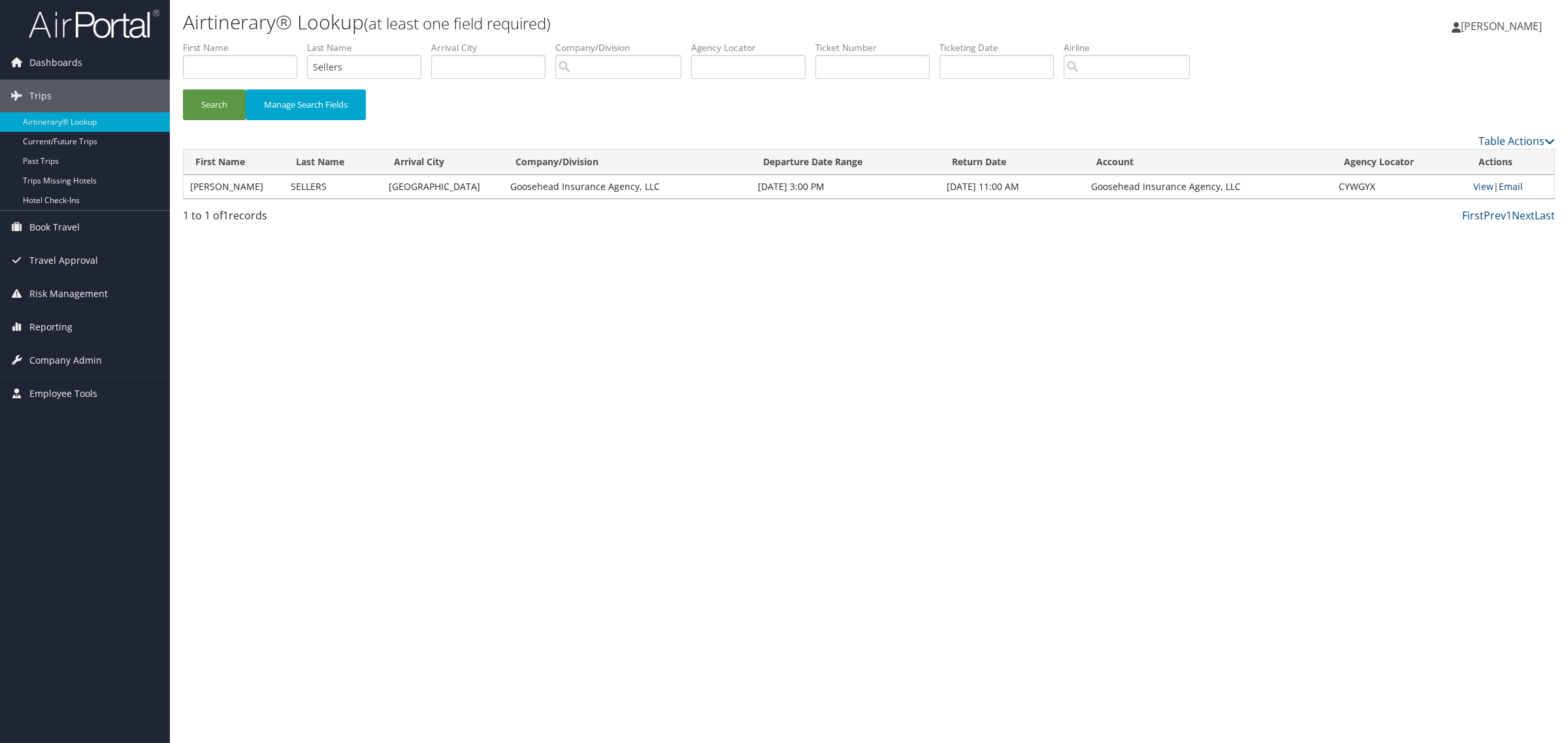
click at [1507, 187] on link "Email" at bounding box center [1511, 186] width 24 height 13
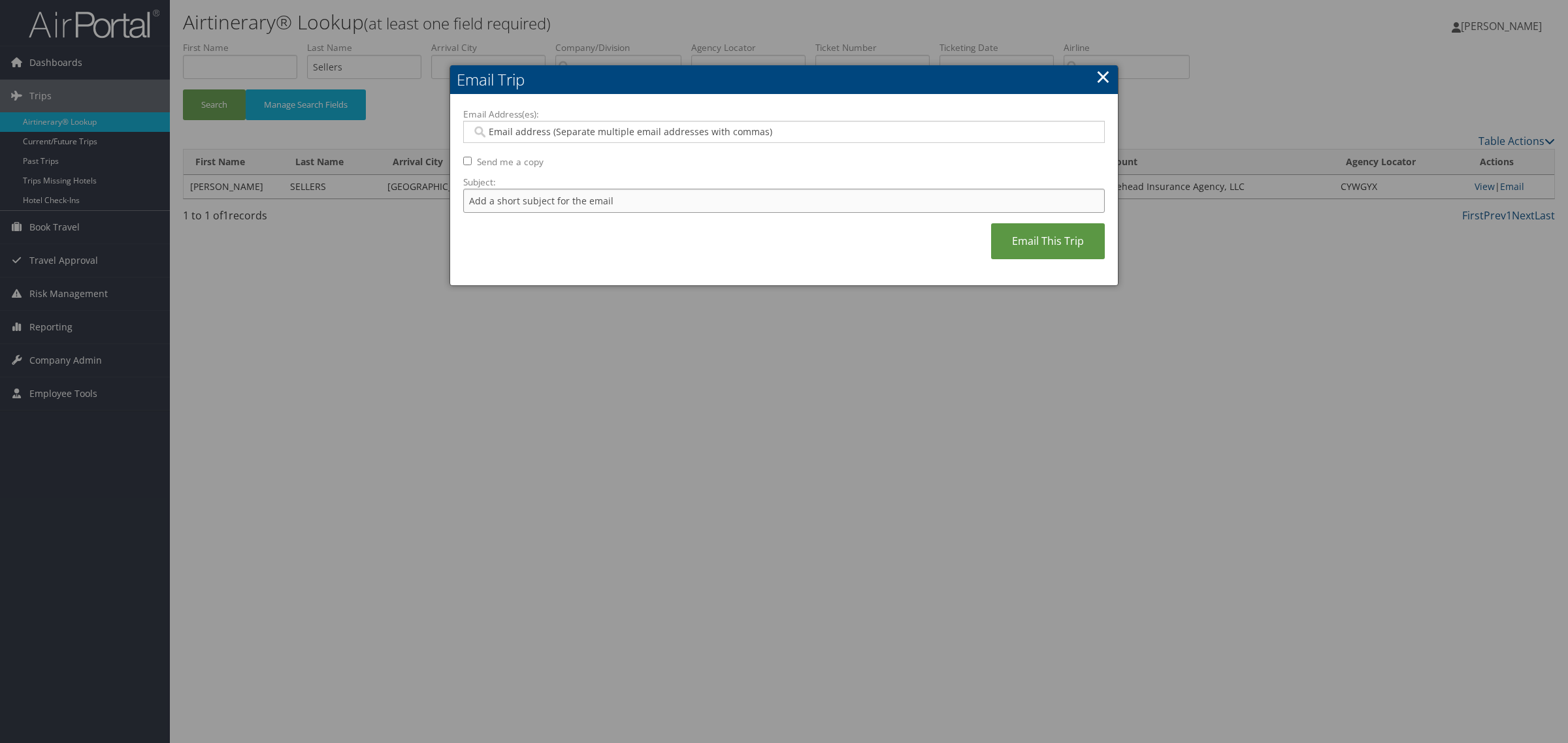
click at [849, 203] on input "Subject:" at bounding box center [783, 201] width 641 height 24
paste input "SELLERS/LANCE"
type input "SELLERS/LANCE $4"
click at [703, 125] on input "Email Address(es):" at bounding box center [783, 132] width 623 height 13
paste input "rylee.kinggoosehead.com@goosehead.coupa-expenses.com"
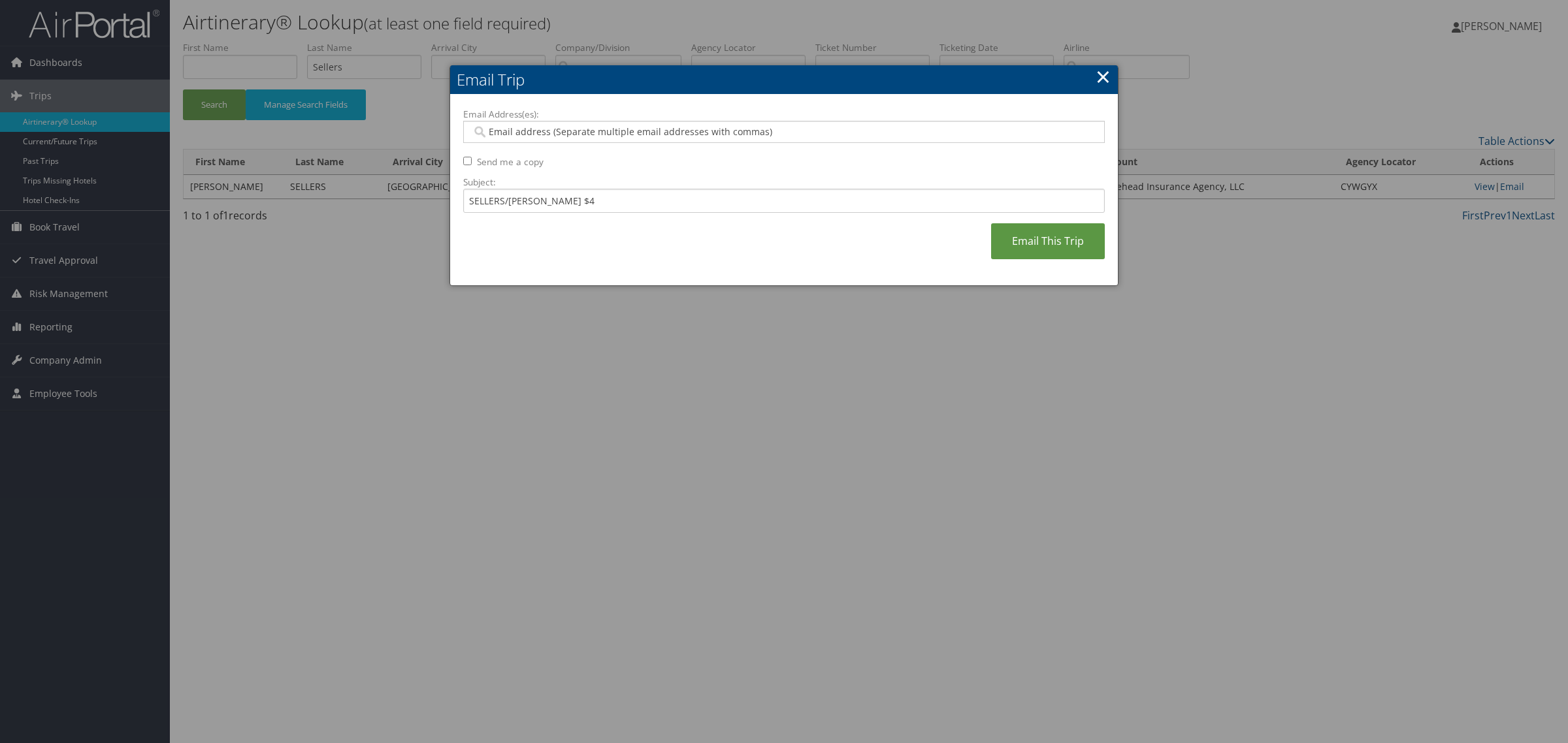
type input "rylee.kinggoosehead.com@goosehead.coupa-expenses.com"
click at [1055, 237] on link "Email This Trip" at bounding box center [1048, 241] width 113 height 36
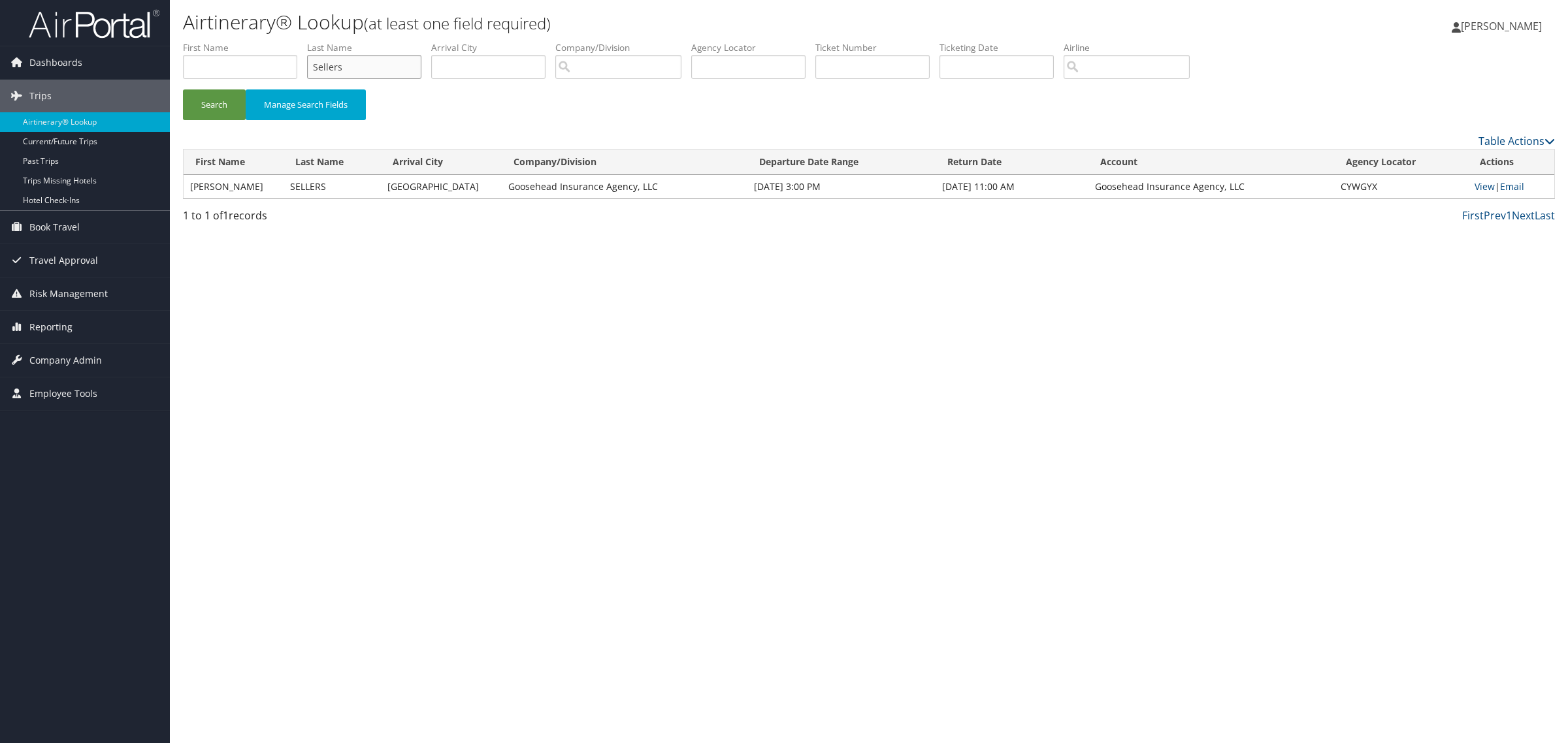
click at [406, 67] on input "Sellers" at bounding box center [364, 67] width 114 height 24
type input "cavallaro"
click at [183, 89] on button "Search" at bounding box center [214, 105] width 63 height 31
click at [1519, 181] on link "Email" at bounding box center [1511, 186] width 24 height 13
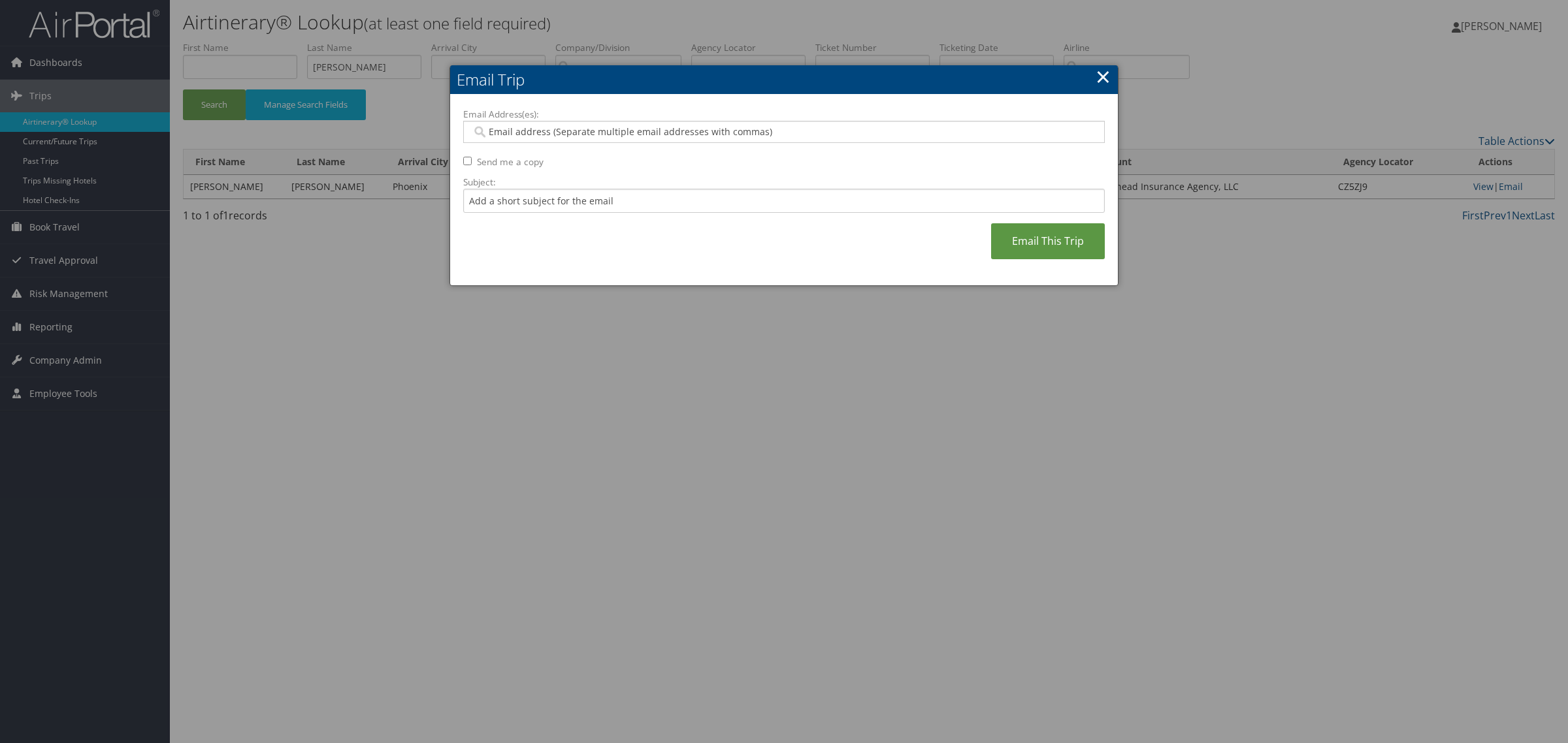
click at [803, 123] on div at bounding box center [783, 131] width 641 height 22
paste input "rylee.kinggoosehead.com@goosehead.coupa-expenses.com"
type input "rylee.kinggoosehead.com@goosehead.coupa-expenses.com"
drag, startPoint x: 825, startPoint y: 196, endPoint x: 844, endPoint y: 198, distance: 19.1
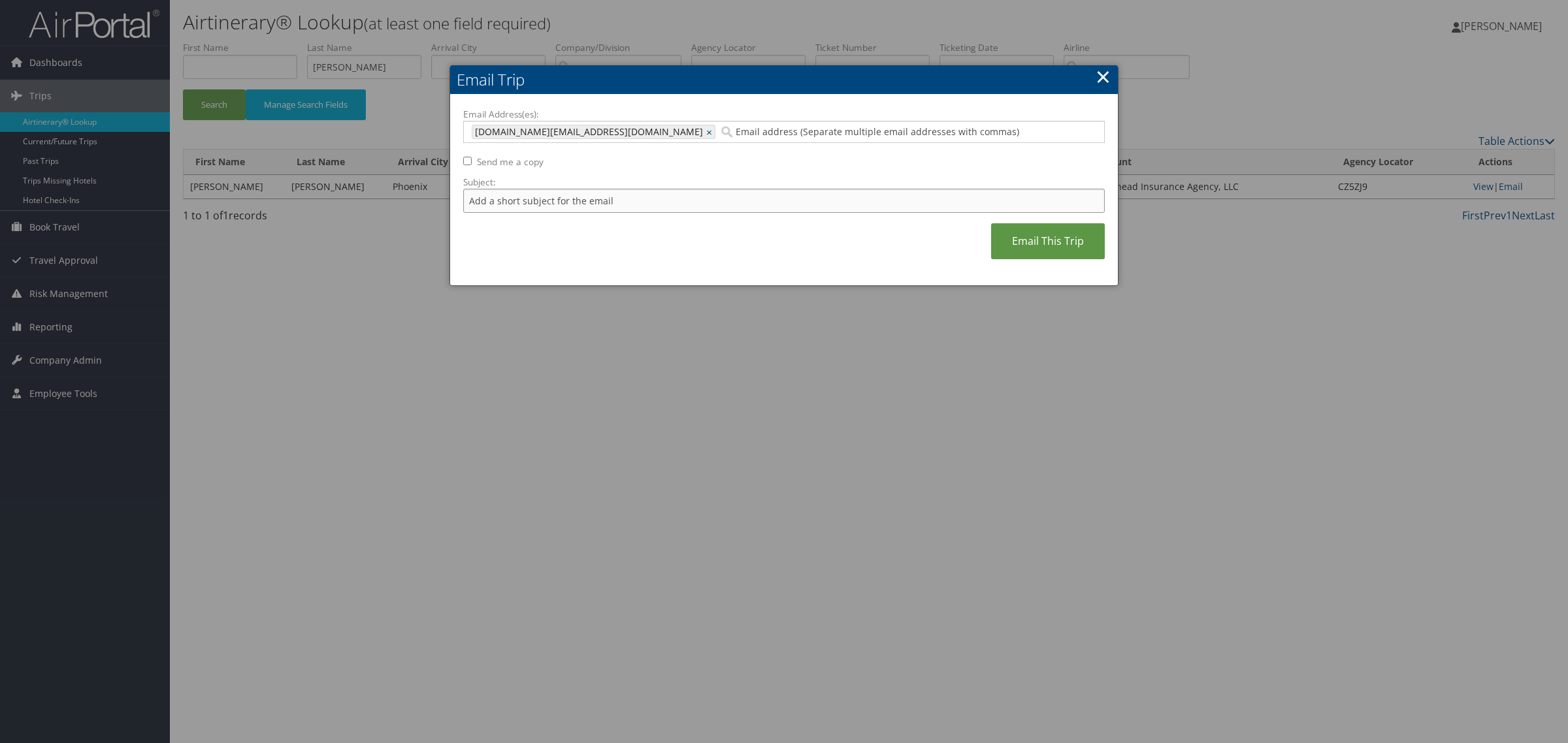
click at [825, 196] on input "Subject:" at bounding box center [783, 201] width 641 height 24
paste input "CAVALLARO/JOSEPH"
click at [635, 198] on input "CAVALLARO/JOSEPH" at bounding box center [783, 201] width 641 height 24
paste input "$386.96"
type input "CAVALLARO/JOSEPH $386.96"
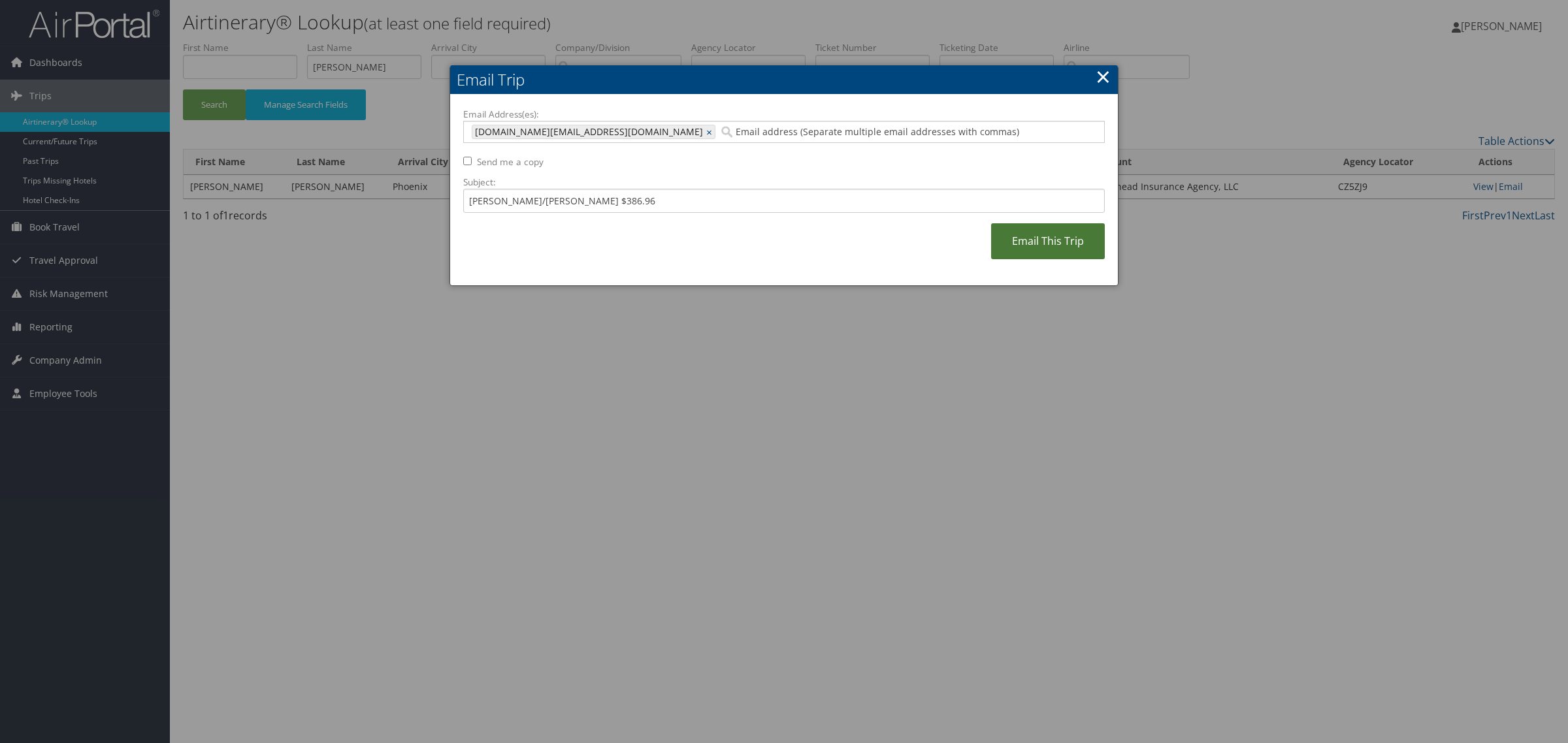
click at [1084, 251] on link "Email This Trip" at bounding box center [1048, 241] width 113 height 36
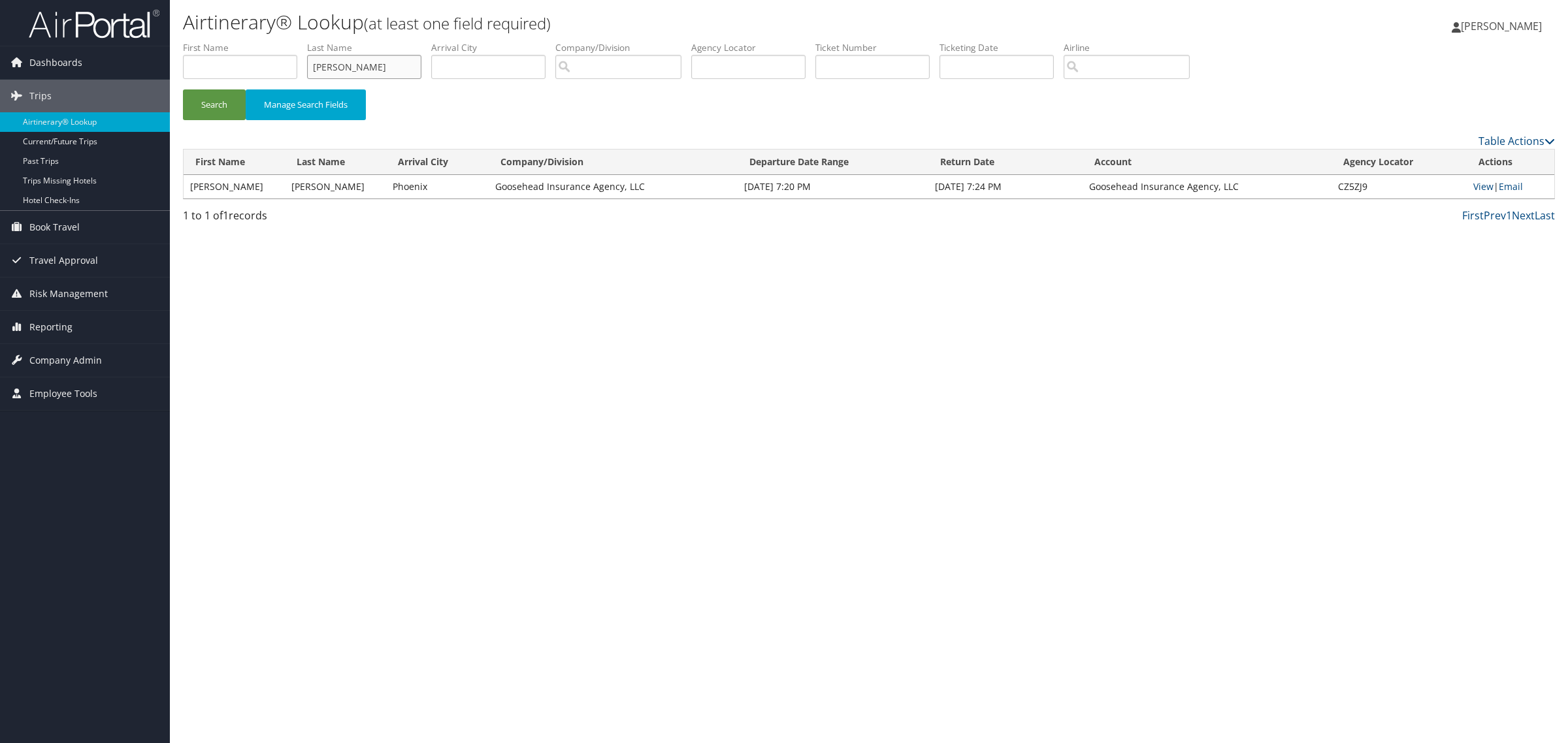
click at [376, 67] on input "cavallaro" at bounding box center [364, 67] width 114 height 24
type input "harper"
click at [183, 89] on button "Search" at bounding box center [214, 105] width 63 height 31
click at [1517, 188] on link "Email" at bounding box center [1512, 186] width 24 height 13
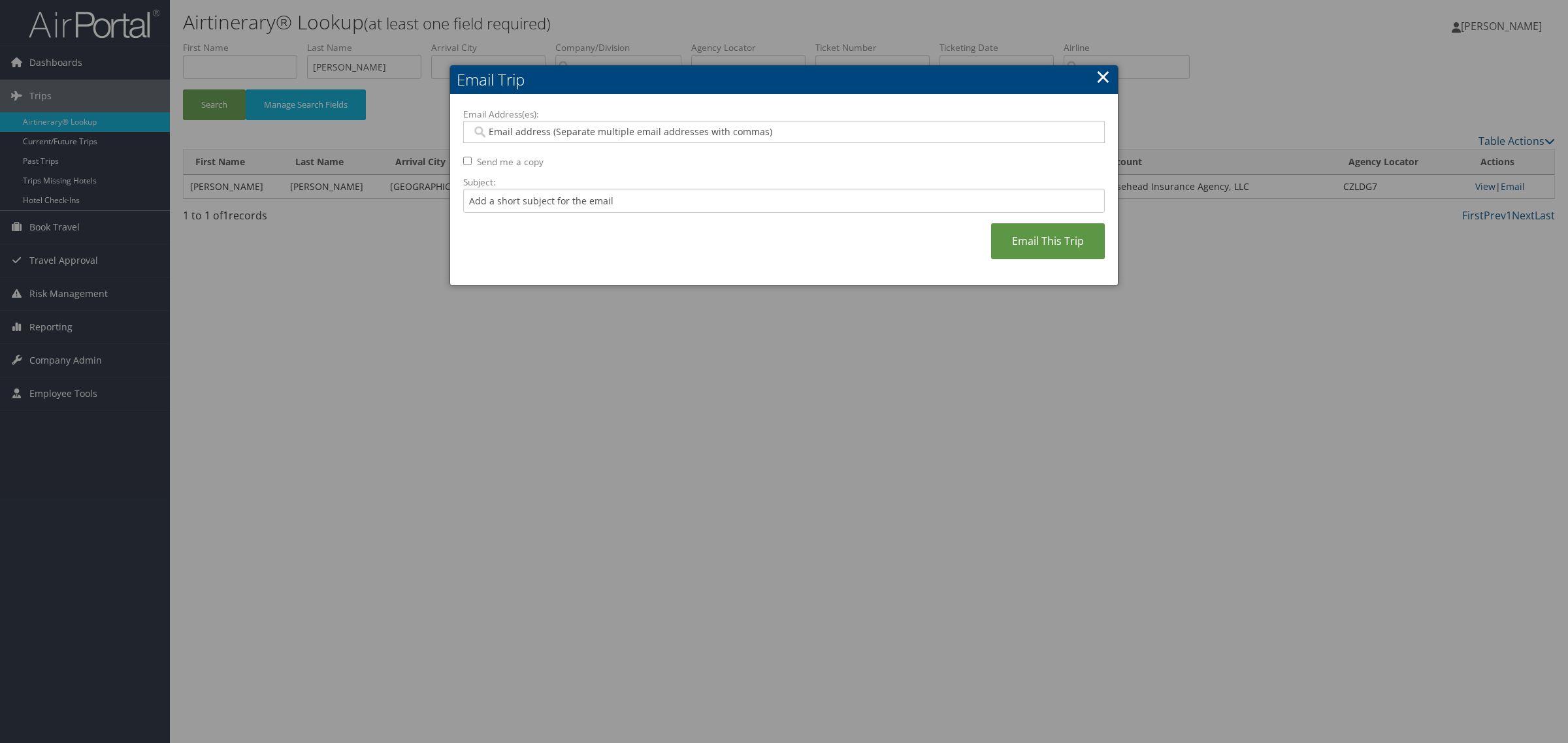
click at [544, 142] on div at bounding box center [783, 131] width 641 height 22
paste input "rylee.kinggoosehead.com@goosehead.coupa-expenses.com"
type input "rylee.kinggoosehead.com@goosehead.coupa-expenses.com"
drag, startPoint x: 628, startPoint y: 201, endPoint x: 619, endPoint y: 183, distance: 20.1
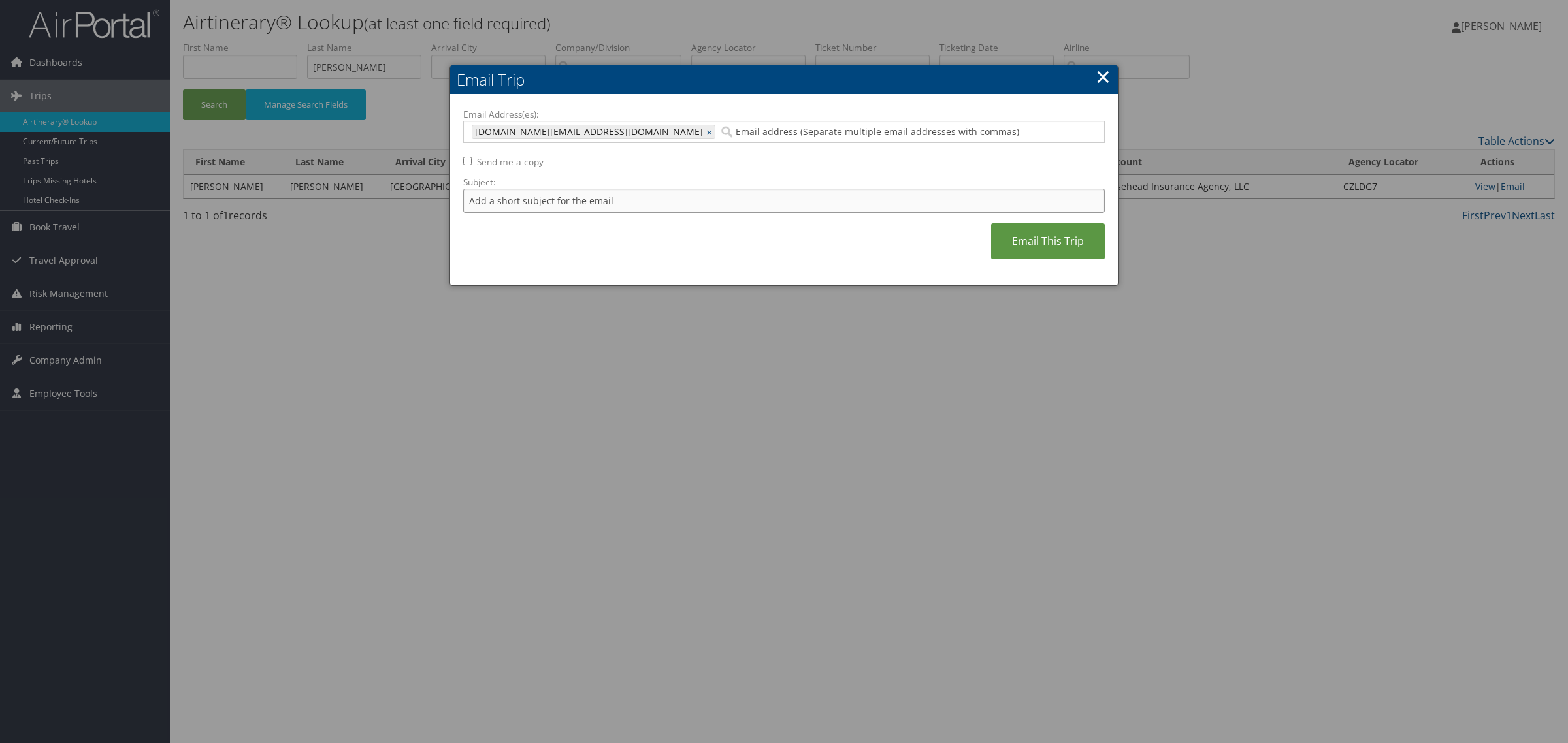
click at [629, 201] on input "Subject:" at bounding box center [783, 201] width 641 height 24
click at [725, 198] on input "Dr. Harper" at bounding box center [783, 201] width 641 height 24
paste input "$438.97"
type input "Dr. Harper $438.97"
click at [1047, 240] on link "Email This Trip" at bounding box center [1048, 241] width 113 height 36
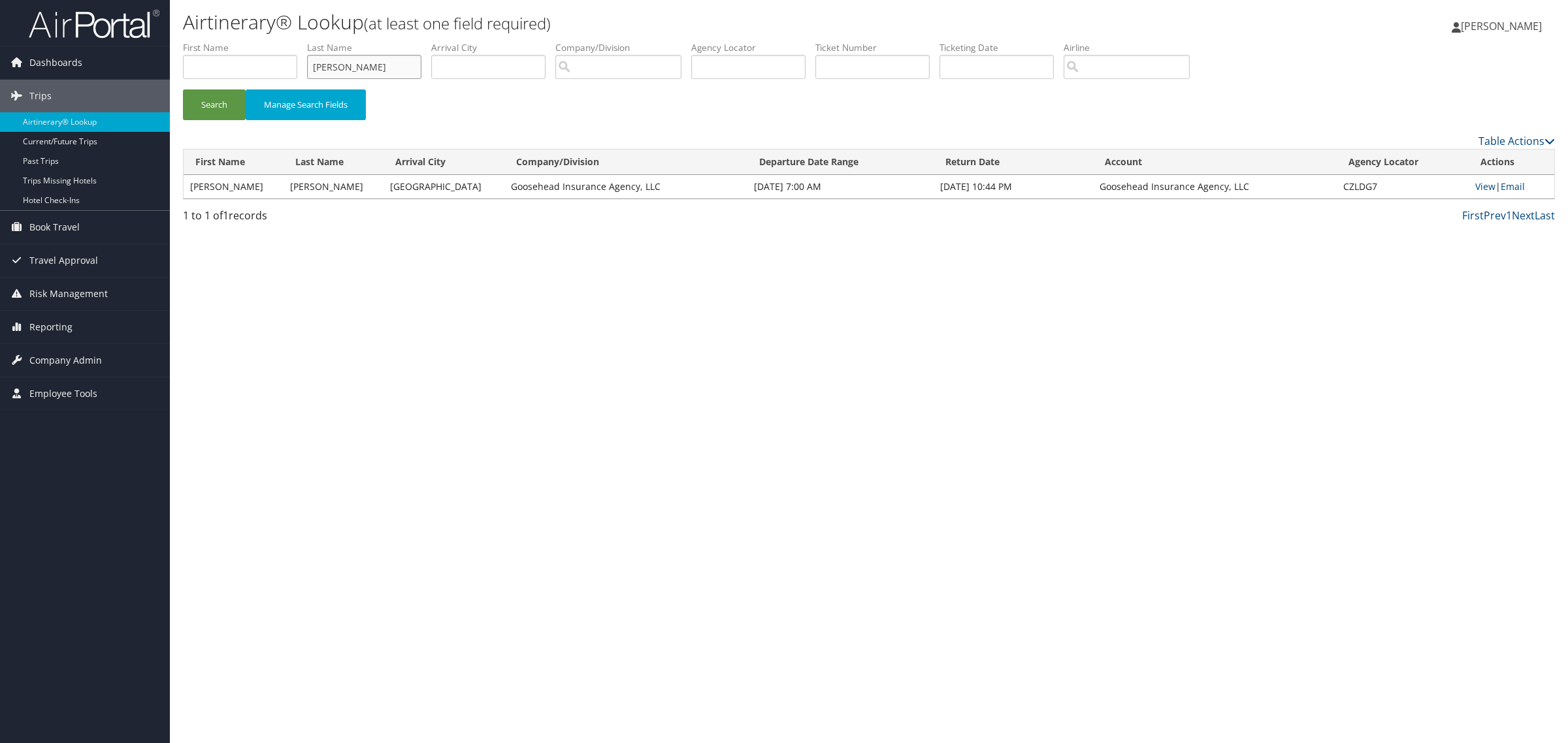
click at [347, 57] on input "harper" at bounding box center [364, 67] width 114 height 24
paste input "VRAHORETIS"
type input "VRAHORETIS"
click at [203, 108] on button "Search" at bounding box center [214, 105] width 63 height 31
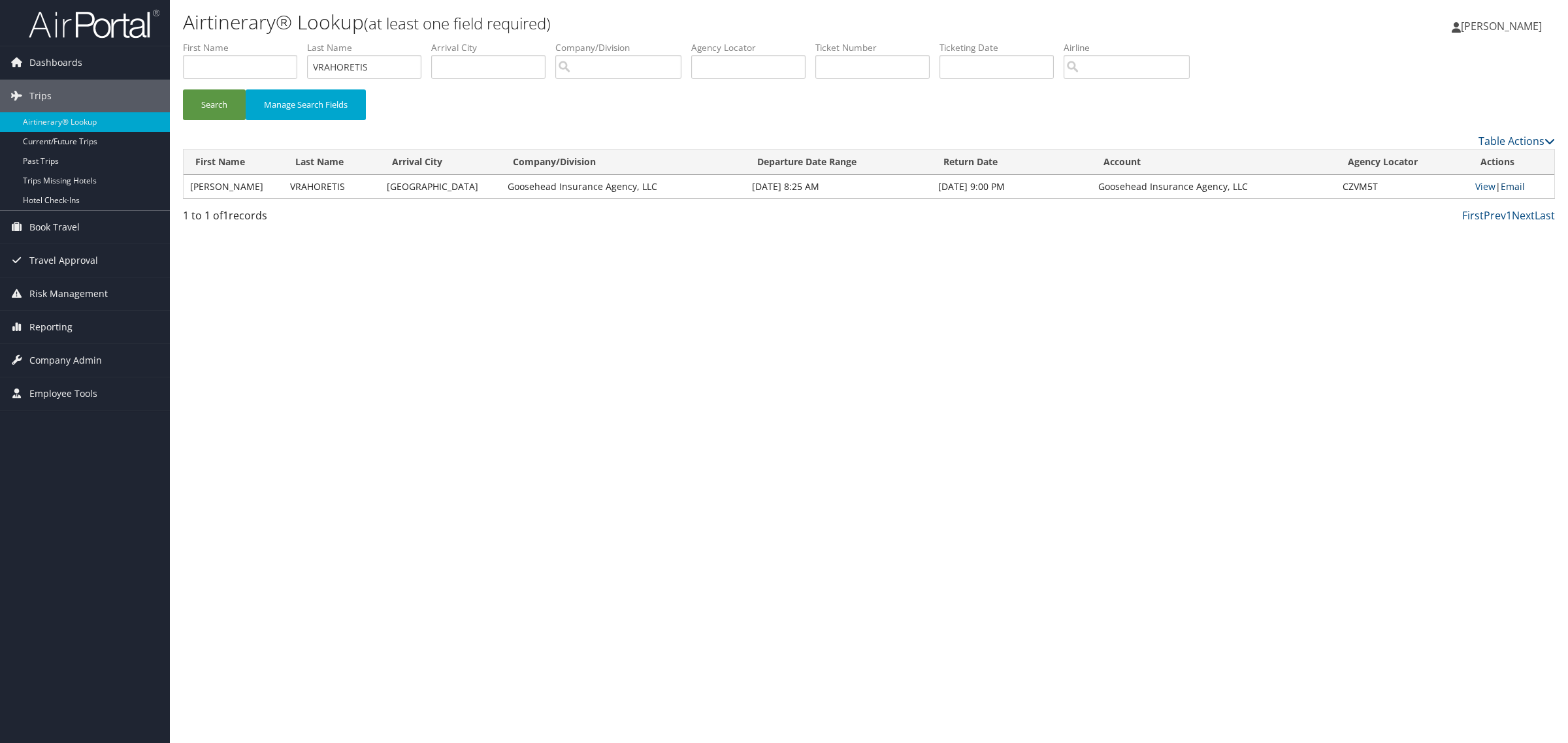
click at [1511, 187] on link "Email" at bounding box center [1513, 186] width 24 height 13
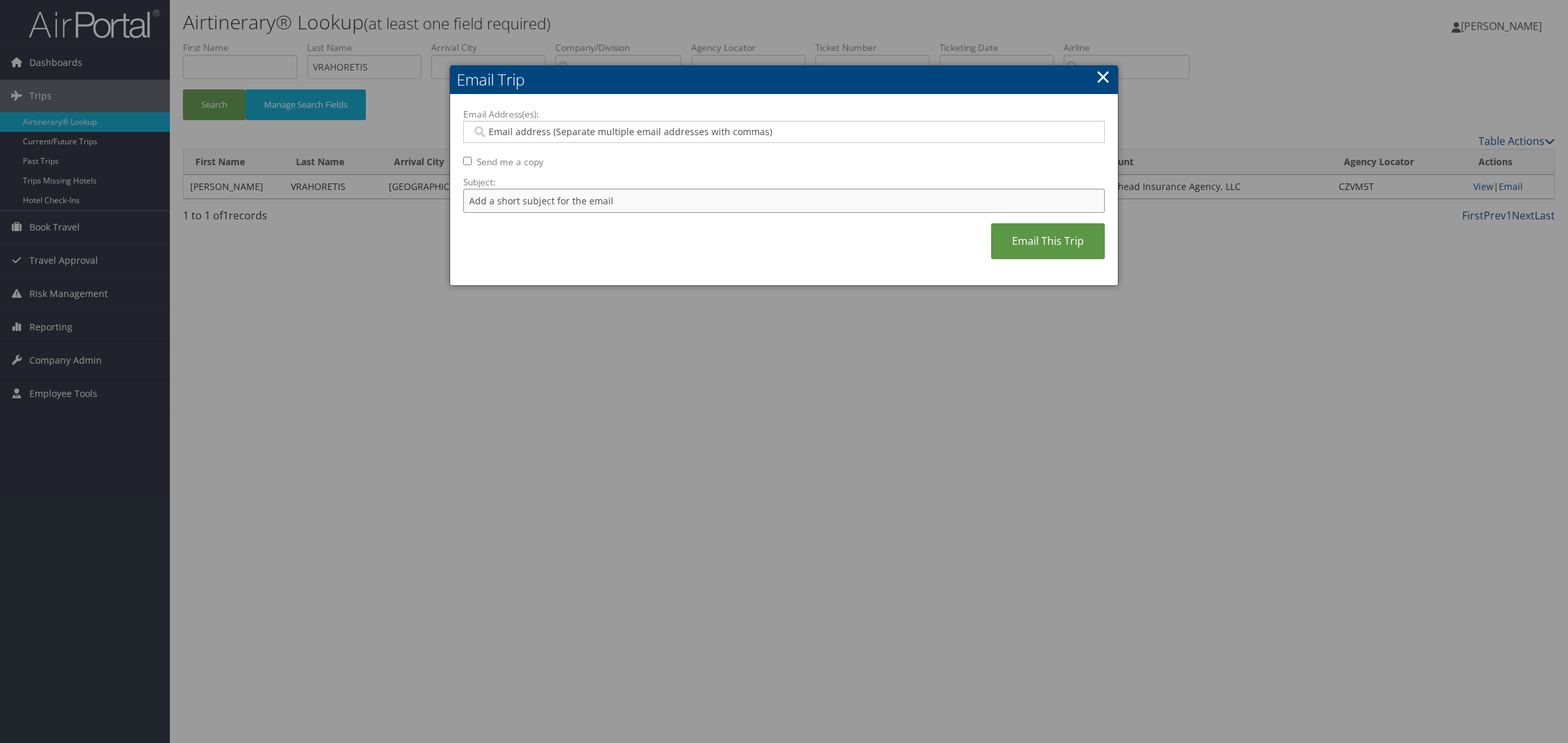
drag, startPoint x: 581, startPoint y: 203, endPoint x: 668, endPoint y: 201, distance: 87.0
click at [581, 203] on input "Subject:" at bounding box center [783, 201] width 641 height 24
paste input "VRAHORETIS/MAGGIE"
click at [703, 203] on input "VRAHORETIS/MAGGIE" at bounding box center [783, 201] width 641 height 24
paste input "$609.97"
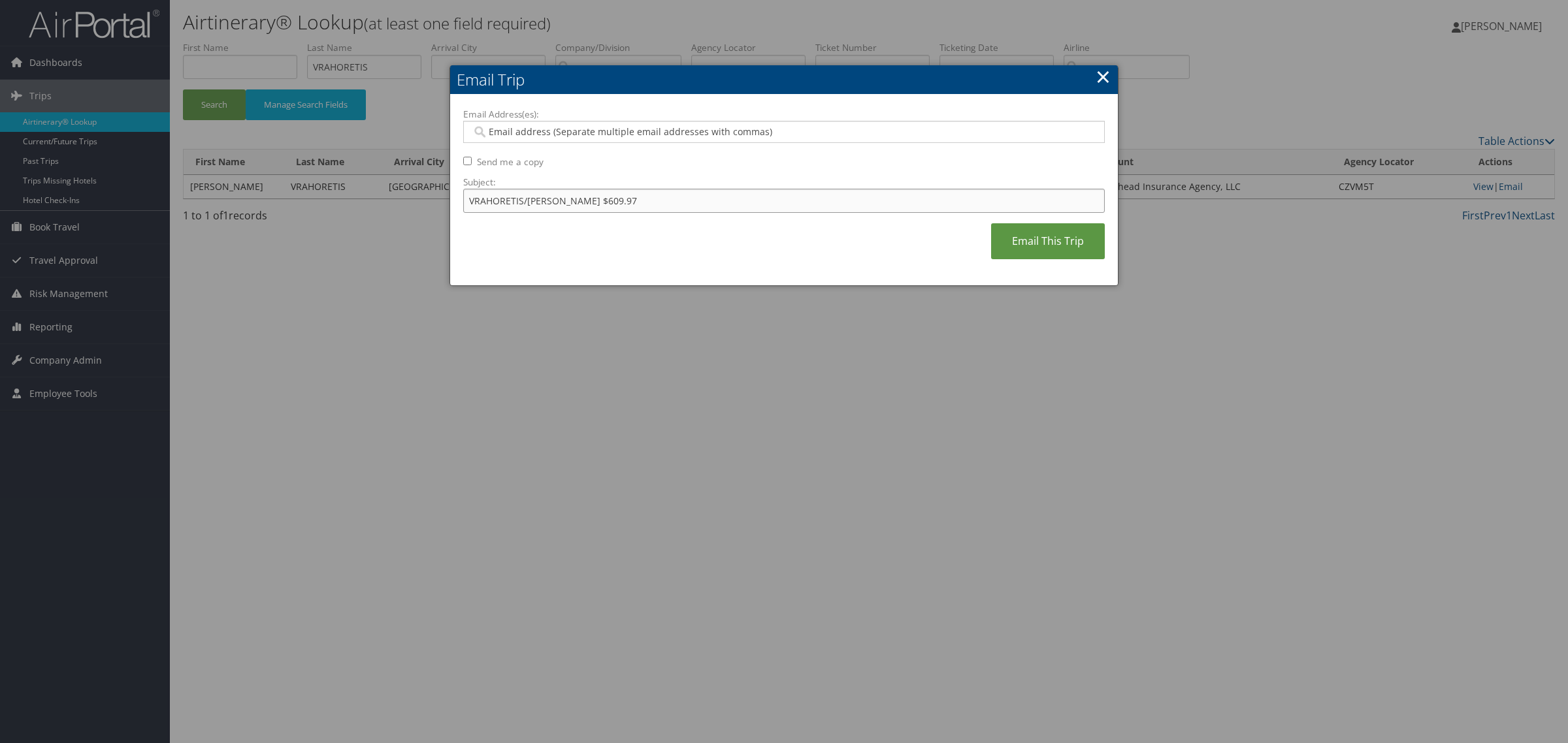
type input "VRAHORETIS/MAGGIE $609.97"
click at [547, 135] on input "Email Address(es):" at bounding box center [783, 132] width 623 height 13
paste input "rylee.kinggoosehead.com@goosehead.coupa-expenses.com"
type input "rylee.kinggoosehead.com@goosehead.coupa-expenses.com"
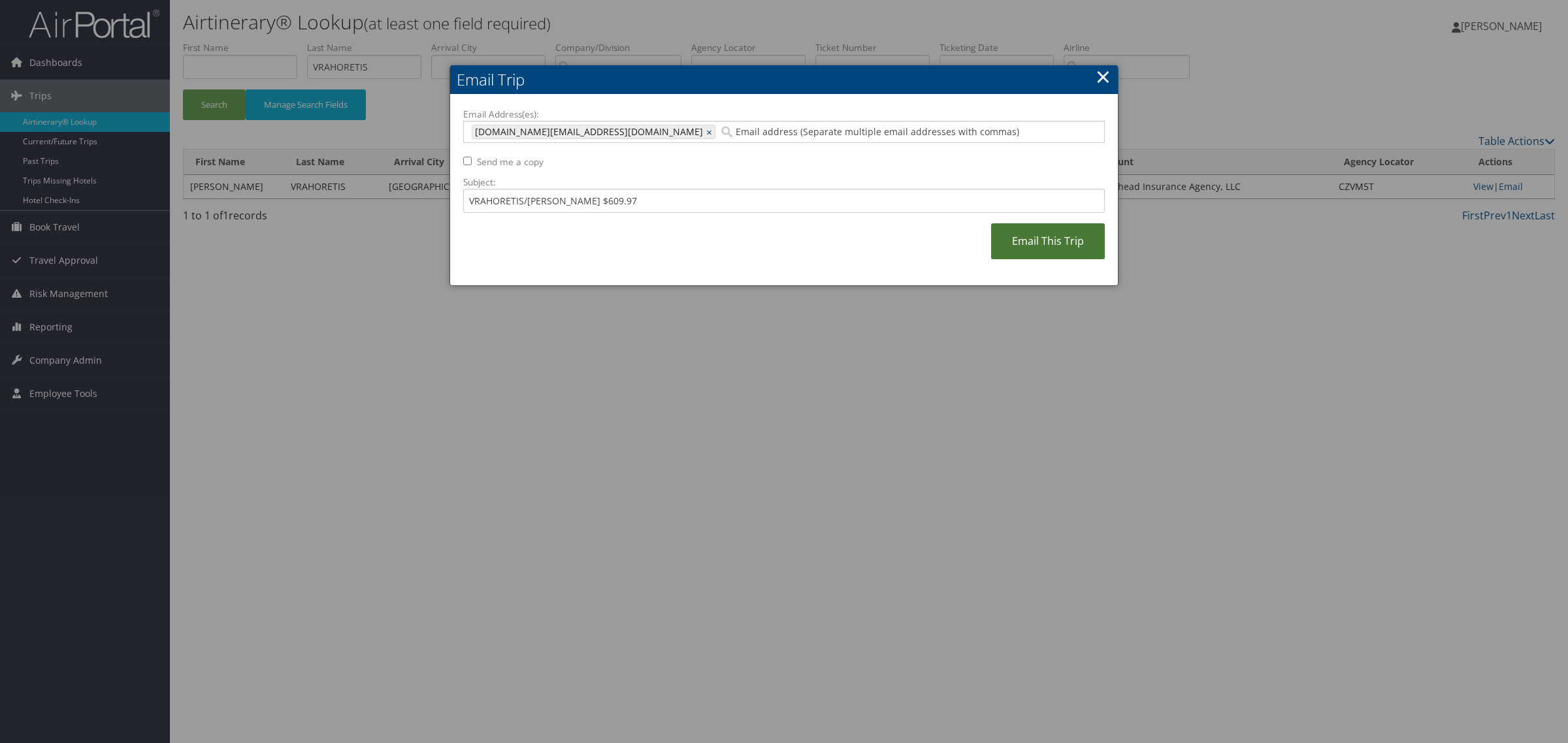
click at [1073, 239] on link "Email This Trip" at bounding box center [1048, 241] width 113 height 36
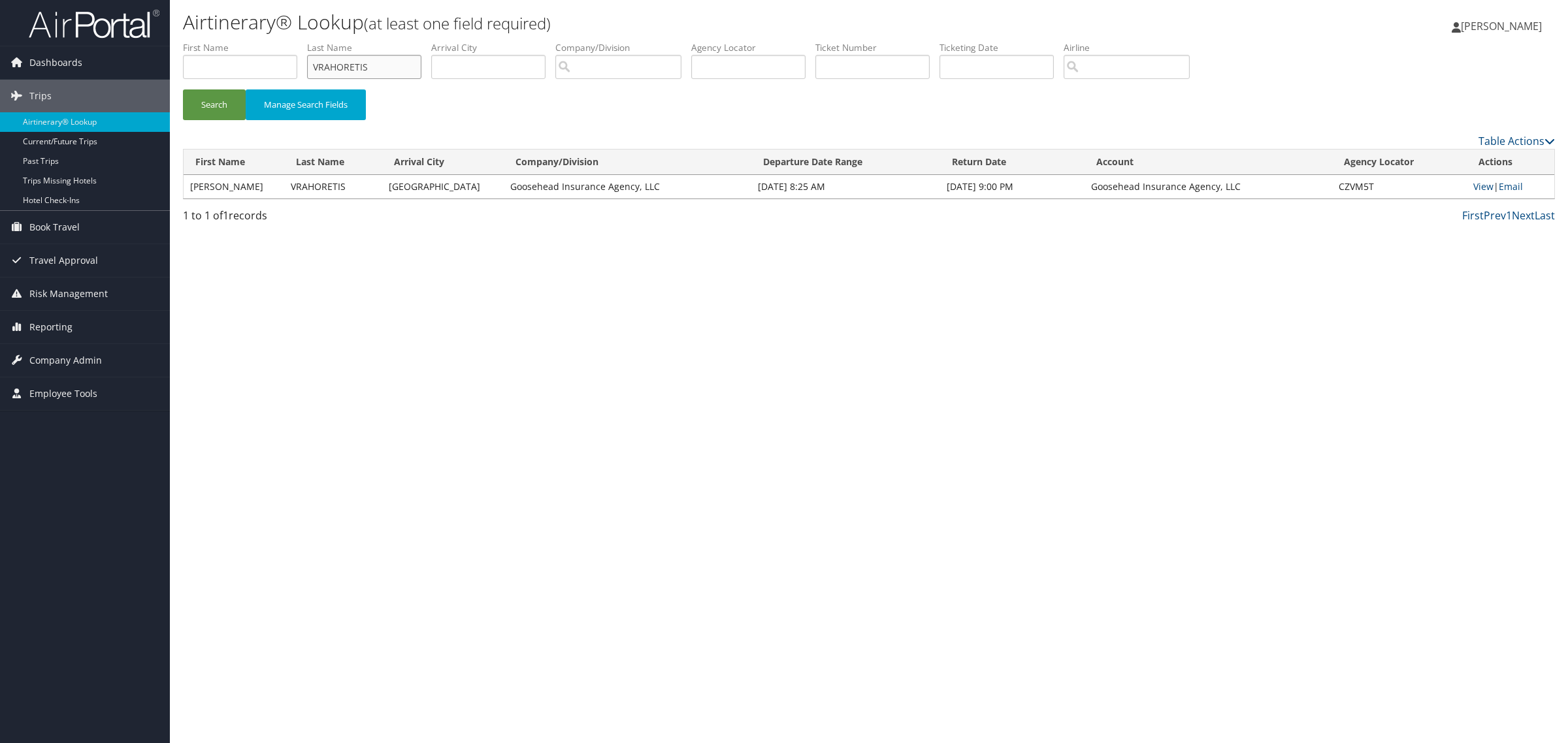
click at [358, 71] on input "VRAHORETIS" at bounding box center [364, 67] width 114 height 24
type input "garland"
click at [183, 89] on button "Search" at bounding box center [214, 105] width 63 height 31
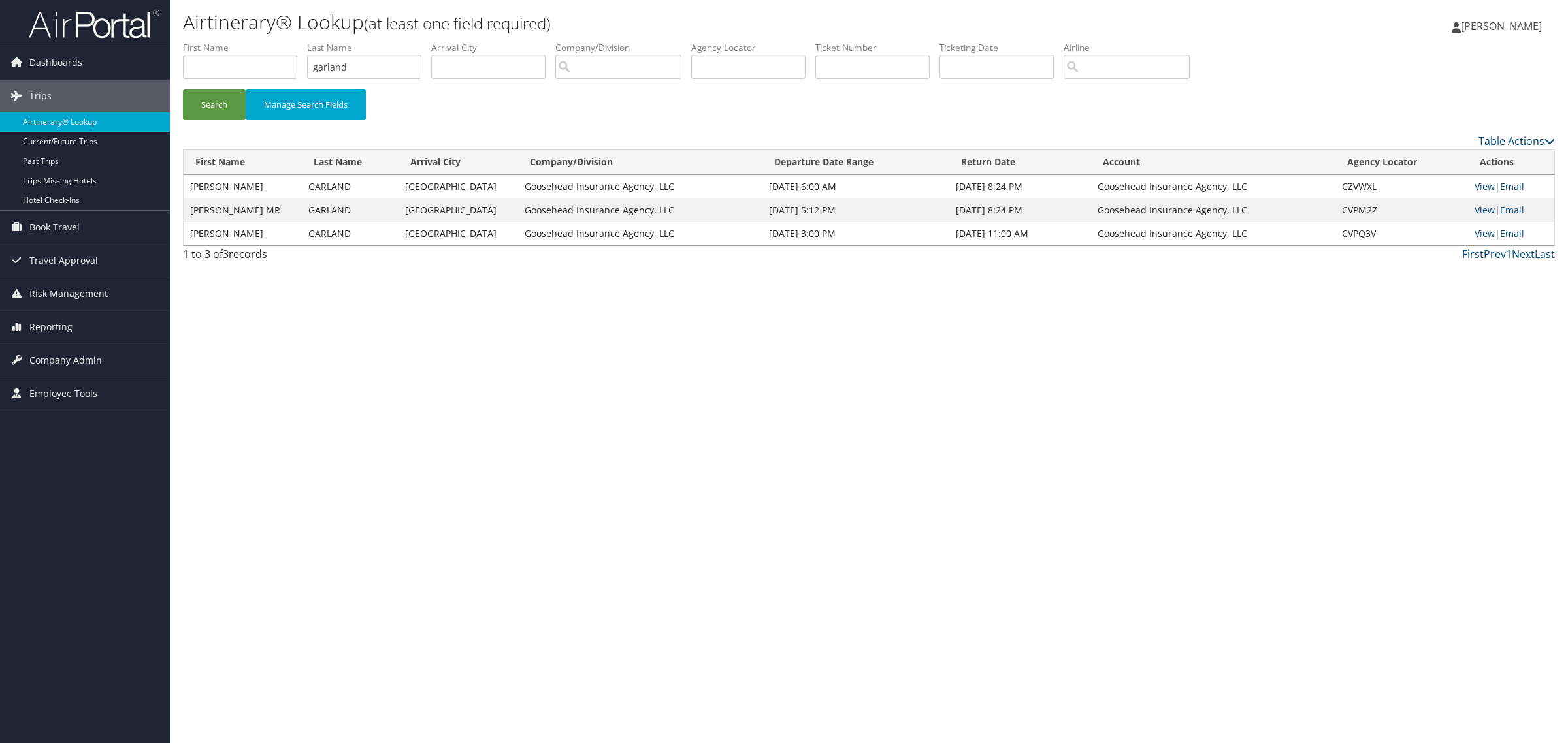
click at [1510, 185] on link "Email" at bounding box center [1512, 186] width 24 height 13
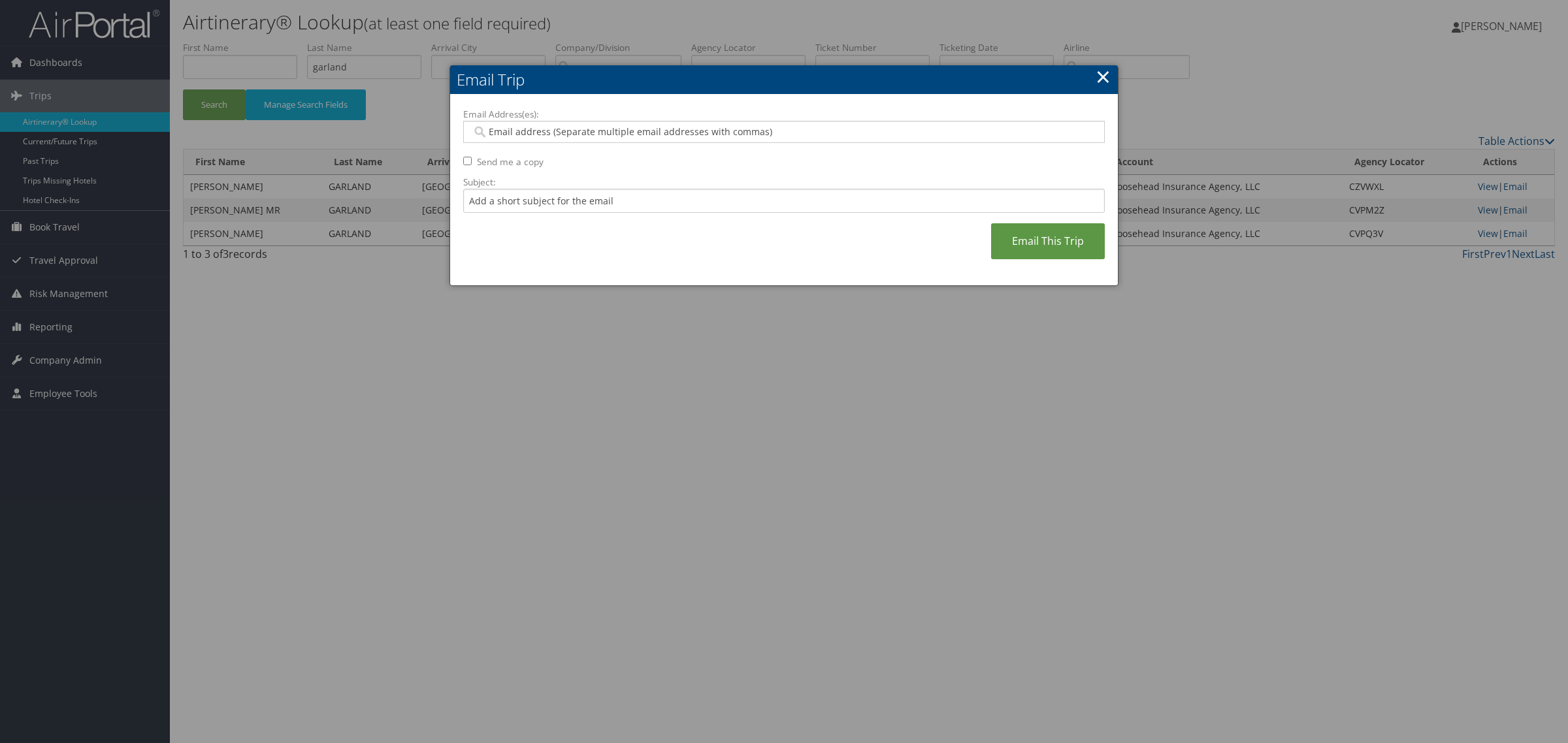
click at [547, 141] on div at bounding box center [783, 131] width 641 height 22
paste input "rylee.kinggoosehead.com@goosehead.coupa-expenses.com"
type input "rylee.kinggoosehead.com@goosehead.coupa-expenses.com"
click at [687, 203] on input "Subject:" at bounding box center [783, 201] width 641 height 24
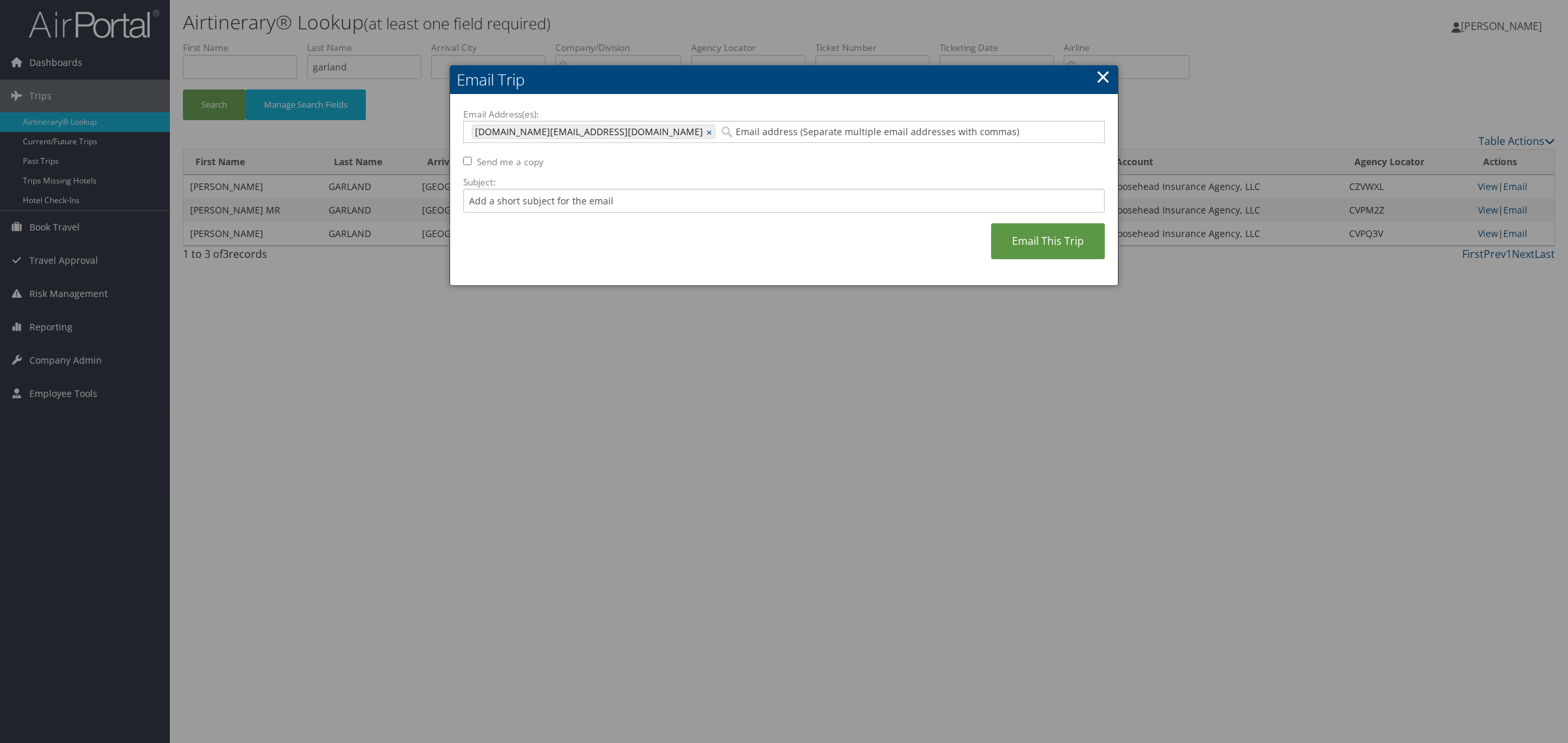
click at [596, 211] on div "Email Address(es): rylee.kinggoosehead.com@goosehead.coupa-expenses.com rylee.k…" at bounding box center [783, 191] width 641 height 165
click at [601, 203] on input "Subject:" at bounding box center [783, 201] width 641 height 24
paste input "GARLAND/MATTHEW JOHN"
click at [778, 201] on input "GARLAND/MATTHEW JOHN" at bounding box center [783, 201] width 641 height 24
paste input "Search Transactions Start Date 06/08/2025 En"
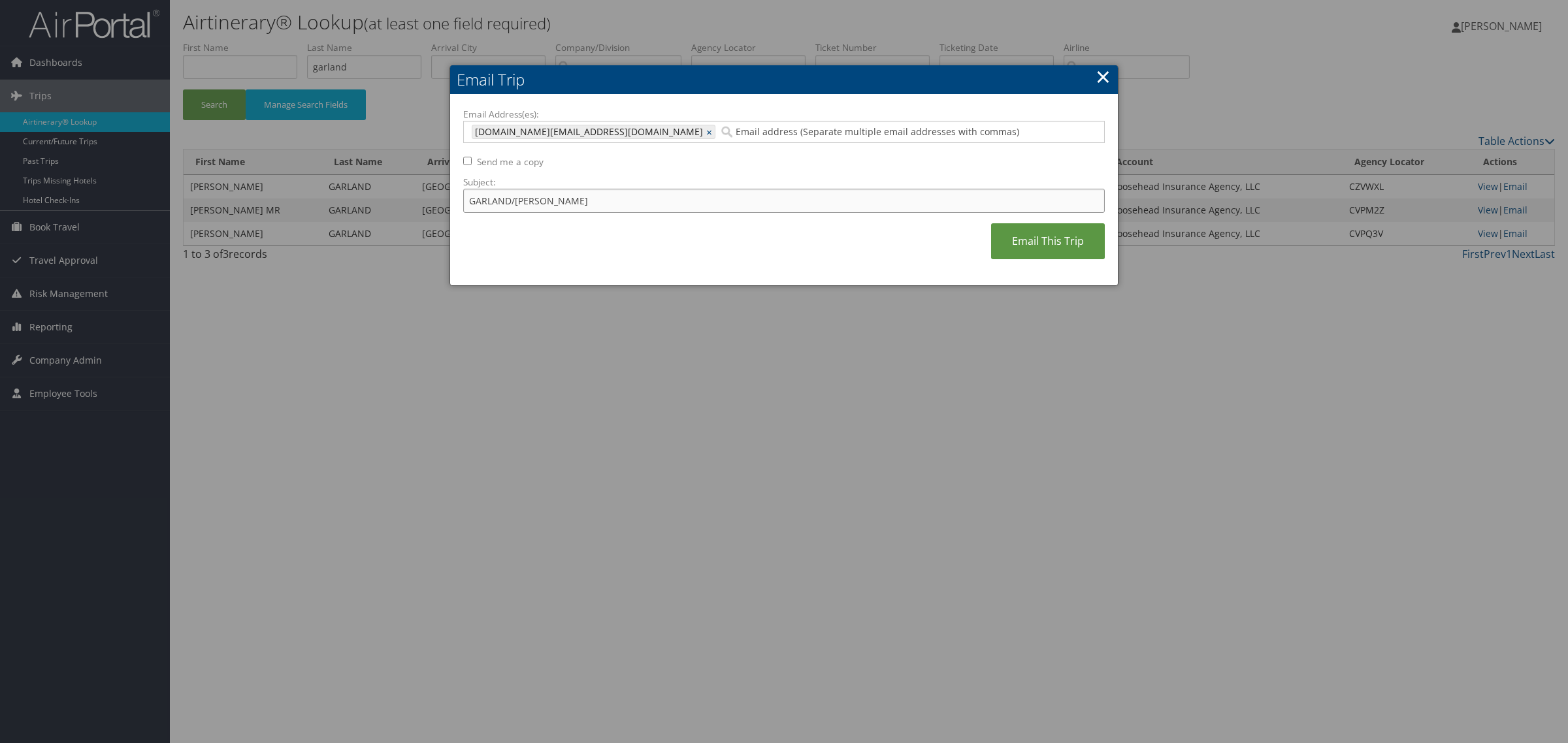
click at [739, 207] on input "GARLAND/MATTHEW JOHN" at bounding box center [783, 201] width 641 height 24
paste input "$553.52"
type input "GARLAND/MATTHEW JOHN $553.52"
click at [1066, 239] on link "Email This Trip" at bounding box center [1048, 241] width 113 height 36
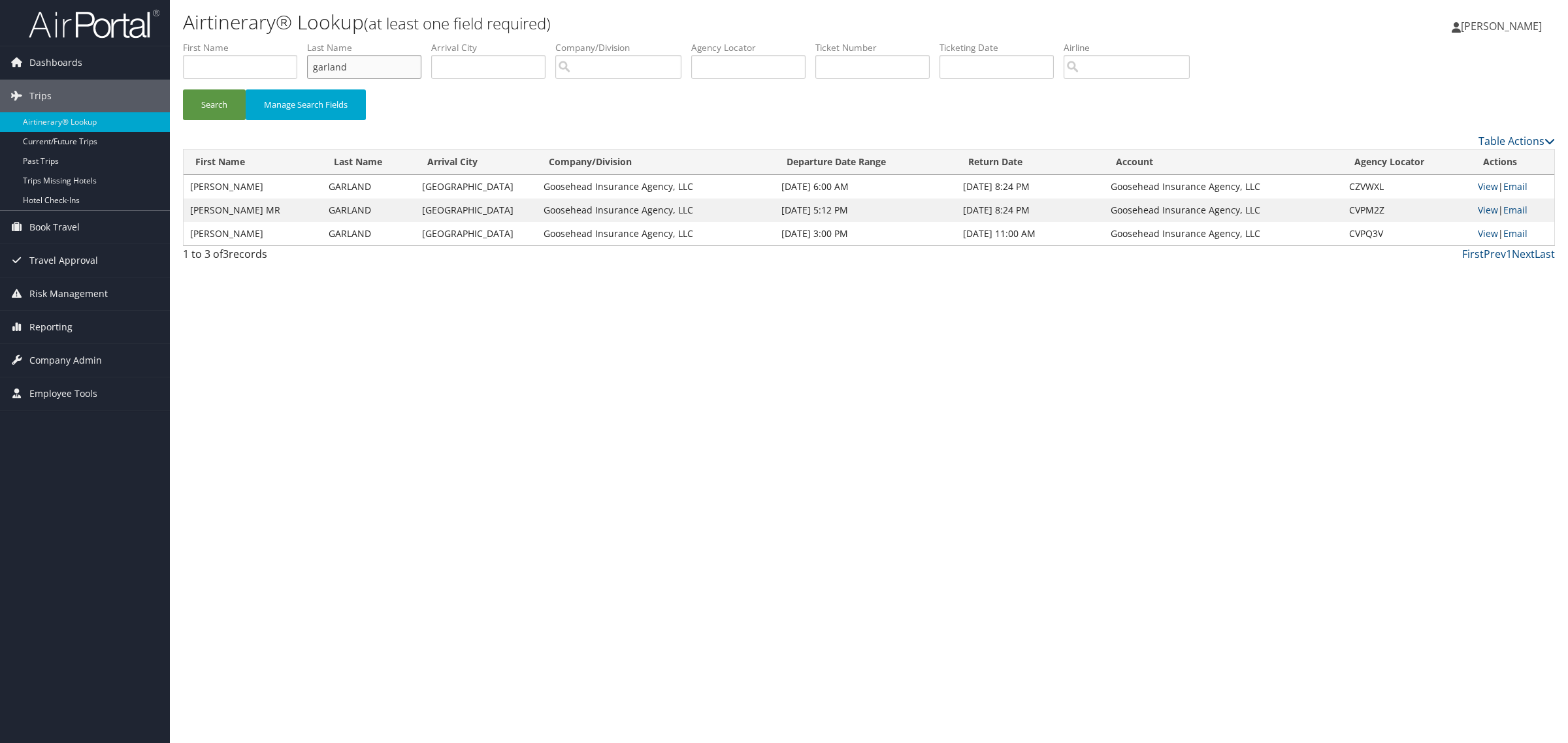
click at [364, 69] on input "garland" at bounding box center [364, 67] width 114 height 24
click at [366, 63] on input "garland" at bounding box center [364, 67] width 114 height 24
click at [376, 73] on input "garland" at bounding box center [364, 67] width 114 height 24
paste input "BRAUN"
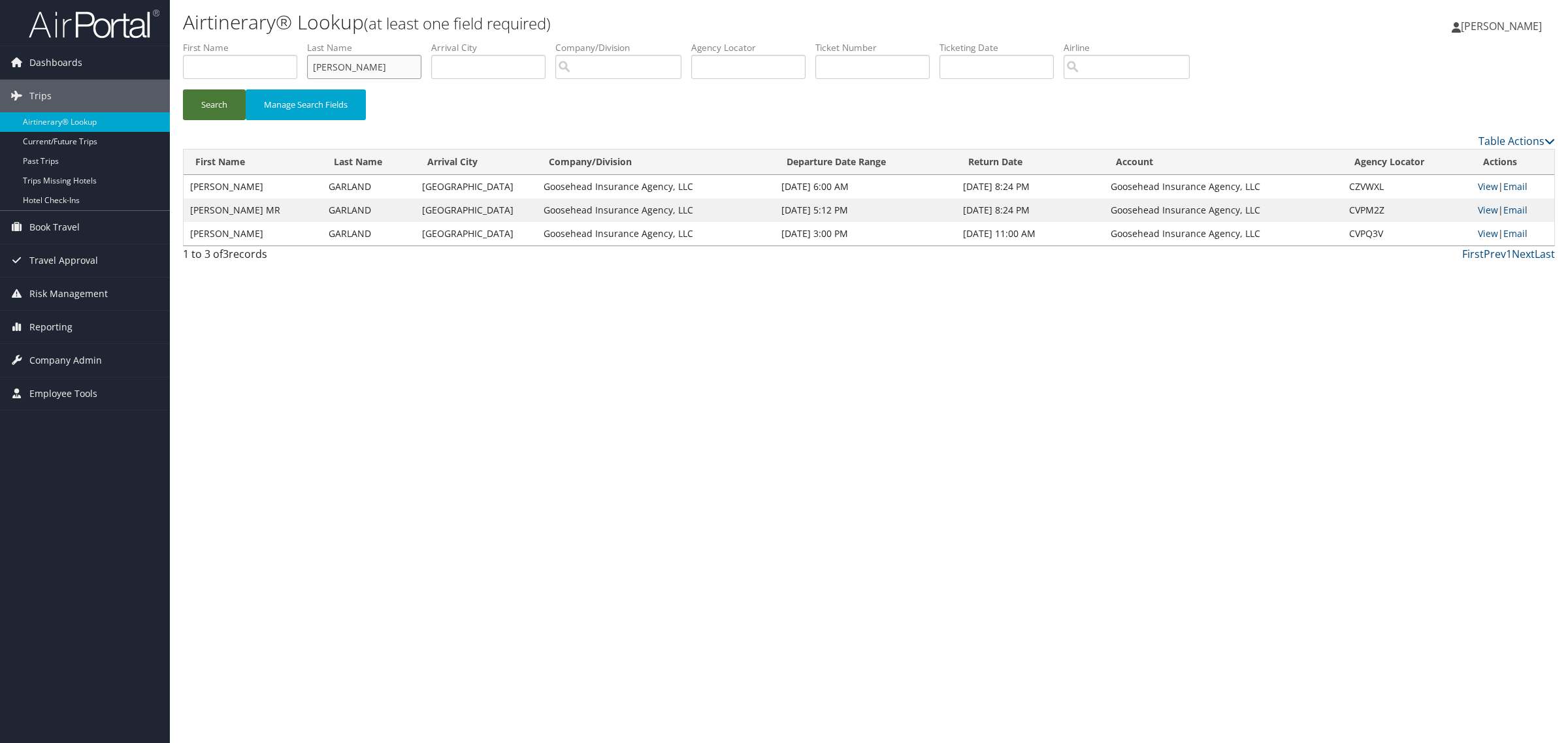
type input "BRAUN"
click at [218, 109] on button "Search" at bounding box center [214, 105] width 63 height 31
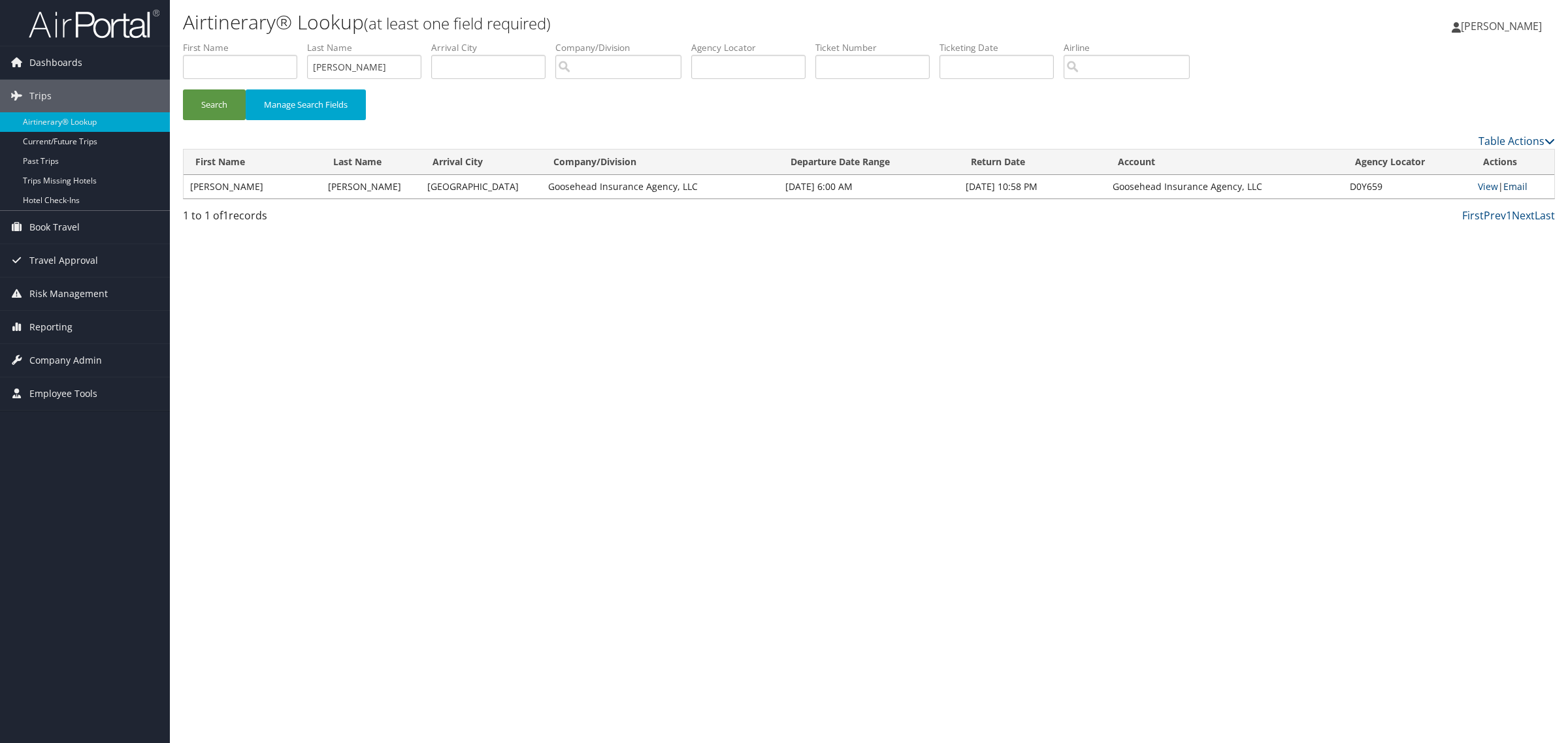
click at [1516, 190] on link "Email" at bounding box center [1515, 186] width 24 height 13
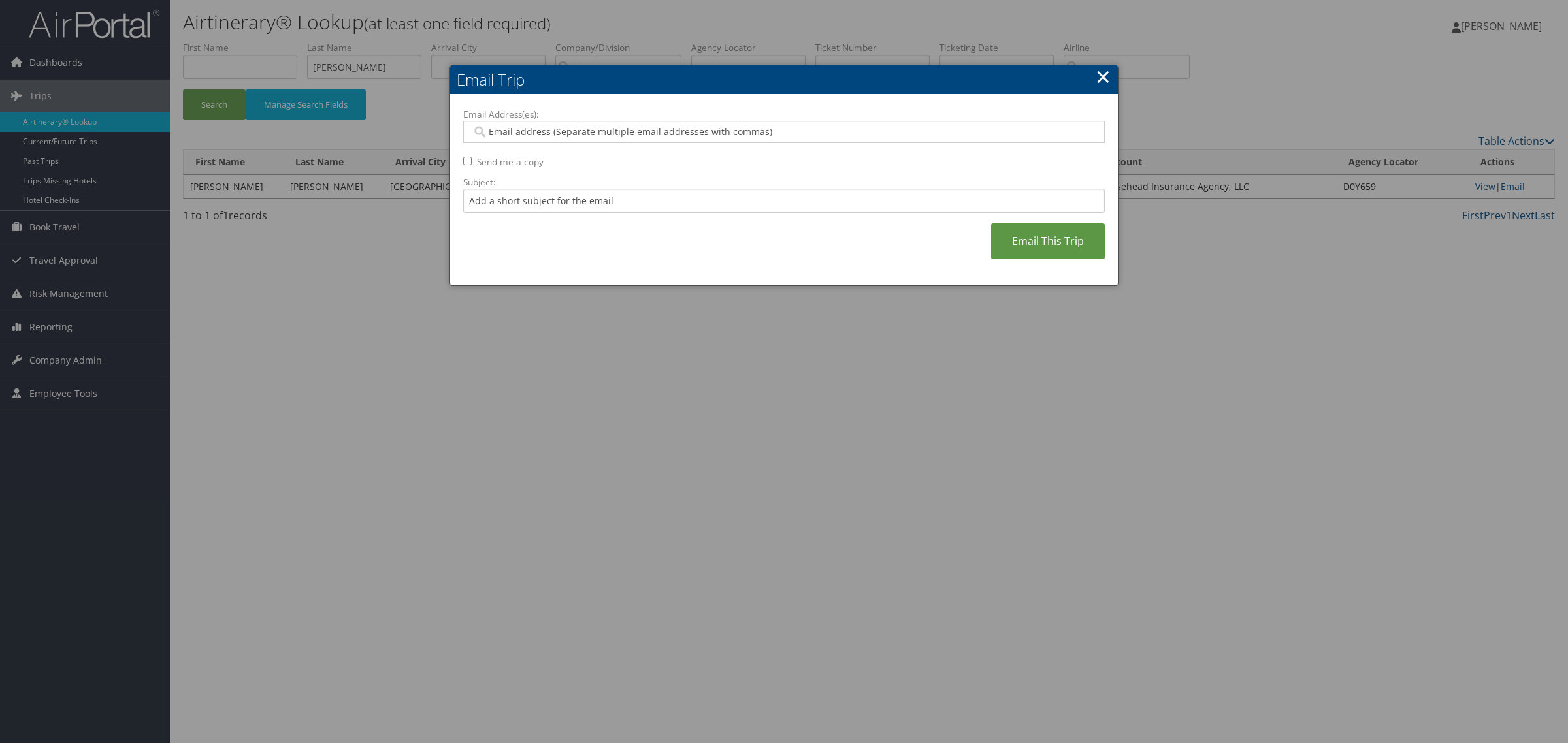
click at [621, 183] on label "Subject:" at bounding box center [783, 182] width 641 height 13
click at [621, 189] on input "Subject:" at bounding box center [783, 201] width 641 height 24
click at [638, 197] on input "Subject:" at bounding box center [783, 201] width 641 height 24
paste input "BRAUN/JULIA"
click at [769, 190] on input "BRAUN/JULIA" at bounding box center [783, 201] width 641 height 24
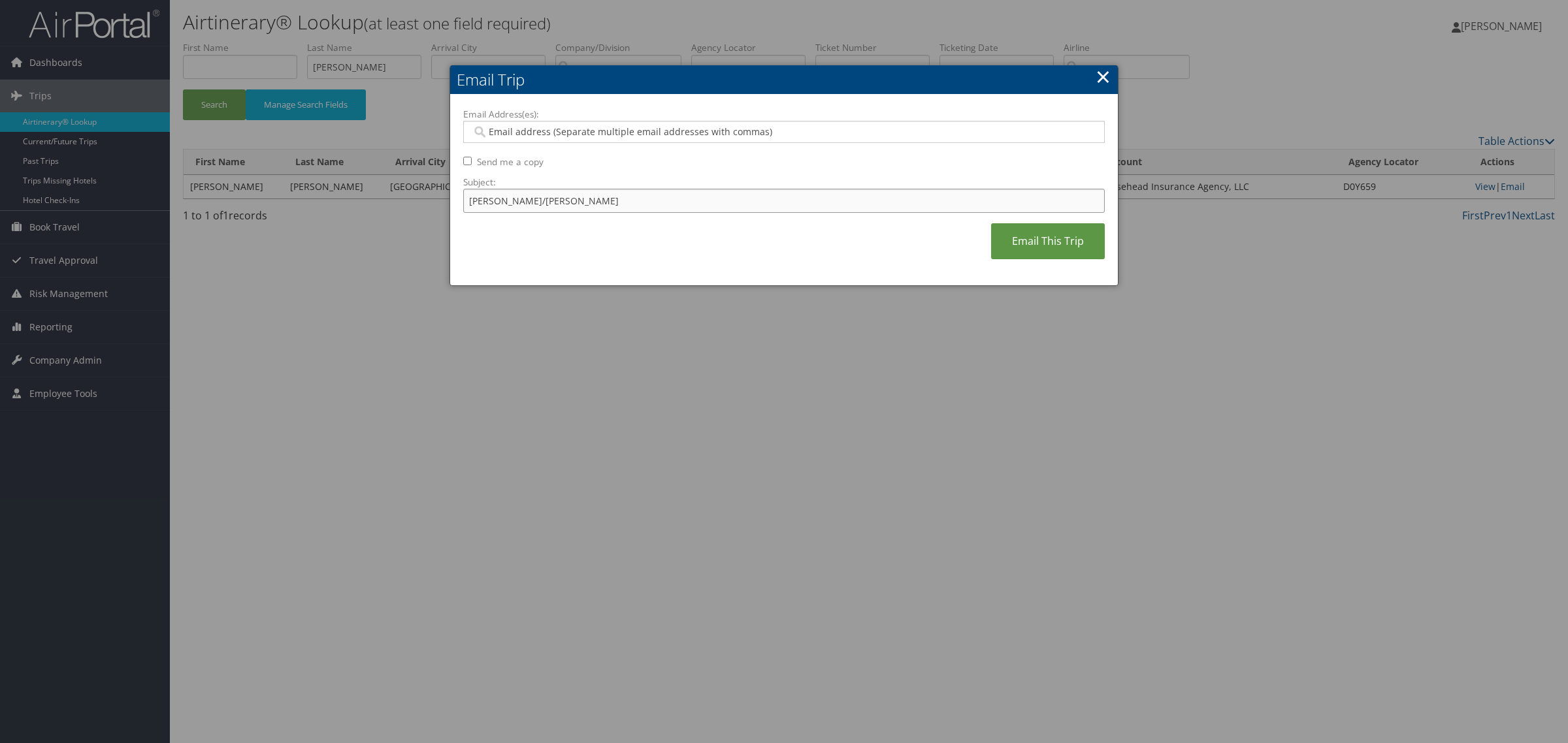
paste input "$769.00"
type input "BRAUN/JULIA $769.00"
click at [600, 142] on div at bounding box center [783, 131] width 641 height 22
click at [609, 131] on input "Email Address(es):" at bounding box center [783, 132] width 623 height 13
paste input "rylee.kinggoosehead.com@goosehead.coupa-expenses.com"
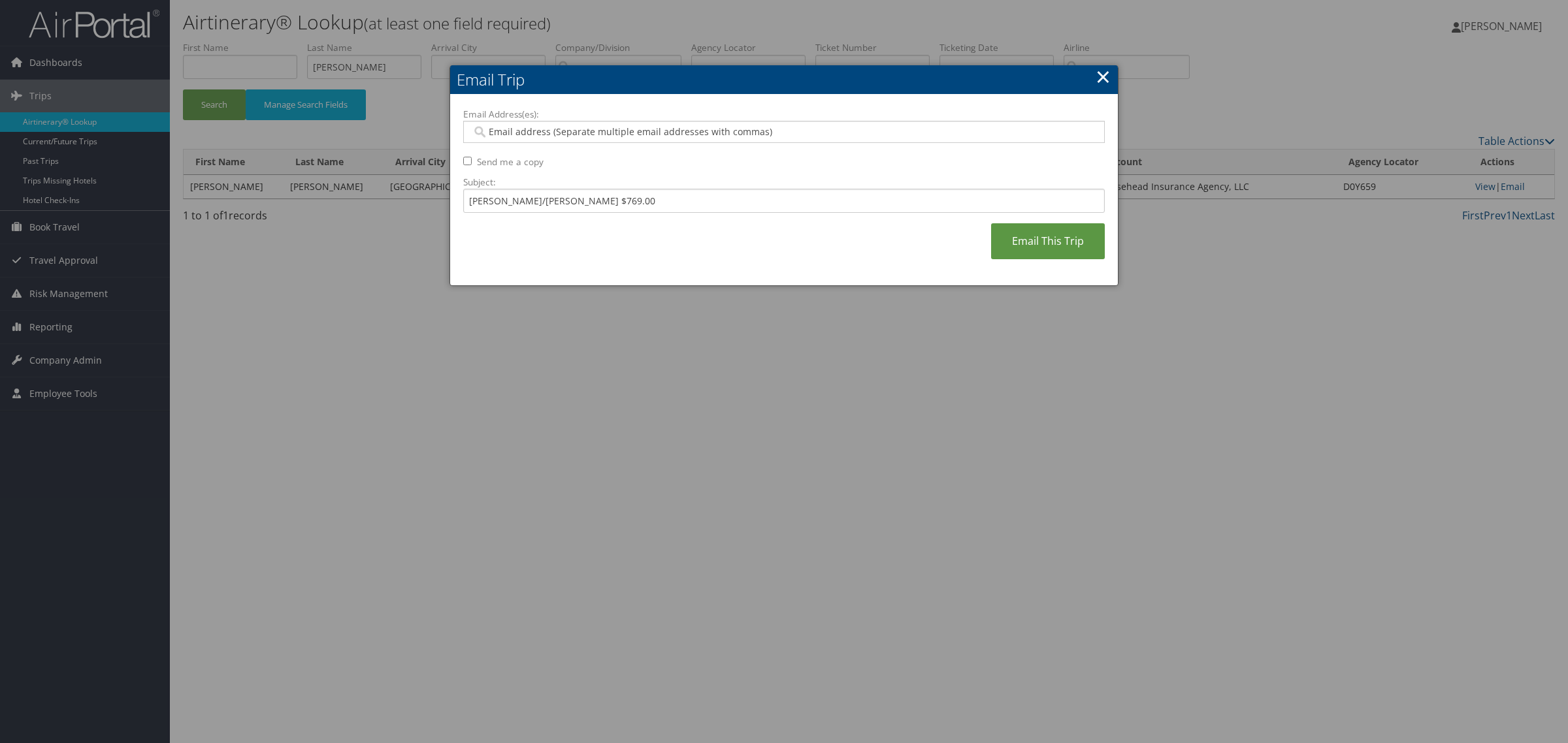
type input "rylee.kinggoosehead.com@goosehead.coupa-expenses.com"
click at [1028, 242] on link "Email This Trip" at bounding box center [1048, 241] width 113 height 36
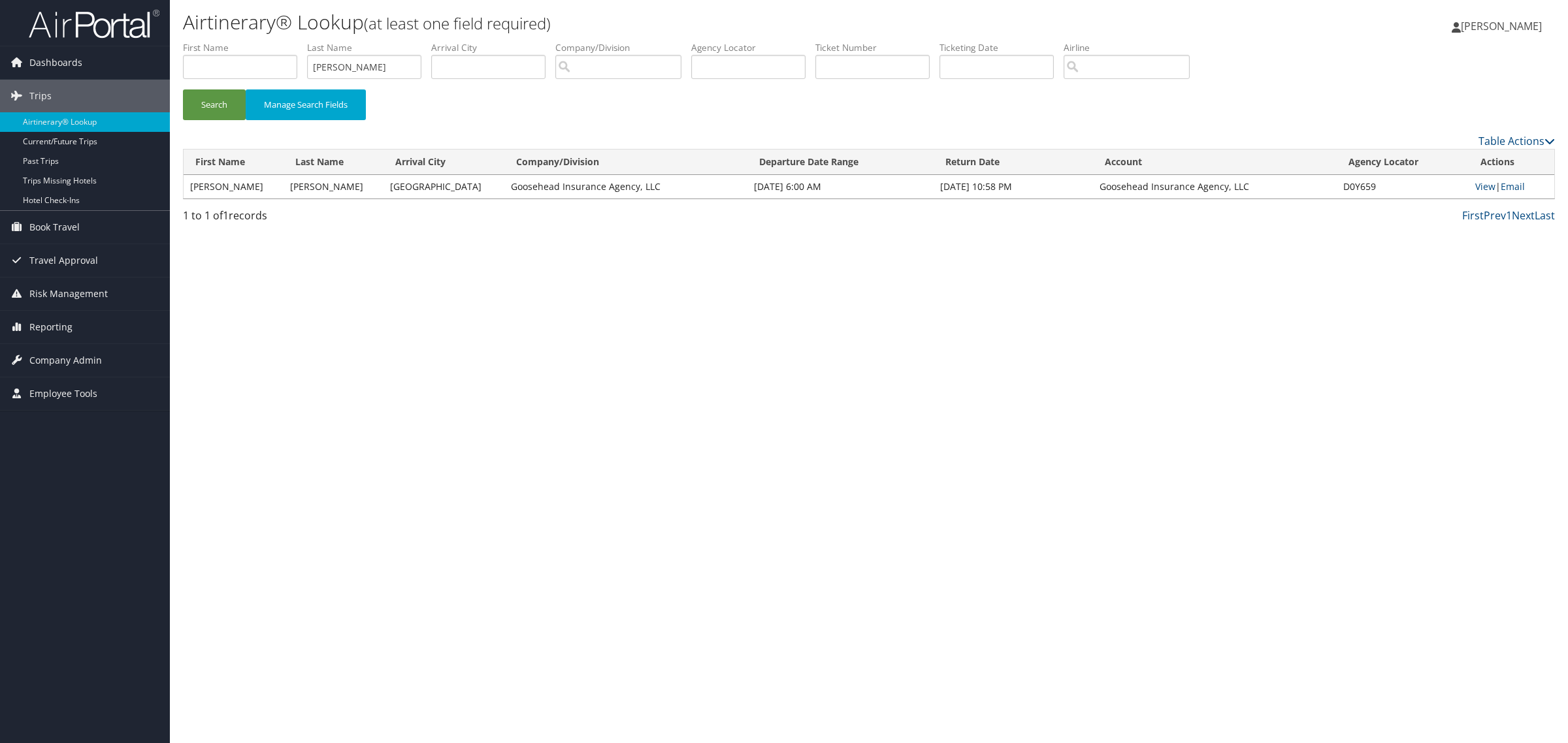
click at [369, 49] on label "Last Name" at bounding box center [369, 48] width 124 height 13
click at [376, 65] on input "BRAUN" at bounding box center [364, 67] width 114 height 24
type input "Jones"
click at [222, 105] on button "Search" at bounding box center [214, 105] width 63 height 31
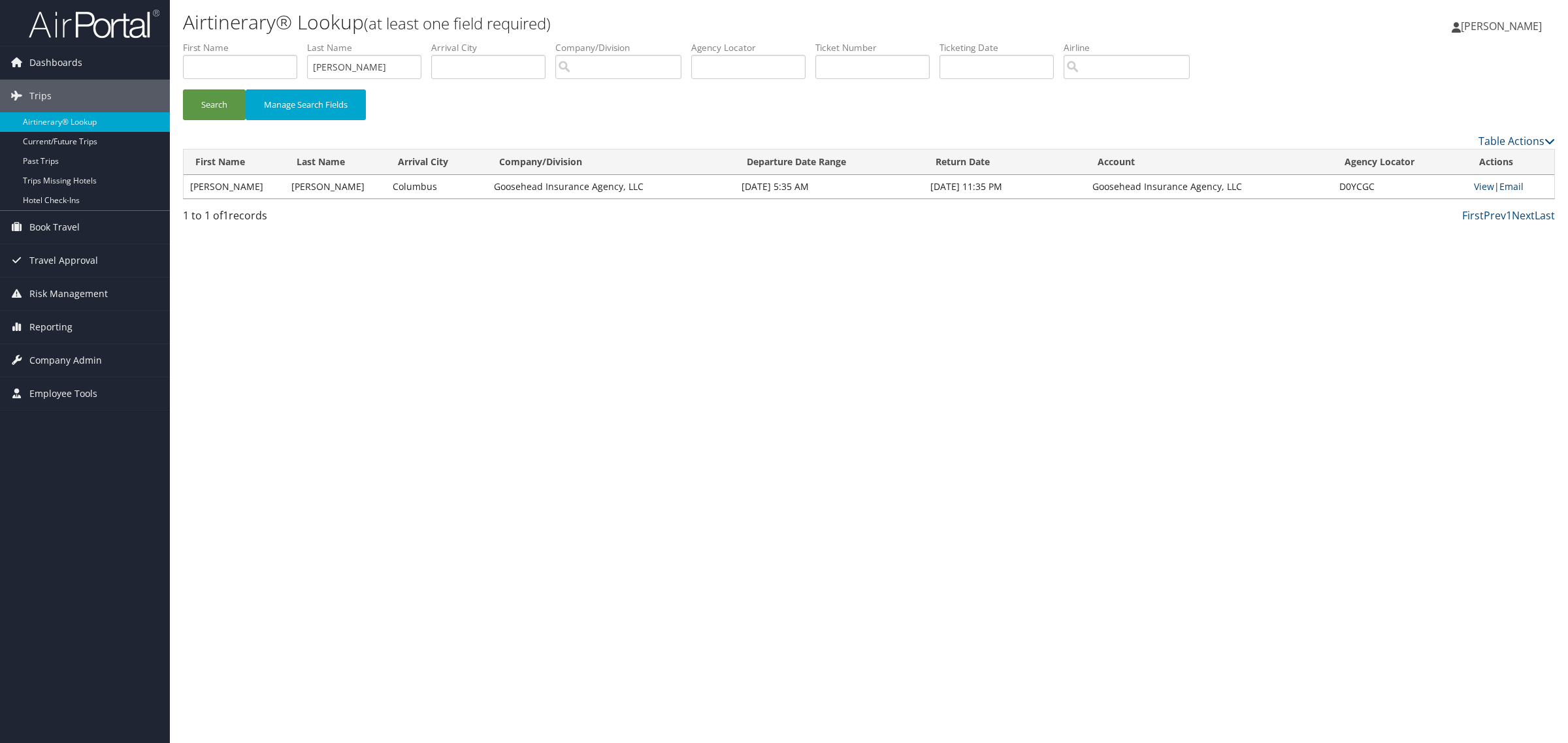
click at [1516, 187] on link "Email" at bounding box center [1511, 186] width 24 height 13
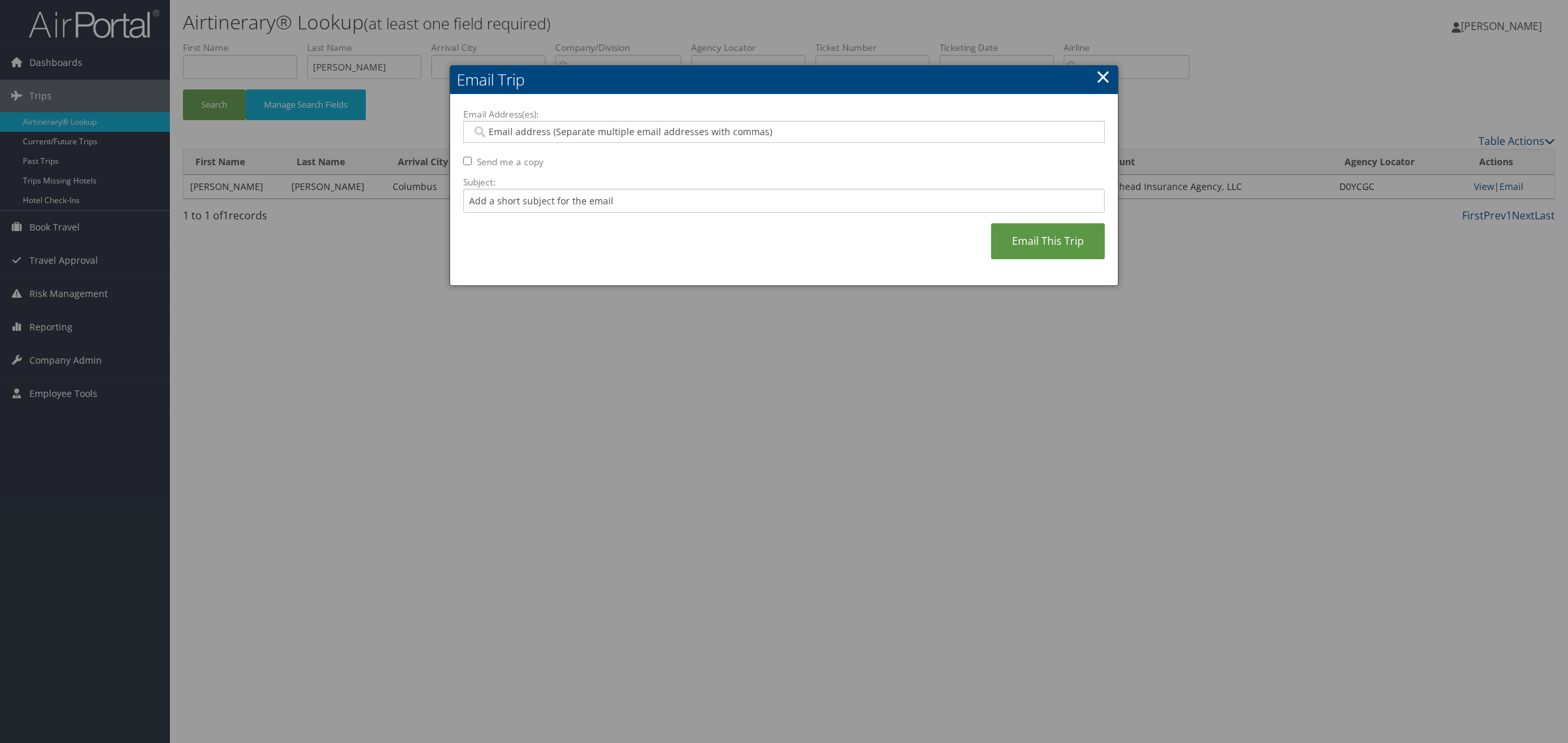
click at [678, 125] on input "Email Address(es):" at bounding box center [783, 132] width 623 height 13
paste input "rylee.kinggoosehead.com@goosehead.coupa-expenses.com"
type input "rylee.kinggoosehead.com@goosehead.coupa-expenses.com"
click at [691, 195] on input "Subject:" at bounding box center [783, 201] width 641 height 24
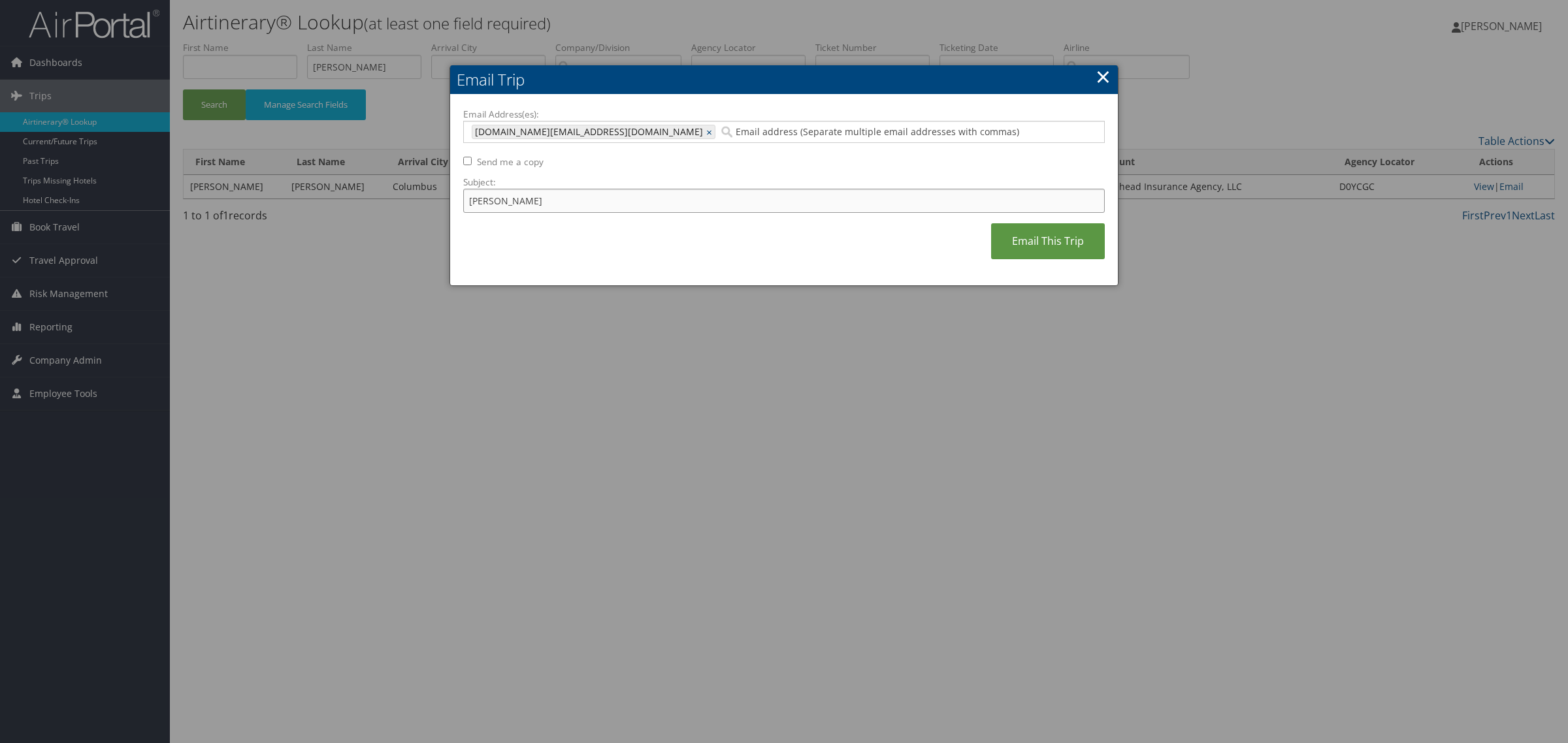
click at [931, 212] on input "Gavon jones" at bounding box center [783, 201] width 641 height 24
paste input "$490.36"
type input "Gavon jones $490.36"
click at [1039, 240] on link "Email This Trip" at bounding box center [1048, 241] width 113 height 36
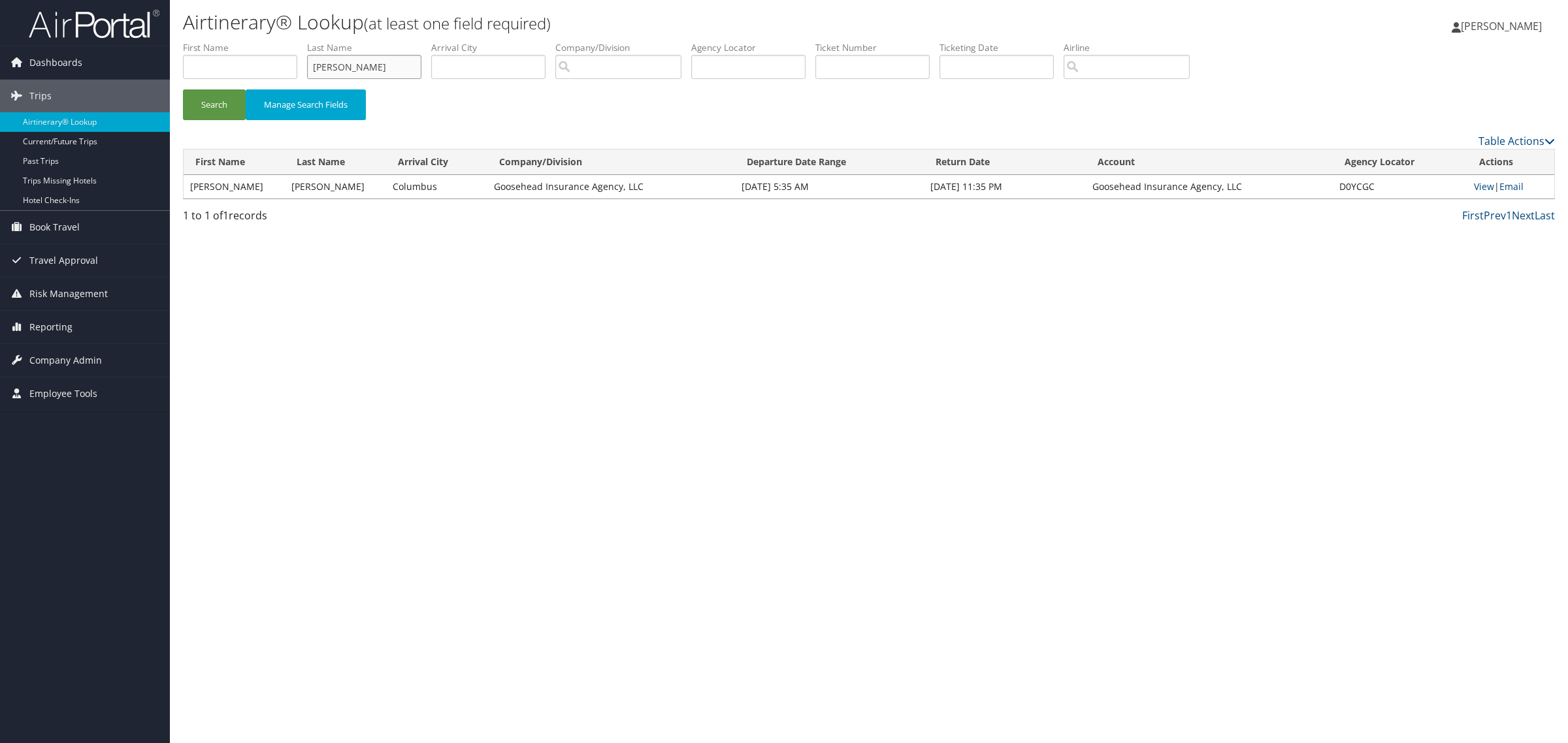
click at [376, 61] on input "Jones" at bounding box center [364, 67] width 114 height 24
click at [377, 61] on input "Jones" at bounding box center [364, 67] width 114 height 24
type input "stark"
click at [183, 89] on button "Search" at bounding box center [214, 105] width 63 height 31
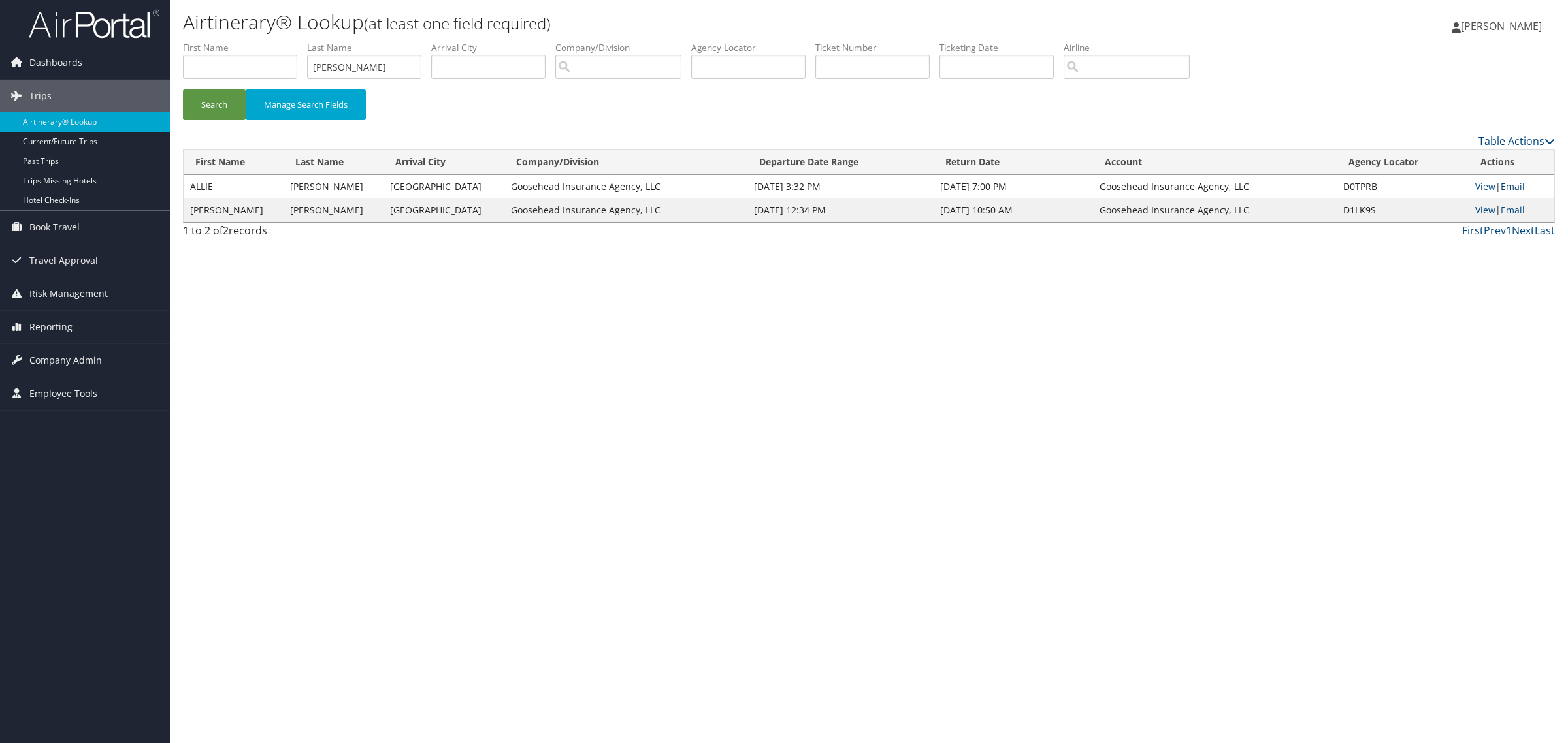
click at [1508, 186] on link "Email" at bounding box center [1513, 186] width 24 height 13
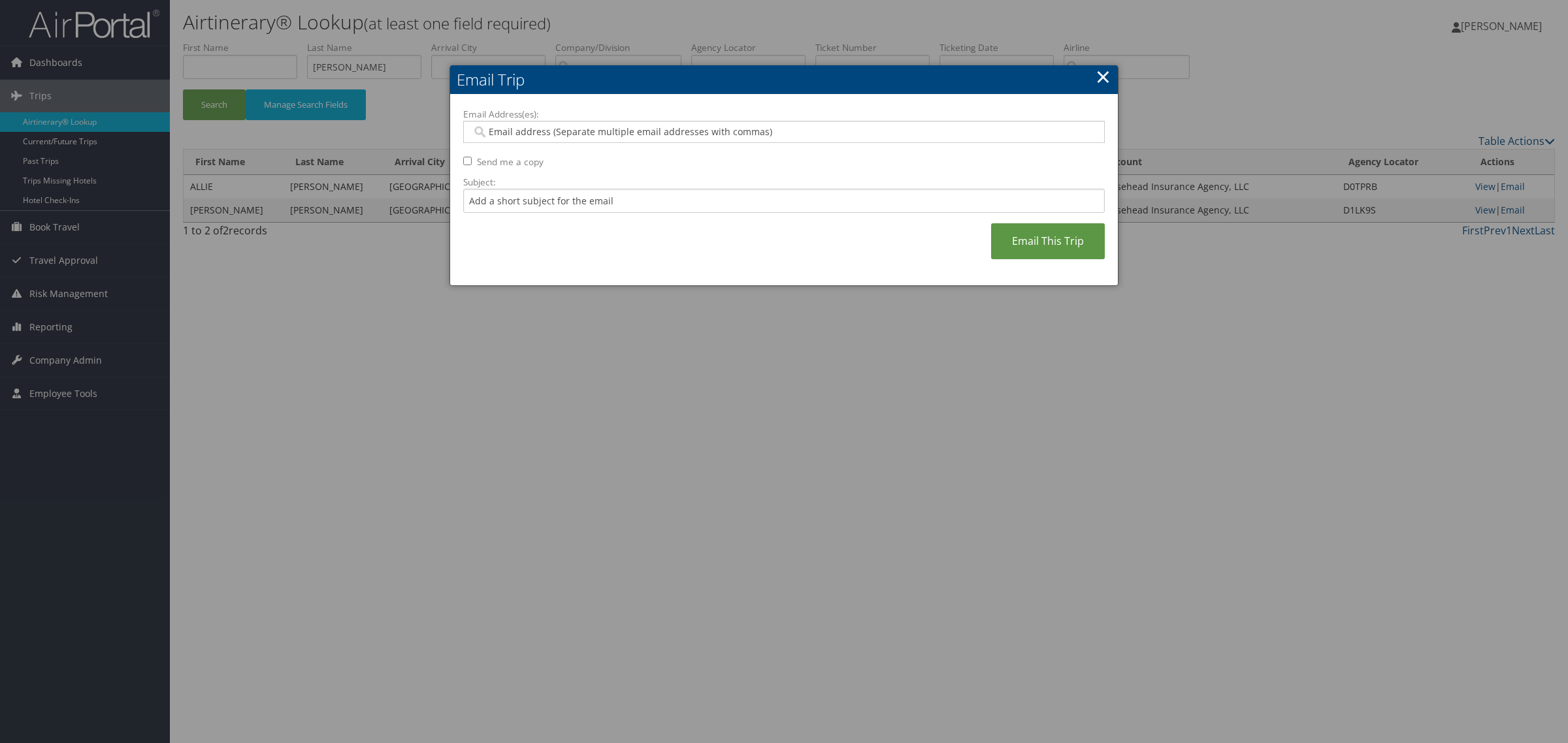
click at [751, 138] on input "Email Address(es):" at bounding box center [783, 132] width 623 height 13
paste input "rylee.kinggoosehead.com@goosehead.coupa-expenses.com"
type input "rylee.kinggoosehead.com@goosehead.coupa-expenses.com"
click at [1062, 253] on link "Email This Trip" at bounding box center [1048, 241] width 113 height 36
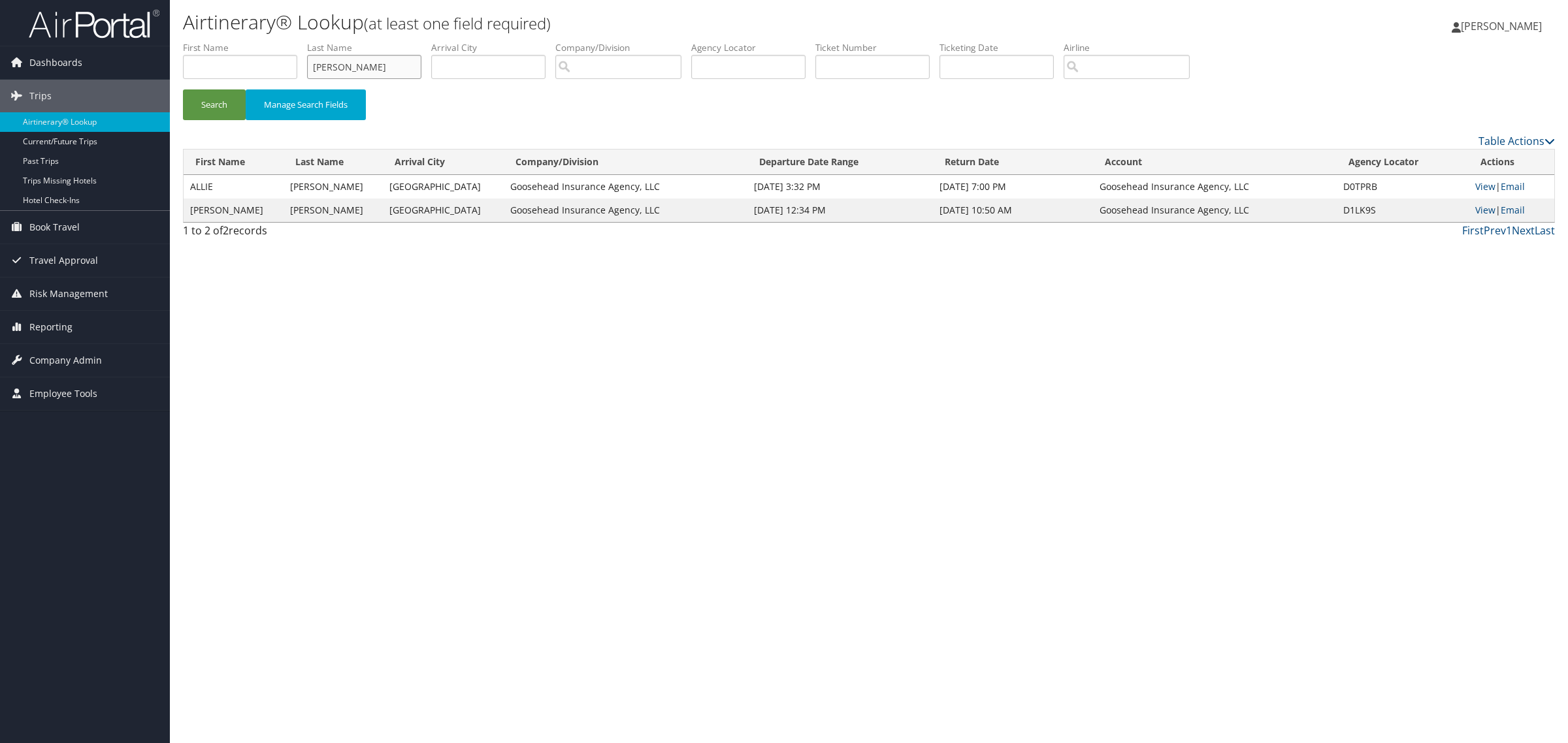
click at [328, 74] on input "stark" at bounding box center [364, 67] width 114 height 24
drag, startPoint x: 328, startPoint y: 74, endPoint x: 336, endPoint y: 73, distance: 8.1
click at [330, 74] on input "stark" at bounding box center [364, 67] width 114 height 24
type input "hayden"
click at [183, 89] on button "Search" at bounding box center [214, 105] width 63 height 31
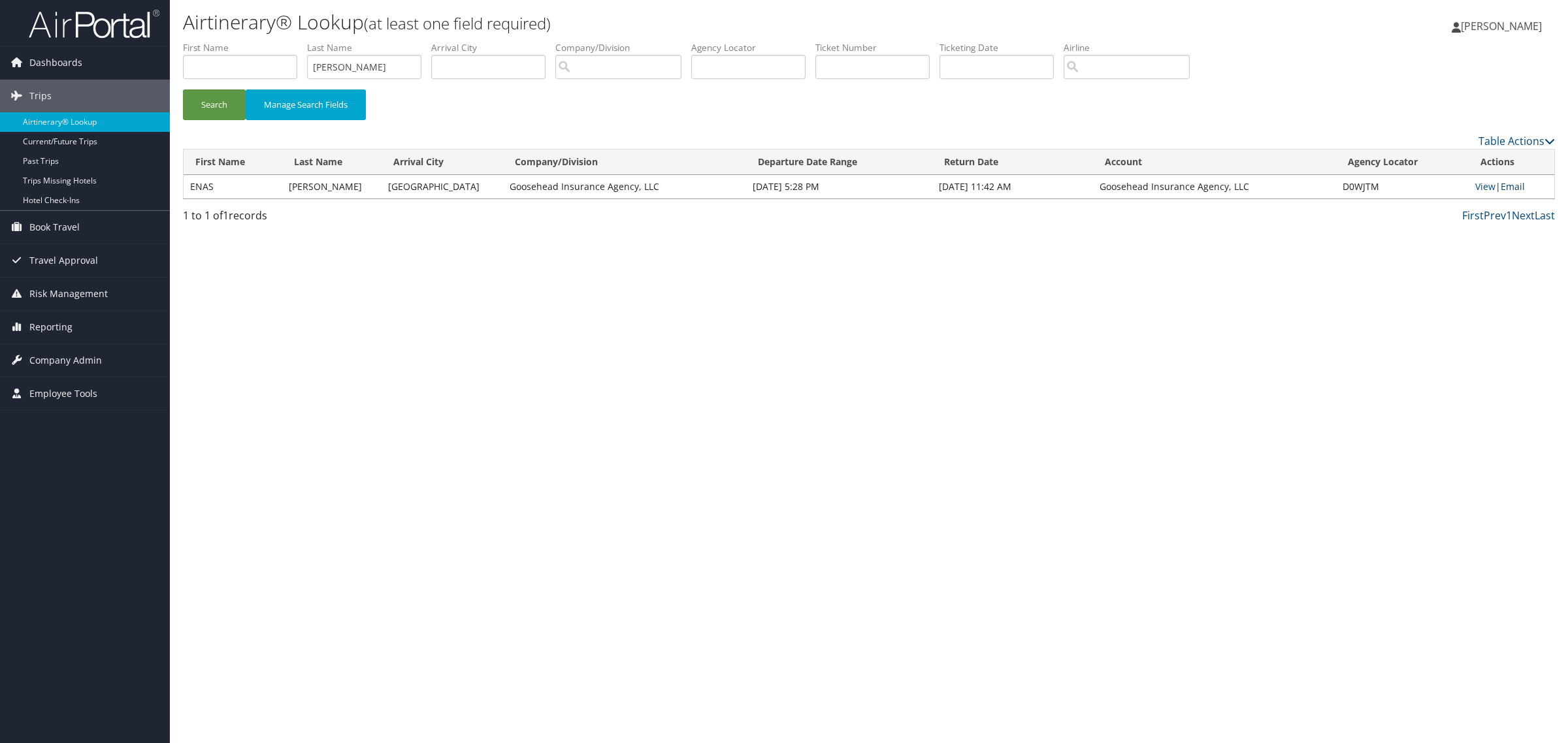
click at [1510, 190] on link "Email" at bounding box center [1513, 186] width 24 height 13
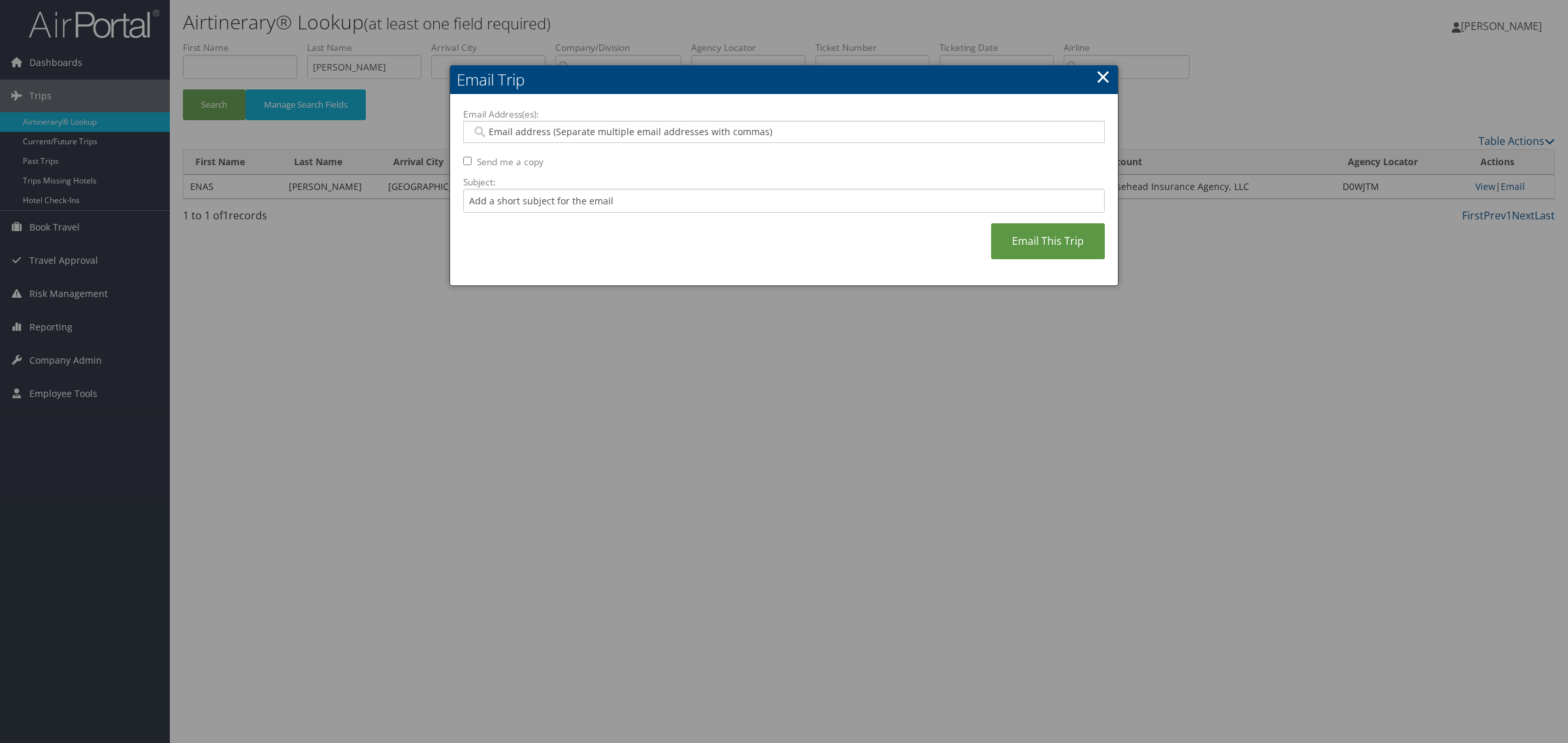
click at [955, 139] on div at bounding box center [783, 131] width 641 height 22
paste input "rylee.kinggoosehead.com@goosehead.coupa-expenses.com"
type input "rylee.kinggoosehead.com@goosehead.coupa-expenses.com"
click at [1030, 240] on link "Email This Trip" at bounding box center [1048, 241] width 113 height 36
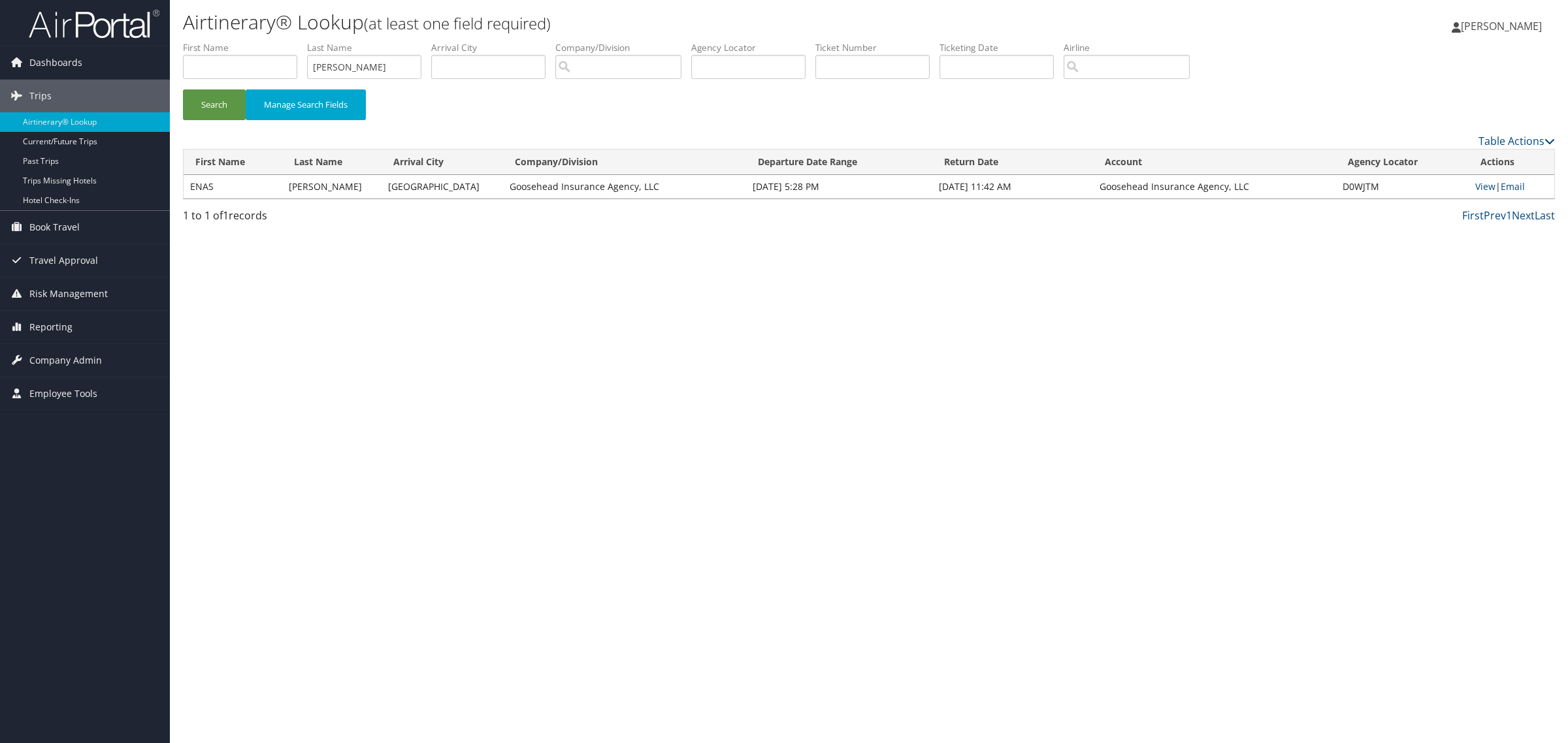
click at [389, 56] on li "Last Name hayden" at bounding box center [369, 65] width 124 height 47
click at [391, 59] on input "hayden" at bounding box center [364, 67] width 114 height 24
type input "tomlin"
click at [224, 102] on button "Search" at bounding box center [214, 105] width 63 height 31
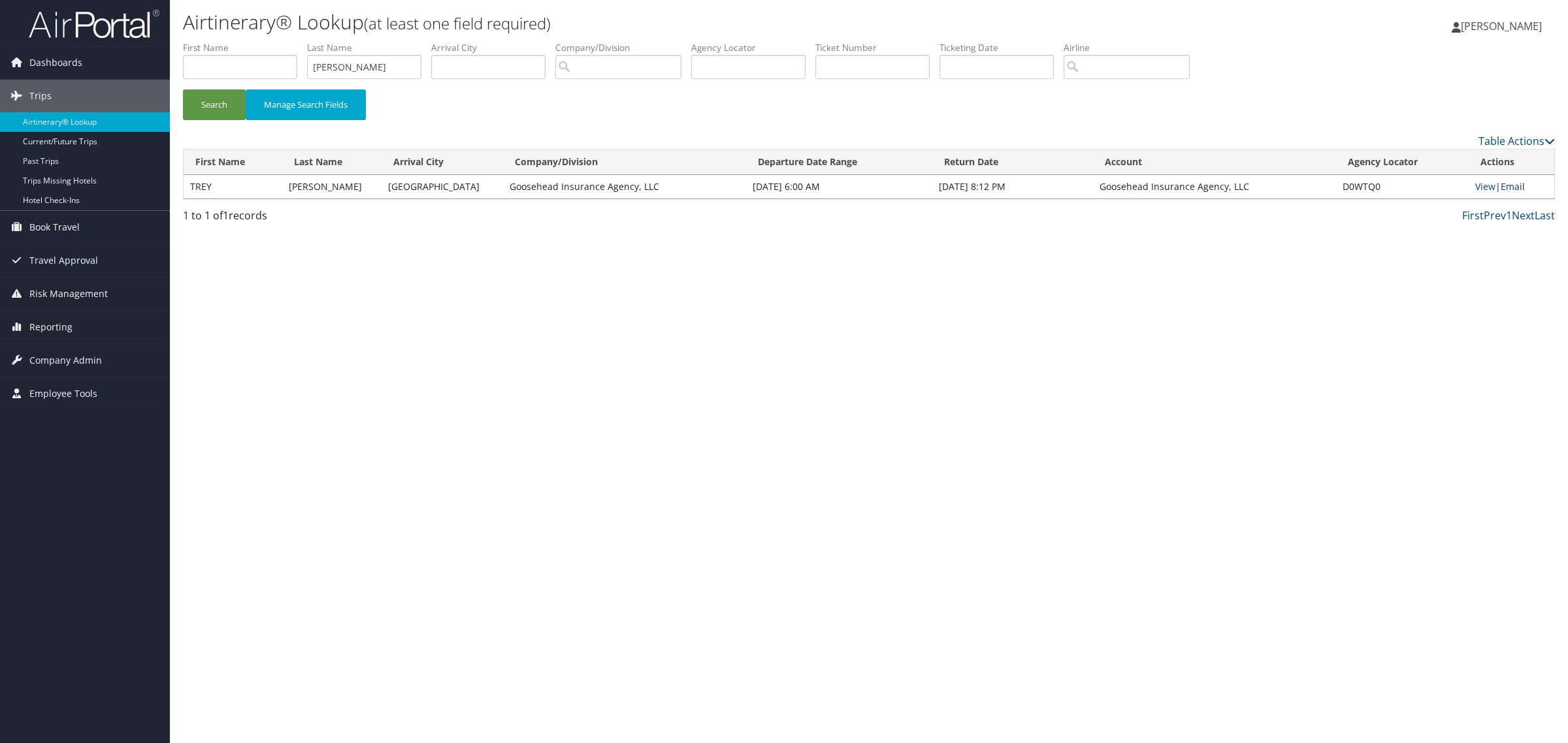
click at [1508, 187] on link "Email" at bounding box center [1513, 186] width 24 height 13
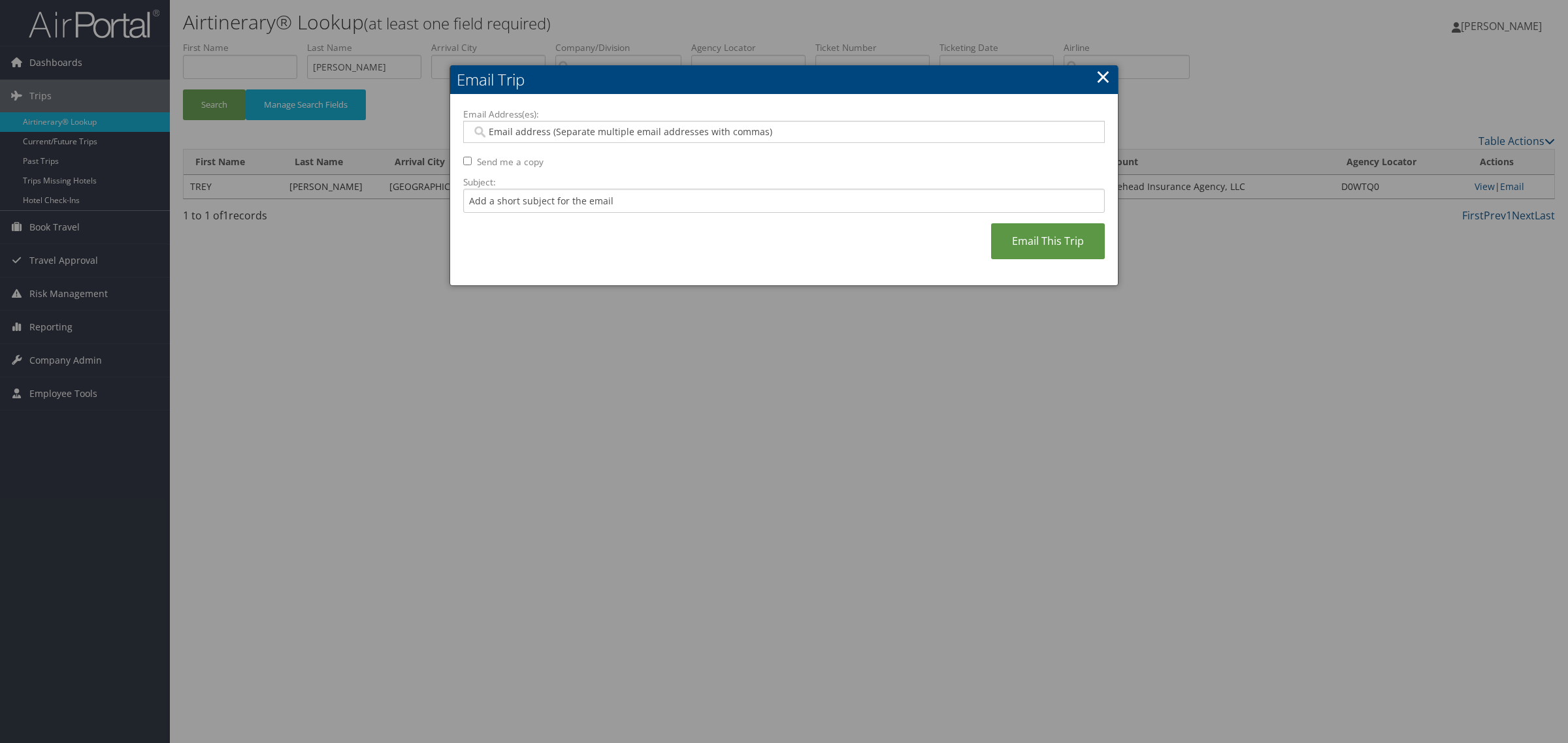
click at [593, 121] on div at bounding box center [783, 131] width 641 height 22
paste input "rylee.kinggoosehead.com@goosehead.coupa-expenses.com"
type input "rylee.kinggoosehead.com@goosehead.coupa-expenses.com"
click at [1072, 243] on link "Email This Trip" at bounding box center [1048, 241] width 113 height 36
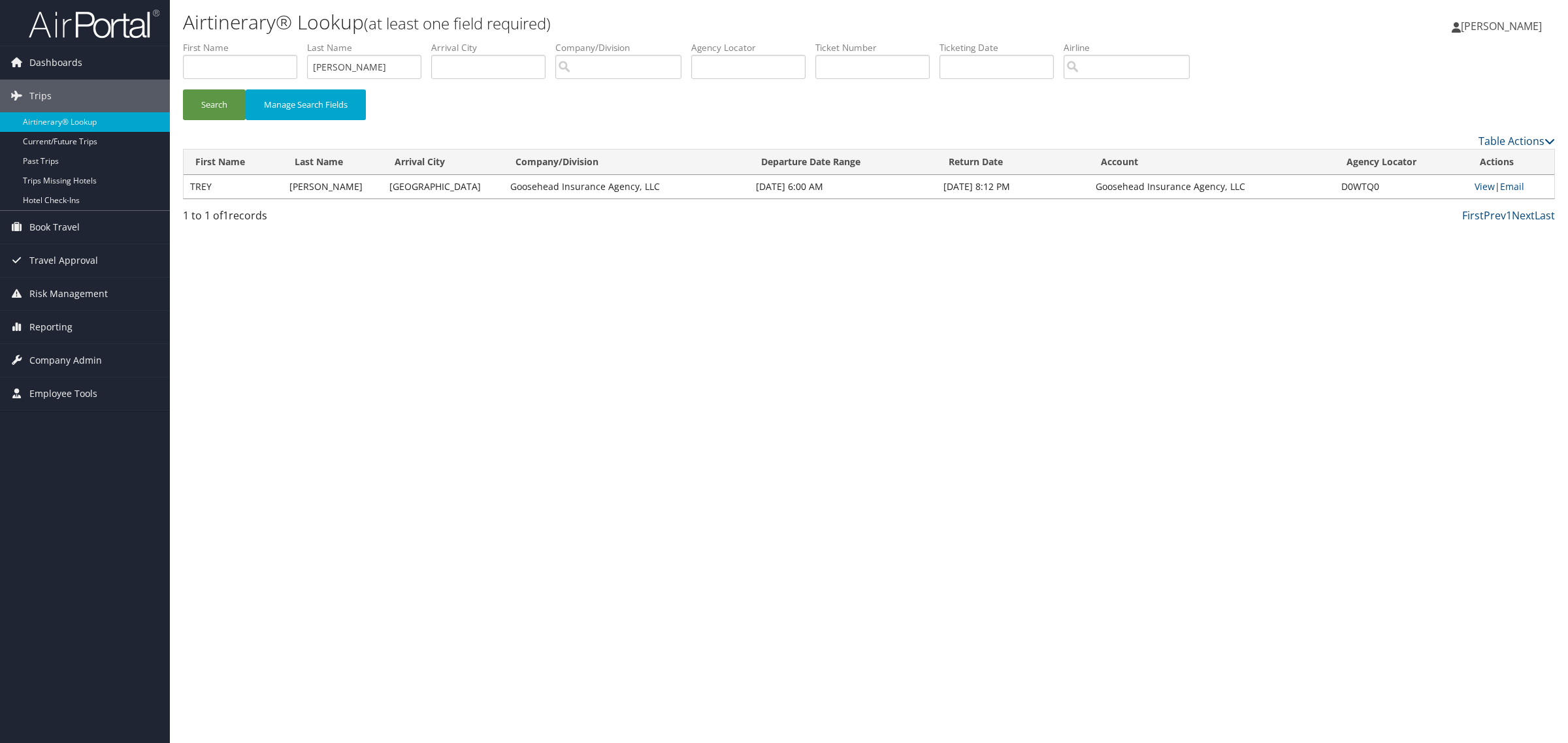
click at [683, 380] on div "Airtinerary® Lookup (at least one field required) Rylee Morgan Rylee Morgan My …" at bounding box center [869, 372] width 1398 height 743
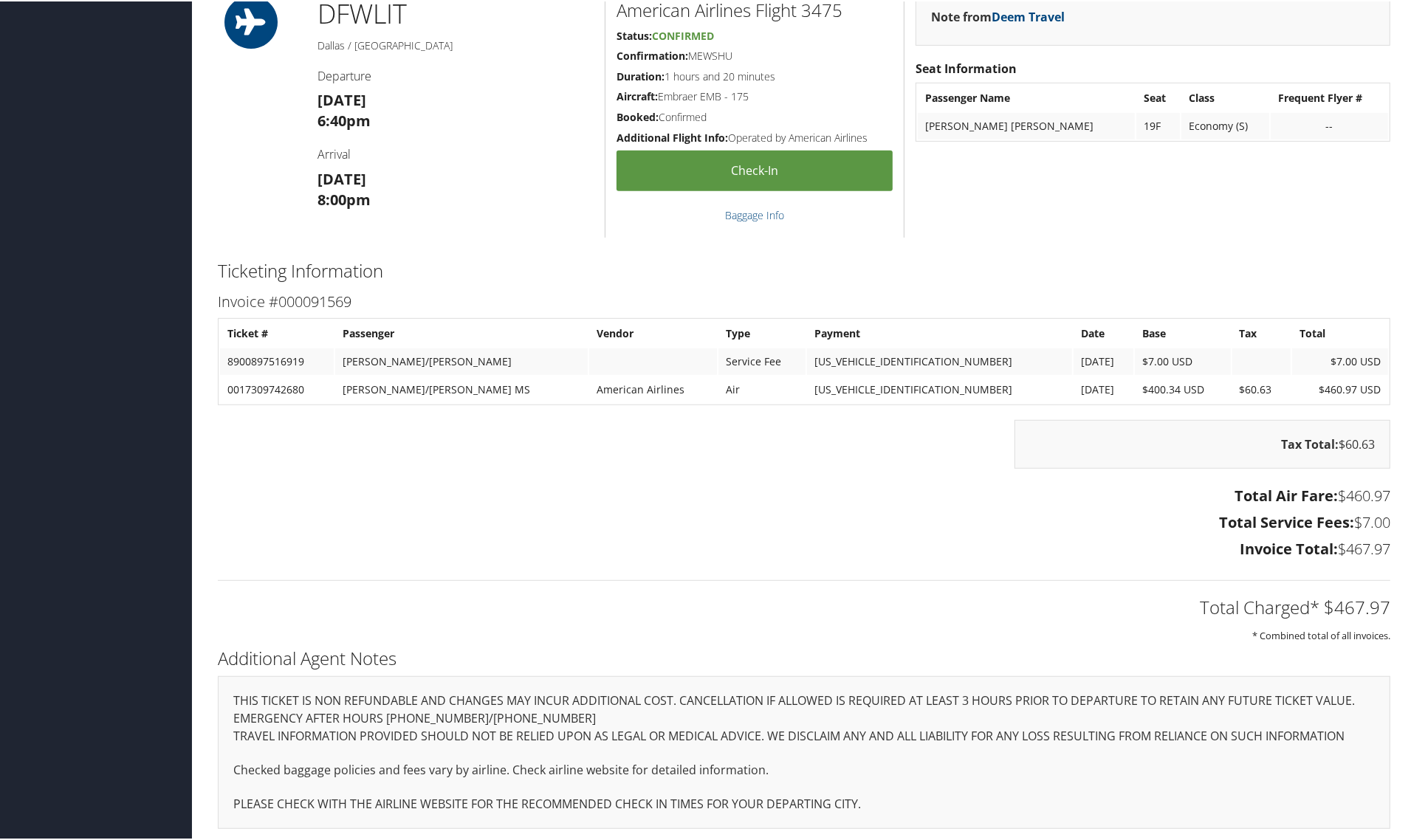
scroll to position [762, 0]
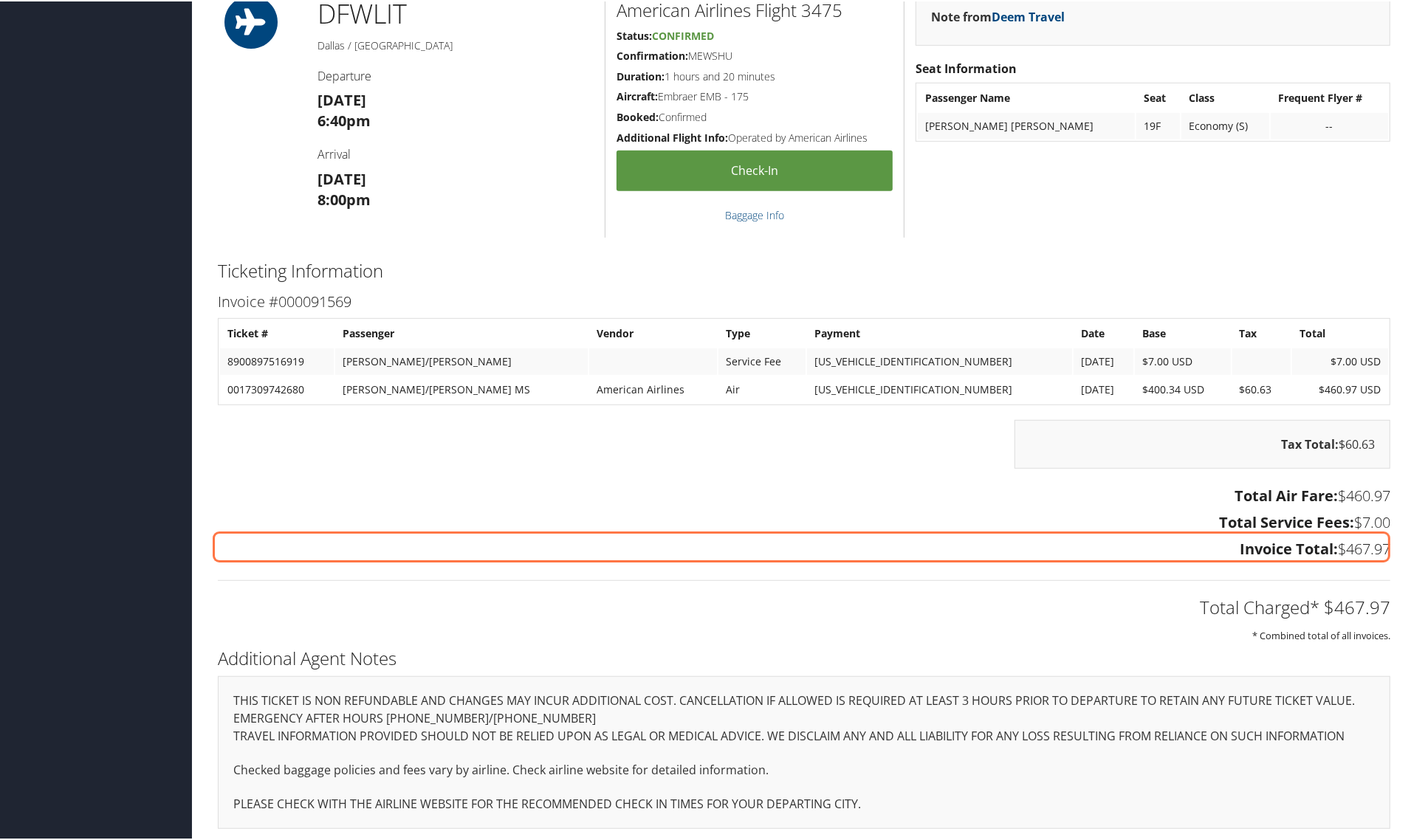
drag, startPoint x: 1227, startPoint y: 548, endPoint x: 1385, endPoint y: 550, distance: 158.0
click at [1385, 550] on h3 "Invoice Total: $467.97" at bounding box center [804, 547] width 1173 height 20
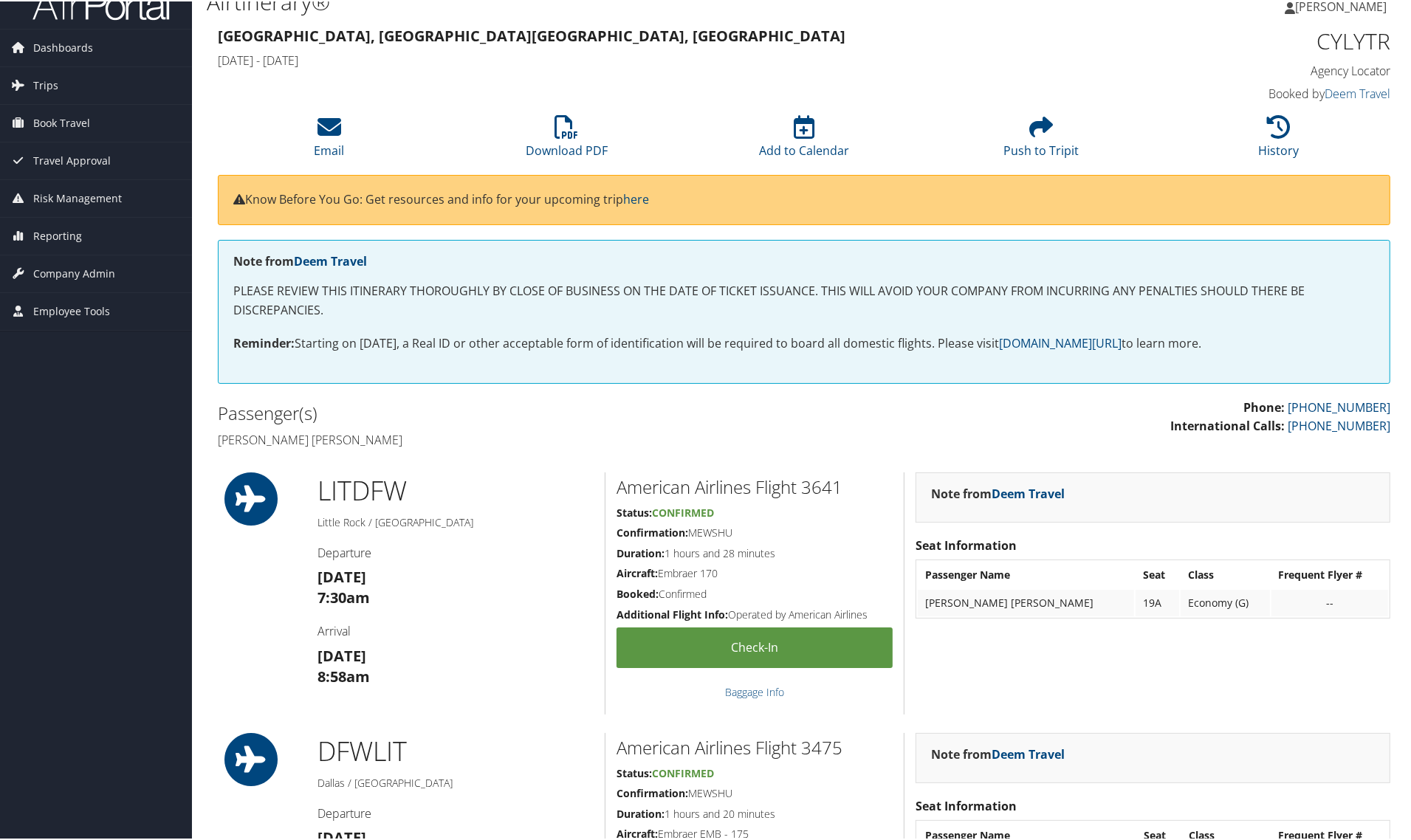
scroll to position [23, 0]
click at [545, 152] on link "Download PDF" at bounding box center [566, 140] width 82 height 35
